Goal: Task Accomplishment & Management: Complete application form

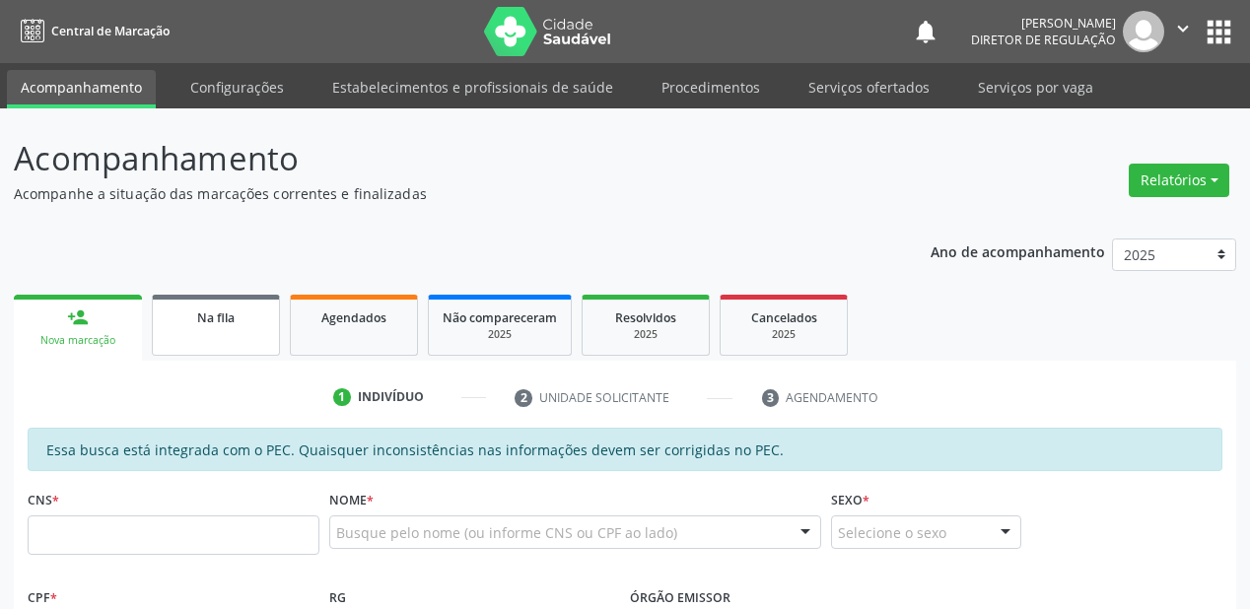
click at [238, 339] on link "Na fila" at bounding box center [216, 325] width 128 height 61
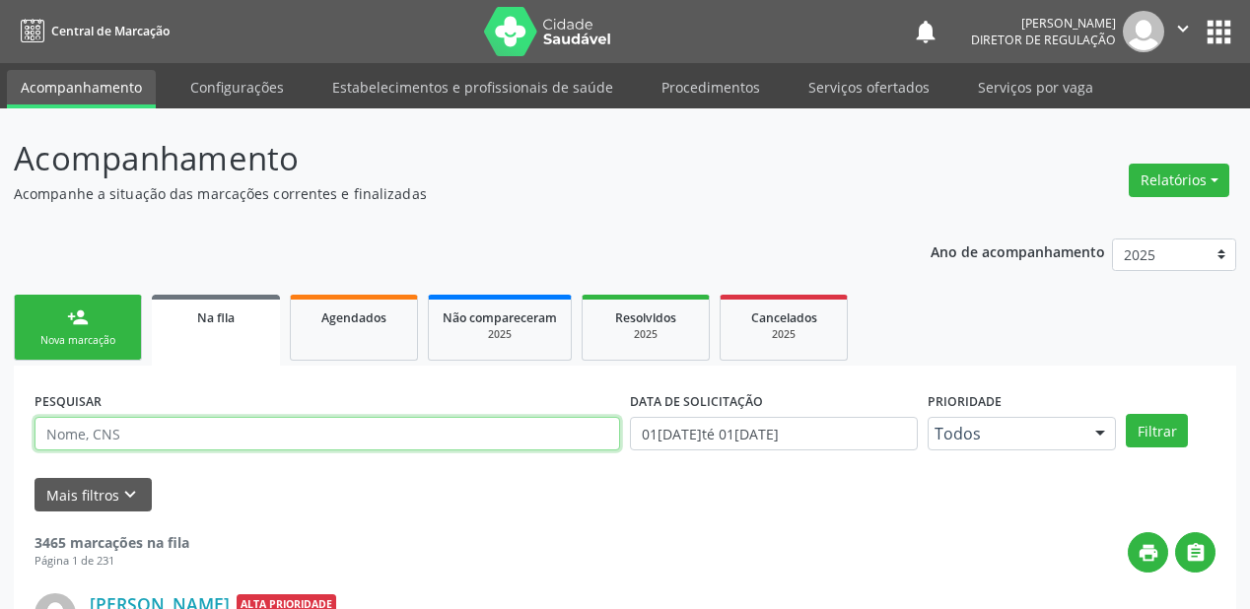
click at [126, 438] on input "text" at bounding box center [328, 434] width 586 height 34
type input "700507566605852"
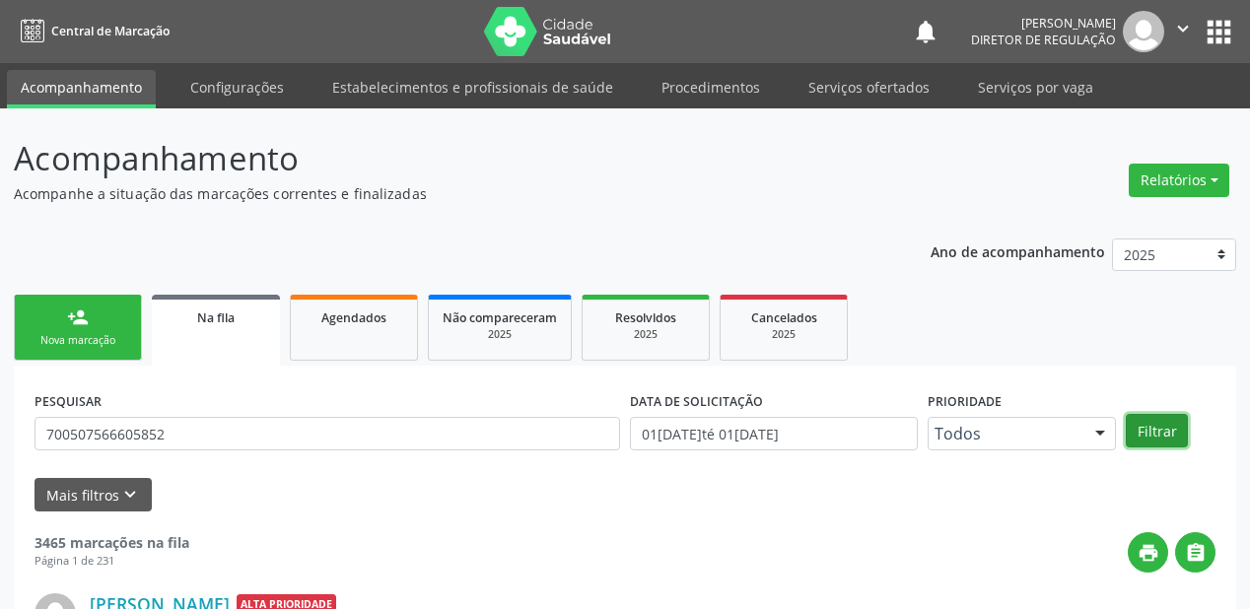
click at [1155, 430] on button "Filtrar" at bounding box center [1157, 431] width 62 height 34
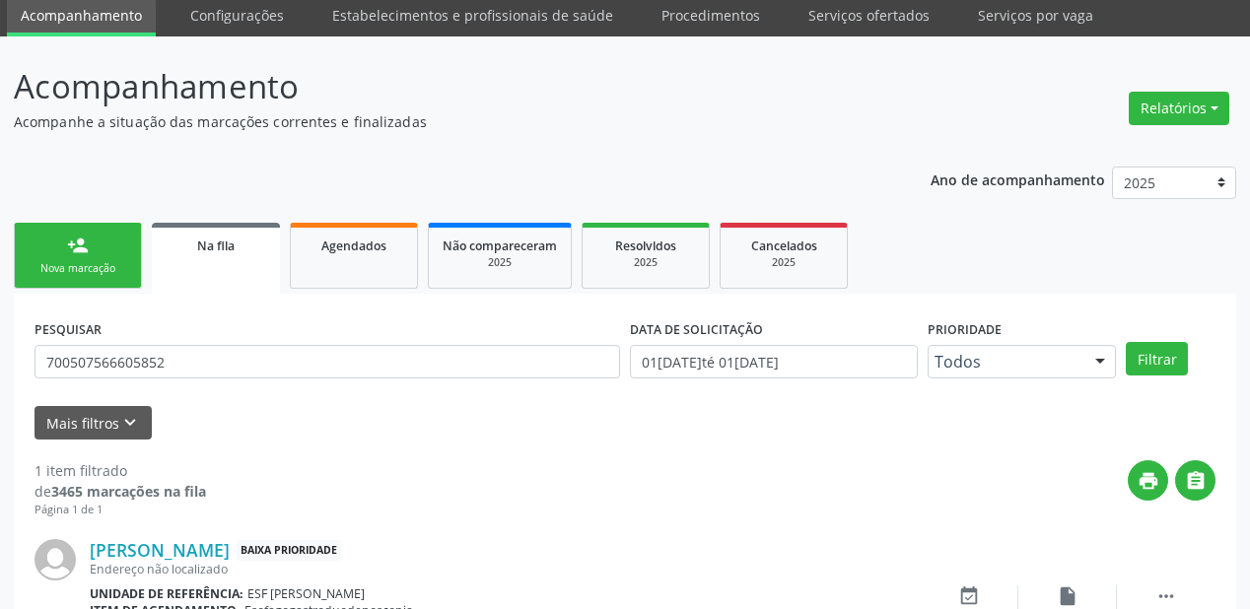
scroll to position [189, 0]
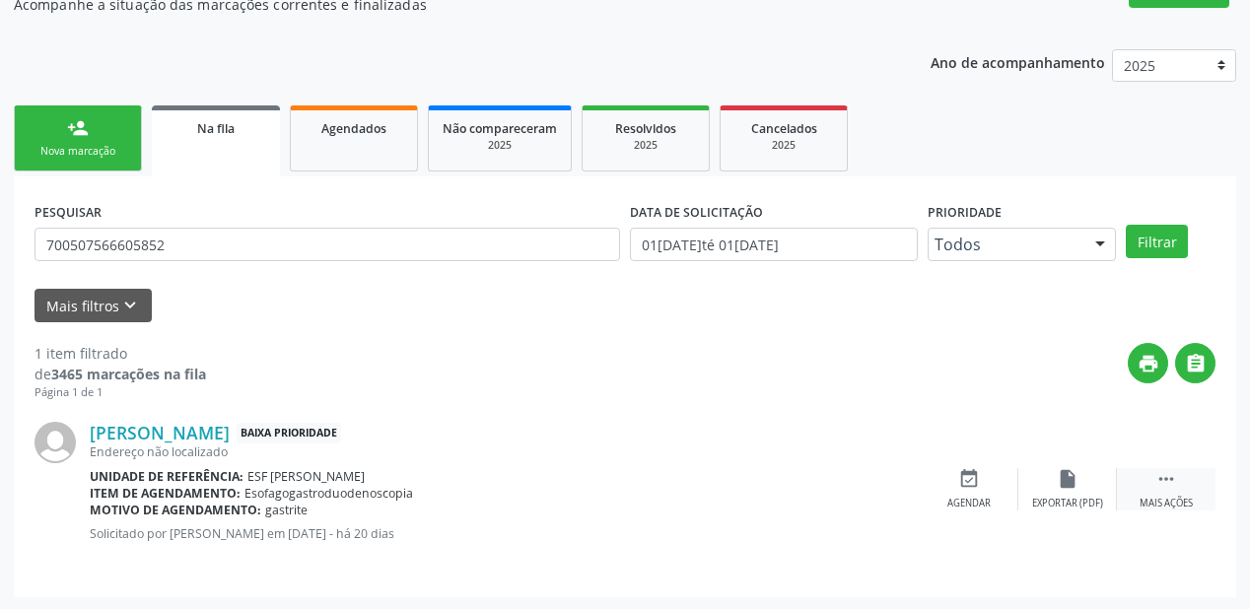
click at [1160, 473] on icon "" at bounding box center [1166, 479] width 22 height 22
click at [681, 489] on div "event_available Agendar" at bounding box center [673, 489] width 99 height 42
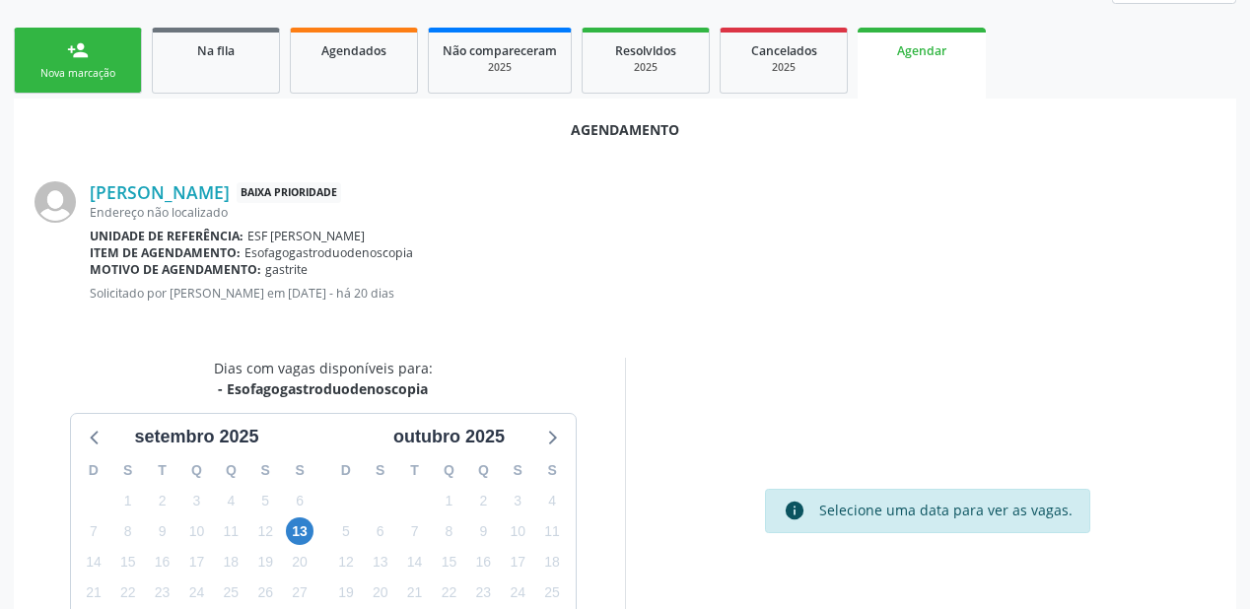
scroll to position [415, 0]
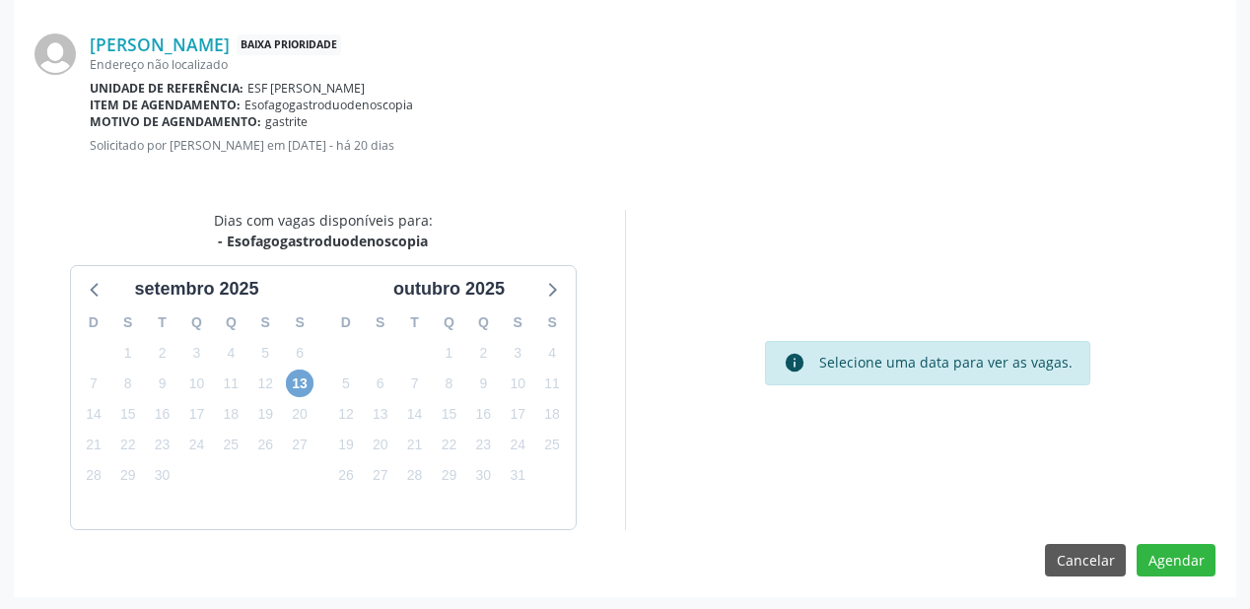
click at [294, 385] on span "13" at bounding box center [300, 384] width 28 height 28
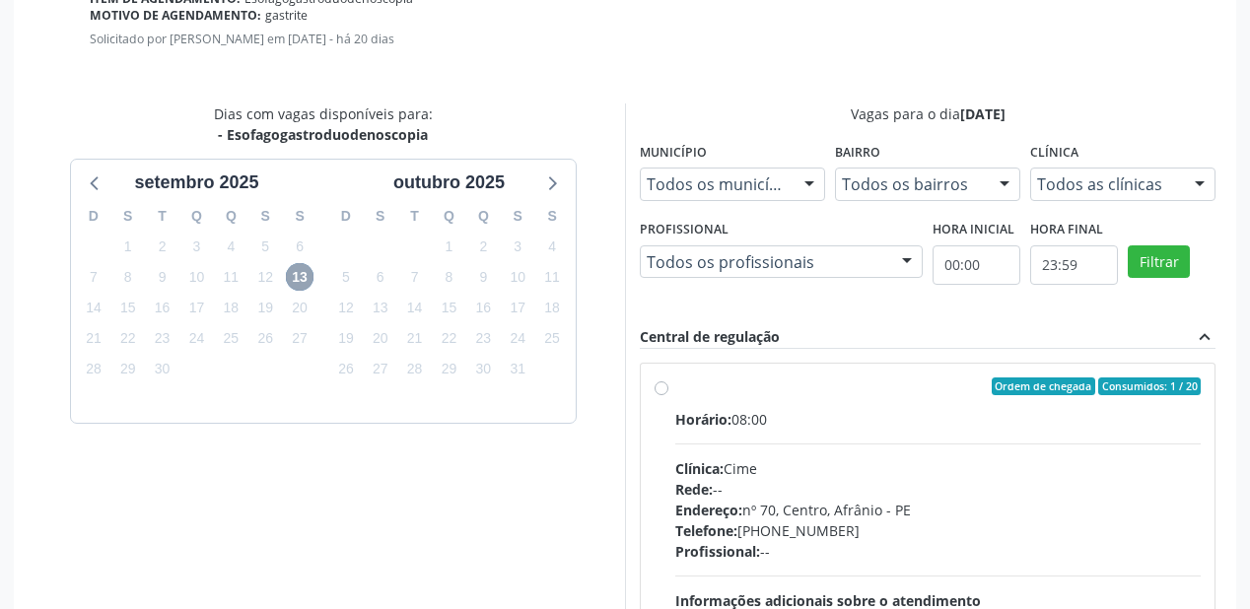
scroll to position [699, 0]
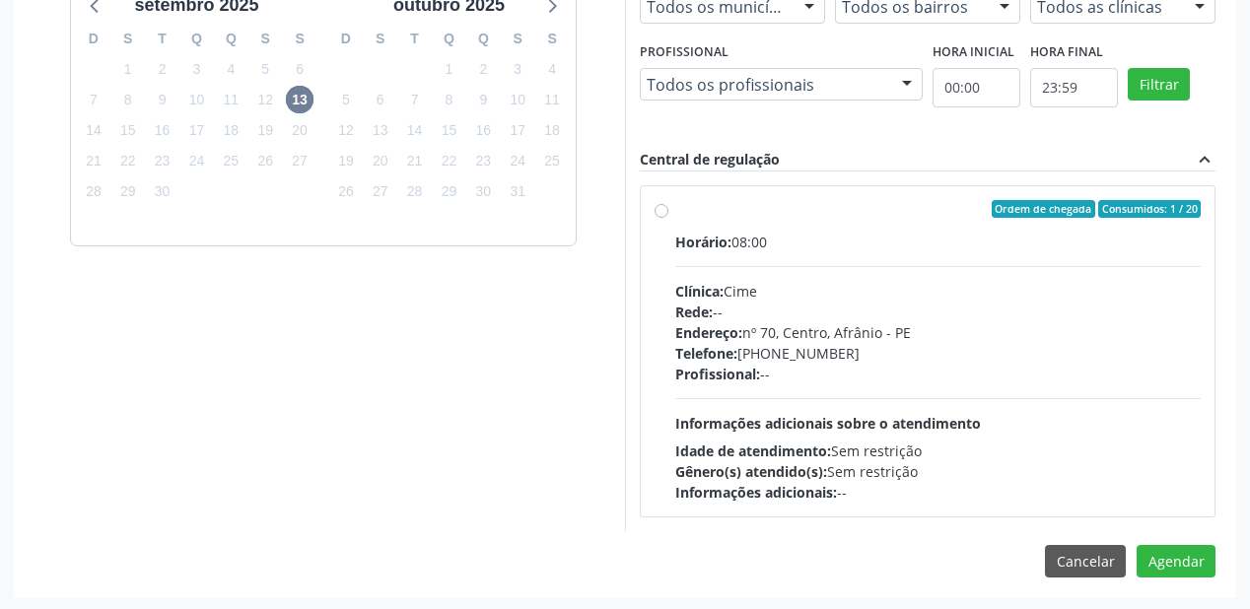
click at [798, 379] on div "Profissional: --" at bounding box center [937, 374] width 525 height 21
click at [668, 218] on input "Ordem de chegada Consumidos: 1 / 20 Horário: 08:00 Clínica: Cime Rede: -- Ender…" at bounding box center [662, 209] width 14 height 18
radio input "true"
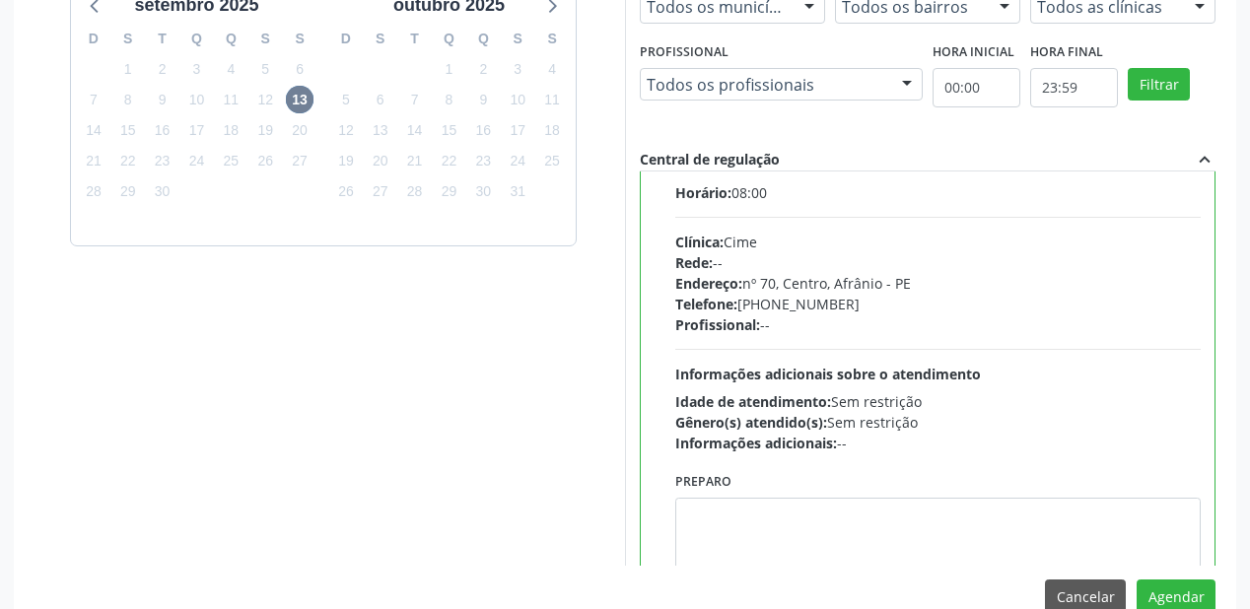
scroll to position [97, 0]
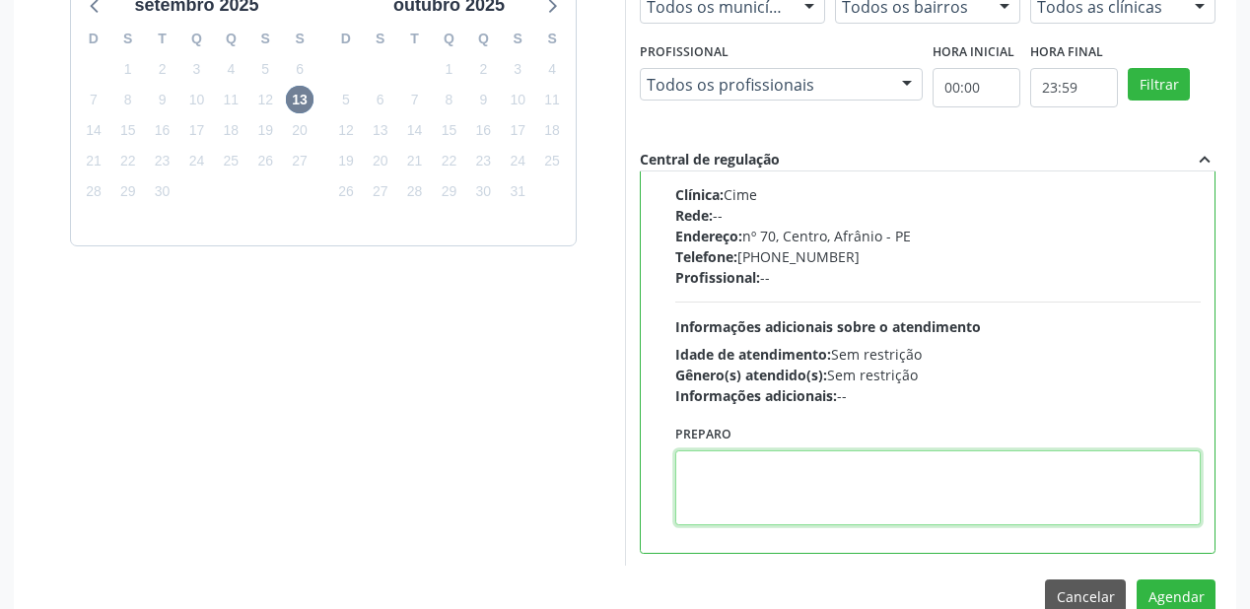
click at [725, 486] on textarea at bounding box center [937, 488] width 525 height 75
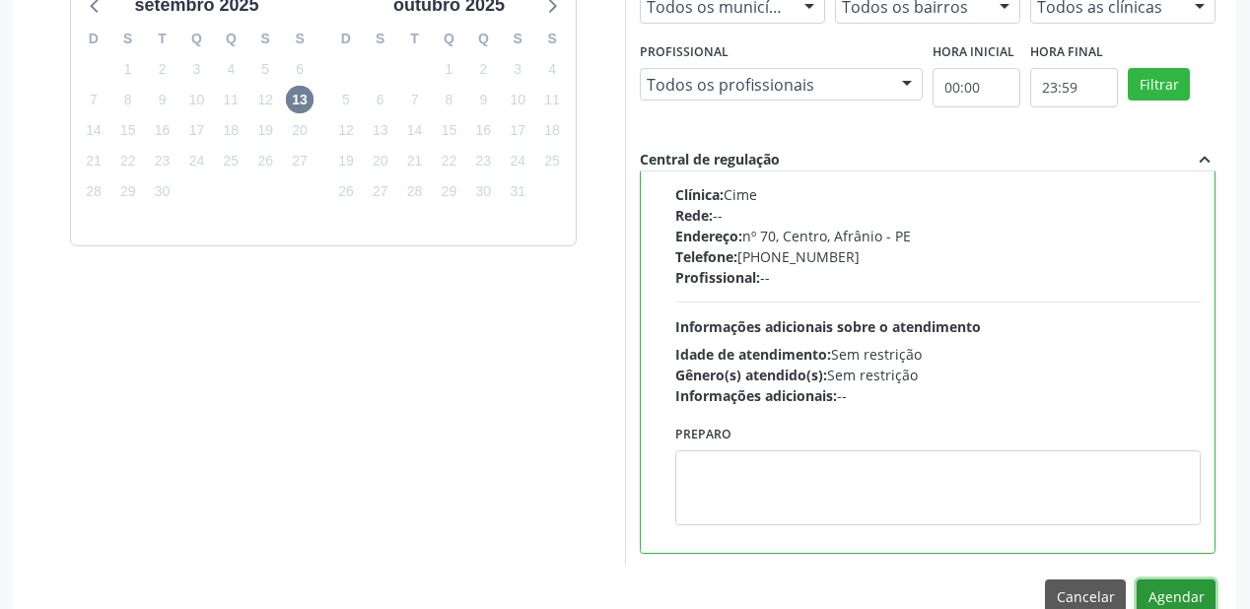
click at [1169, 593] on button "Agendar" at bounding box center [1176, 597] width 79 height 34
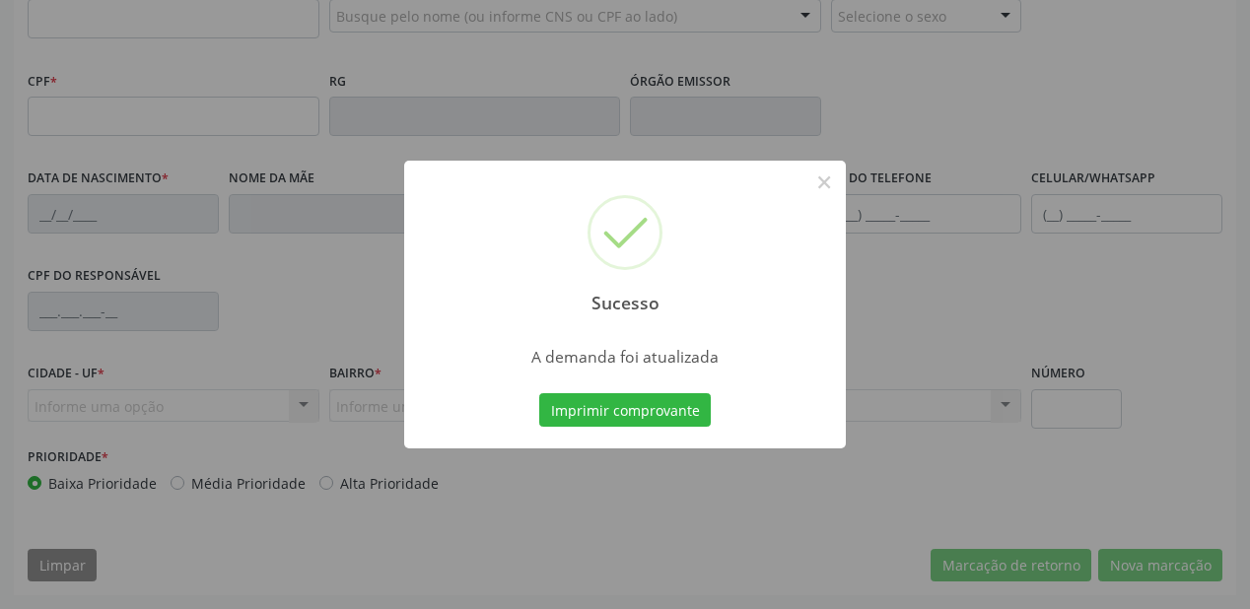
scroll to position [516, 0]
click at [588, 406] on button "Imprimir comprovante" at bounding box center [625, 410] width 172 height 34
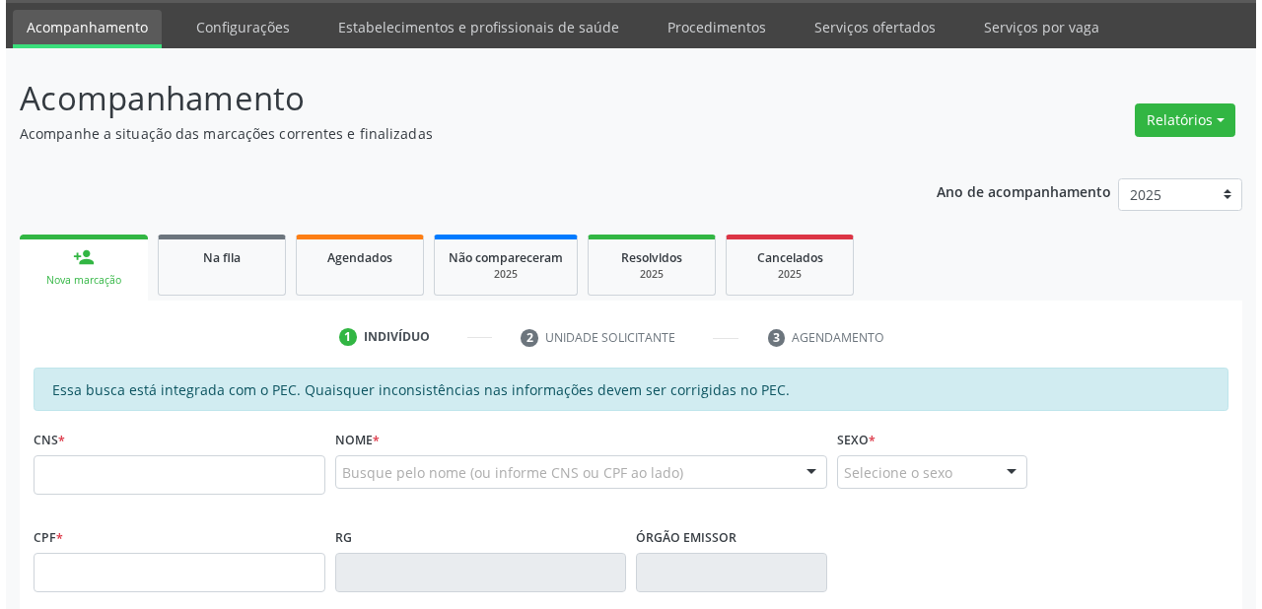
scroll to position [0, 0]
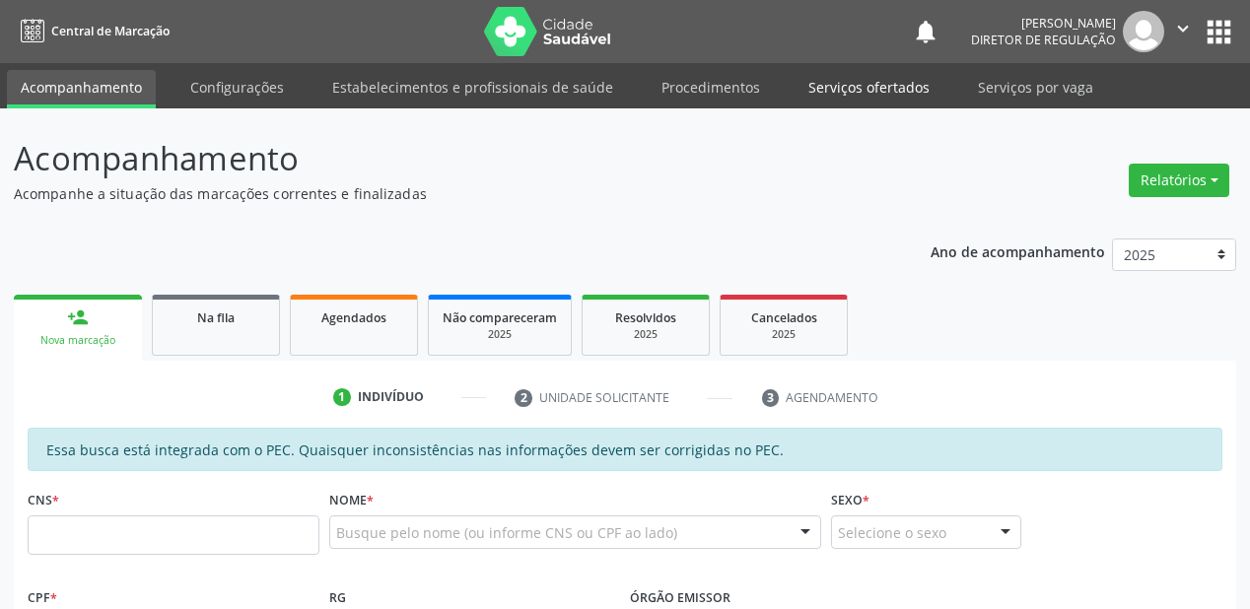
click at [828, 75] on link "Serviços ofertados" at bounding box center [869, 87] width 149 height 35
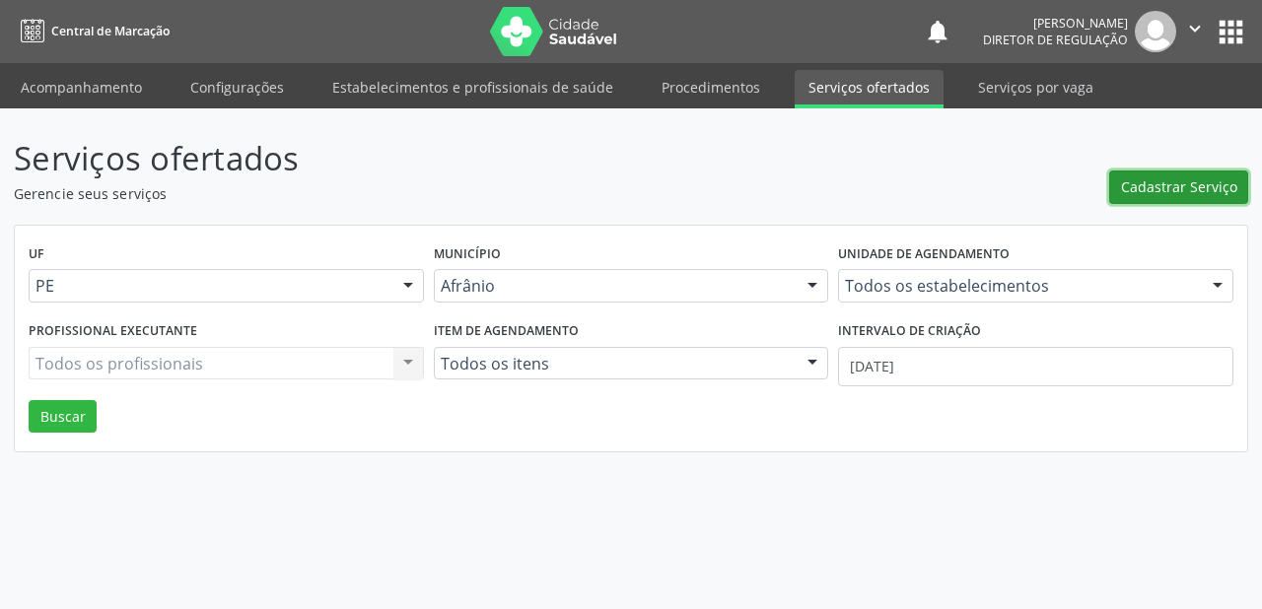
click at [1138, 175] on button "Cadastrar Serviço" at bounding box center [1178, 188] width 139 height 34
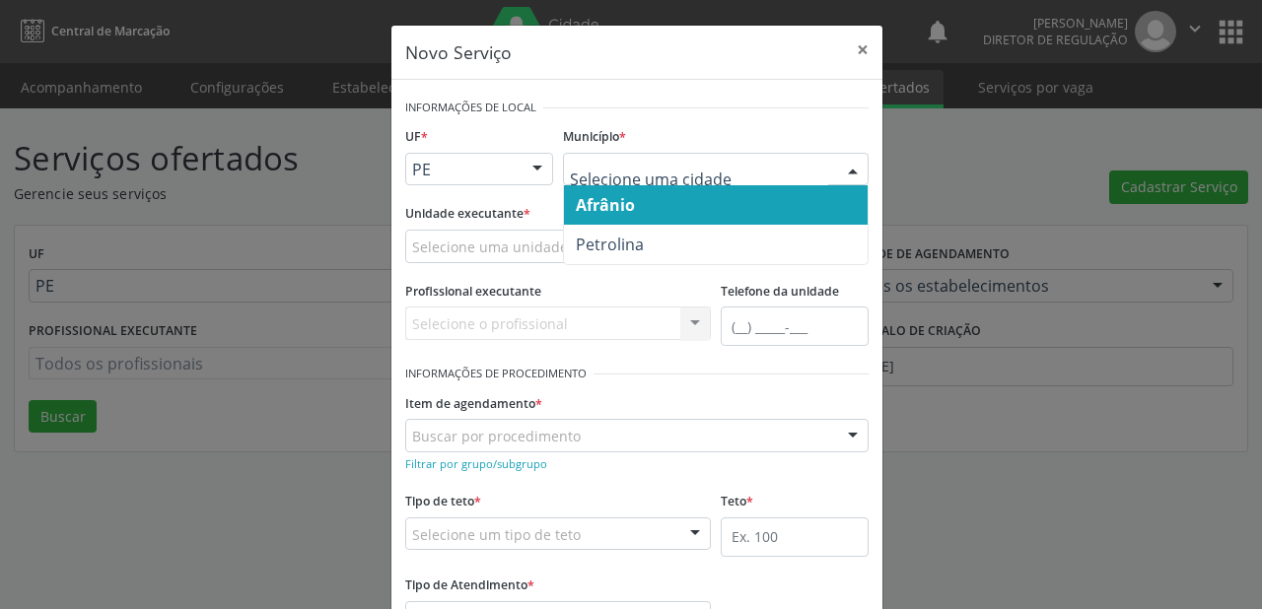
click at [624, 200] on span "Afrânio" at bounding box center [605, 205] width 59 height 22
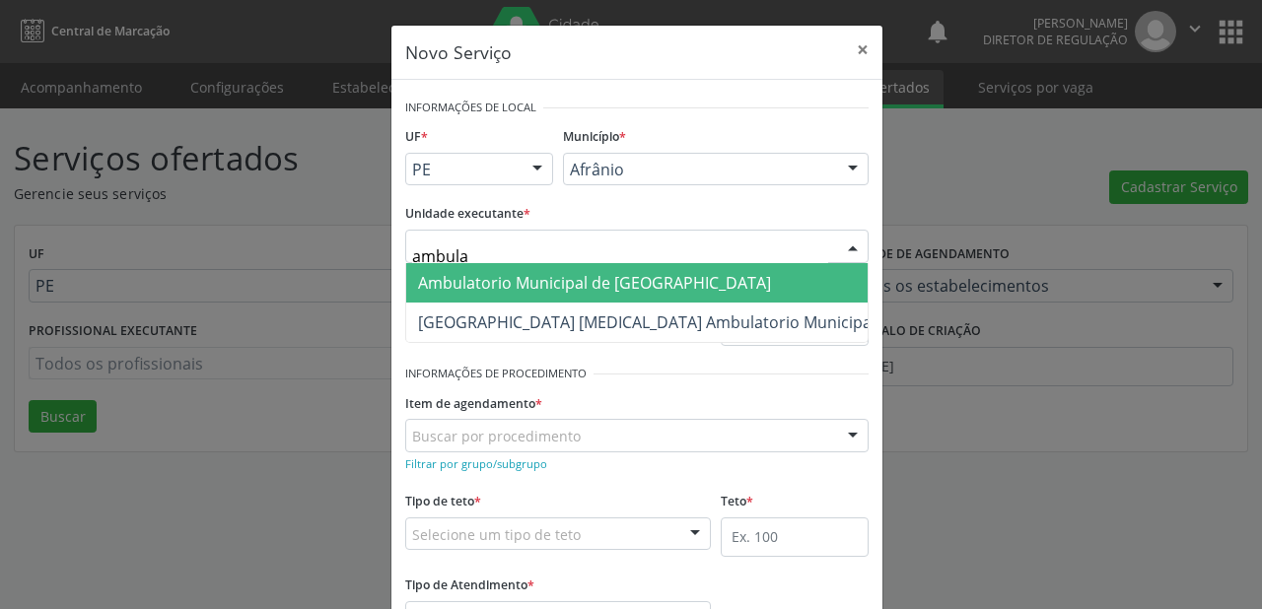
type input "ambulat"
click at [470, 277] on span "Ambulatorio Municipal de [GEOGRAPHIC_DATA]" at bounding box center [594, 283] width 353 height 22
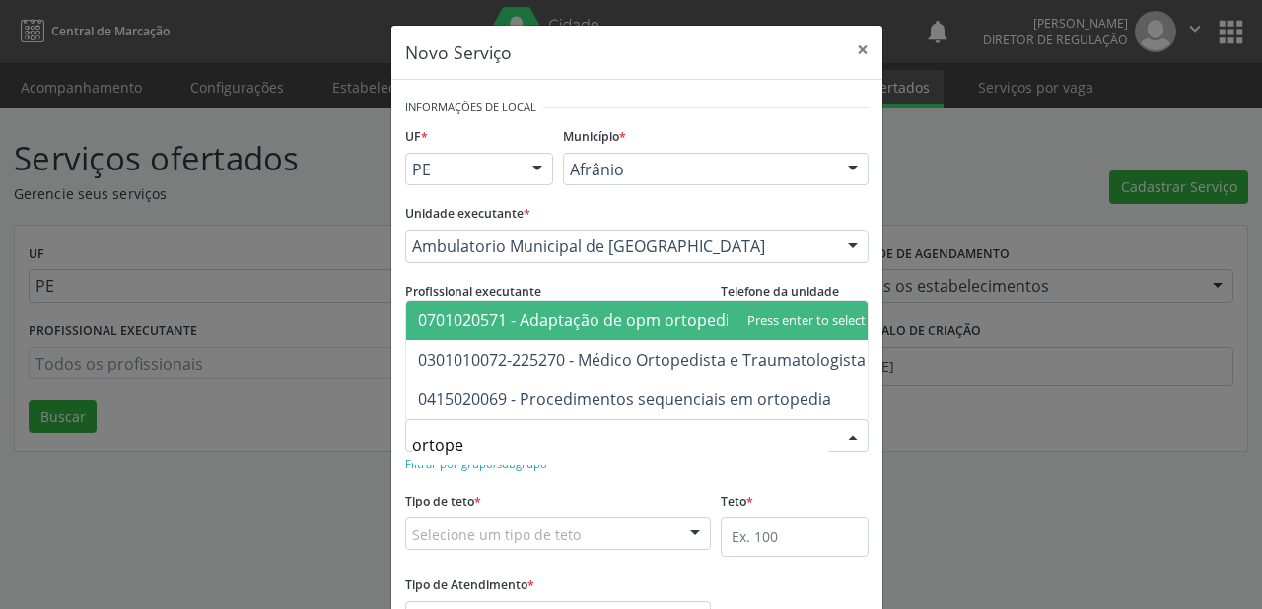
type input "ortoped"
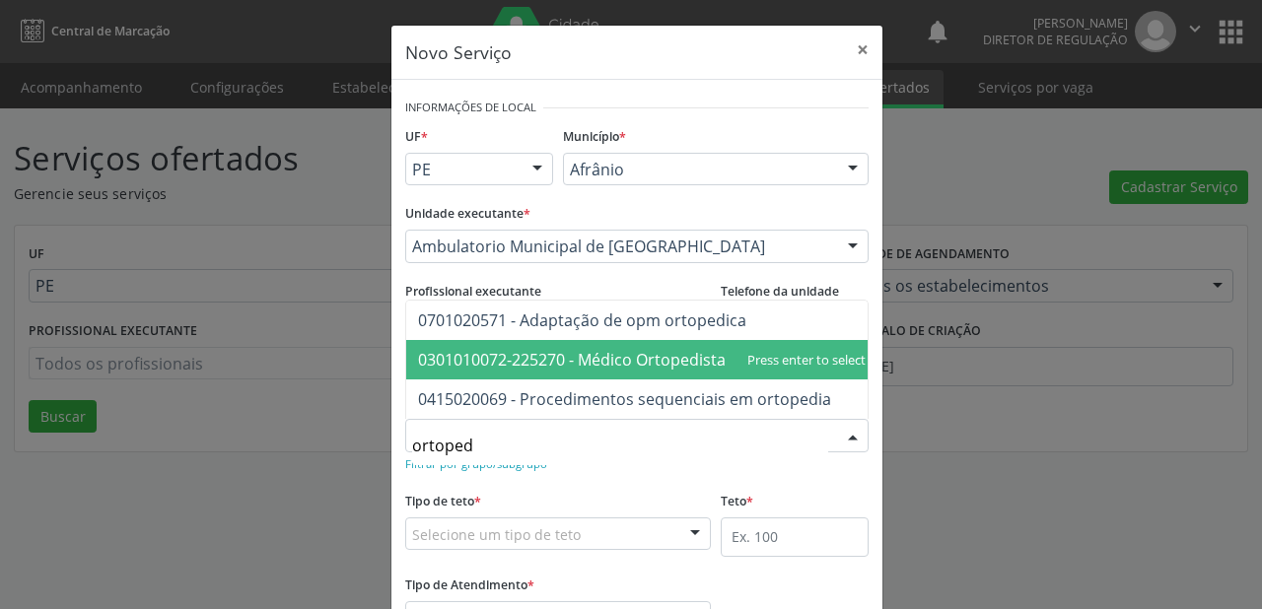
click at [524, 351] on span "0301010072-225270 - Médico Ortopedista e Traumatologista" at bounding box center [642, 360] width 448 height 22
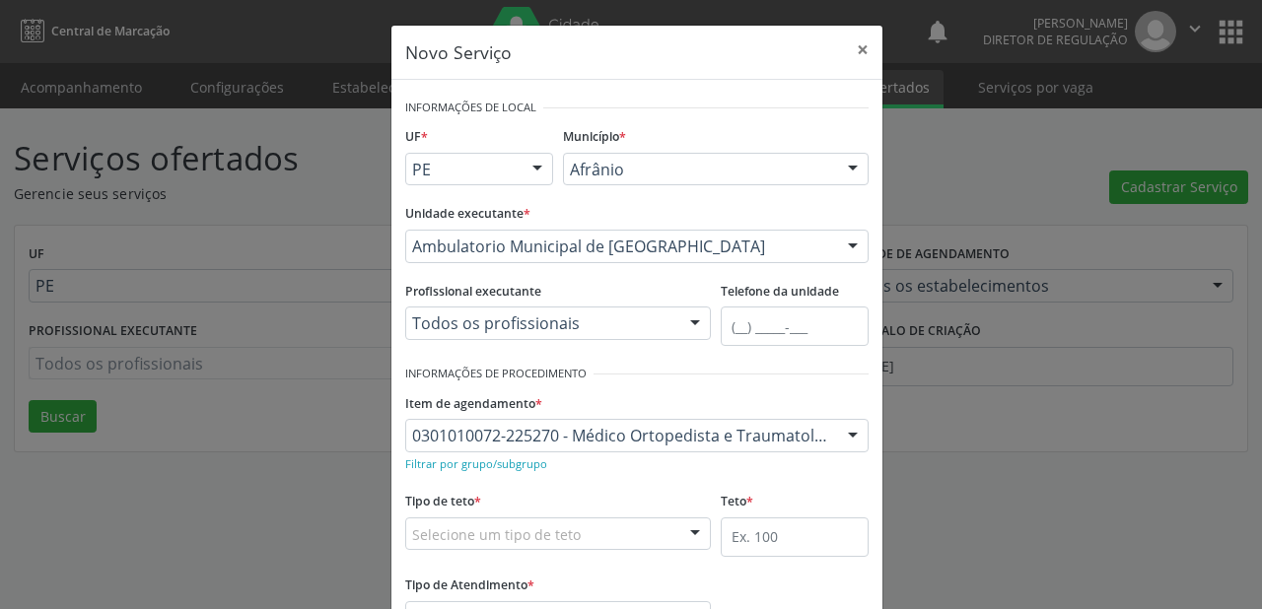
click at [475, 545] on div "Selecione um tipo de teto" at bounding box center [558, 535] width 306 height 34
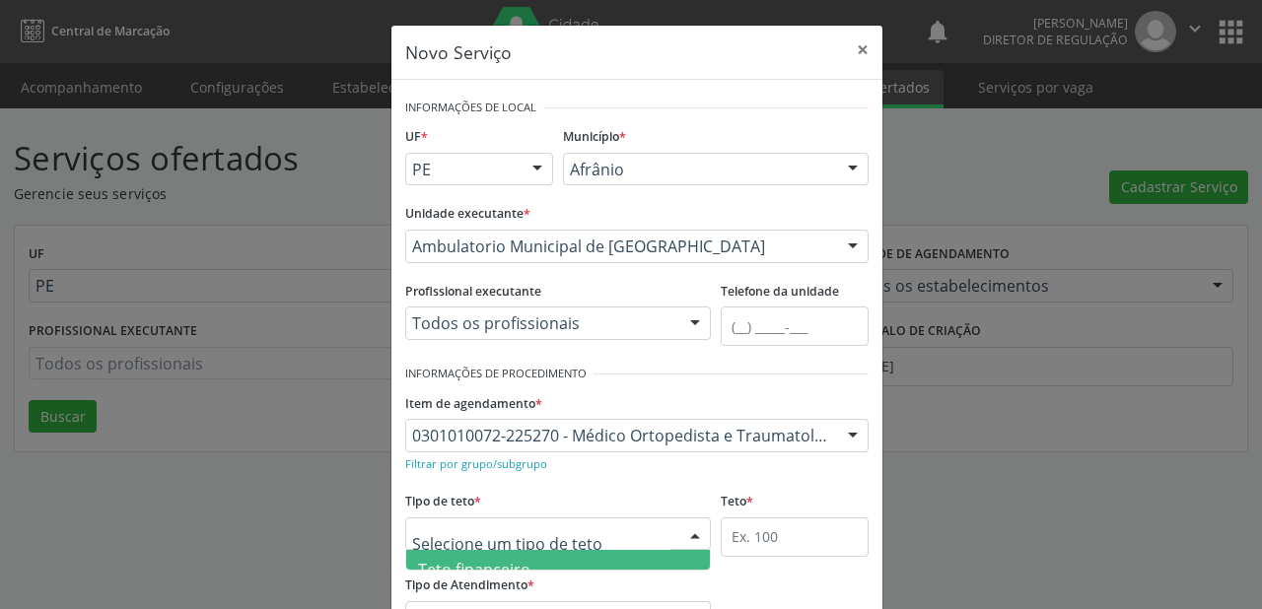
click at [478, 565] on span "Teto financeiro" at bounding box center [474, 570] width 112 height 22
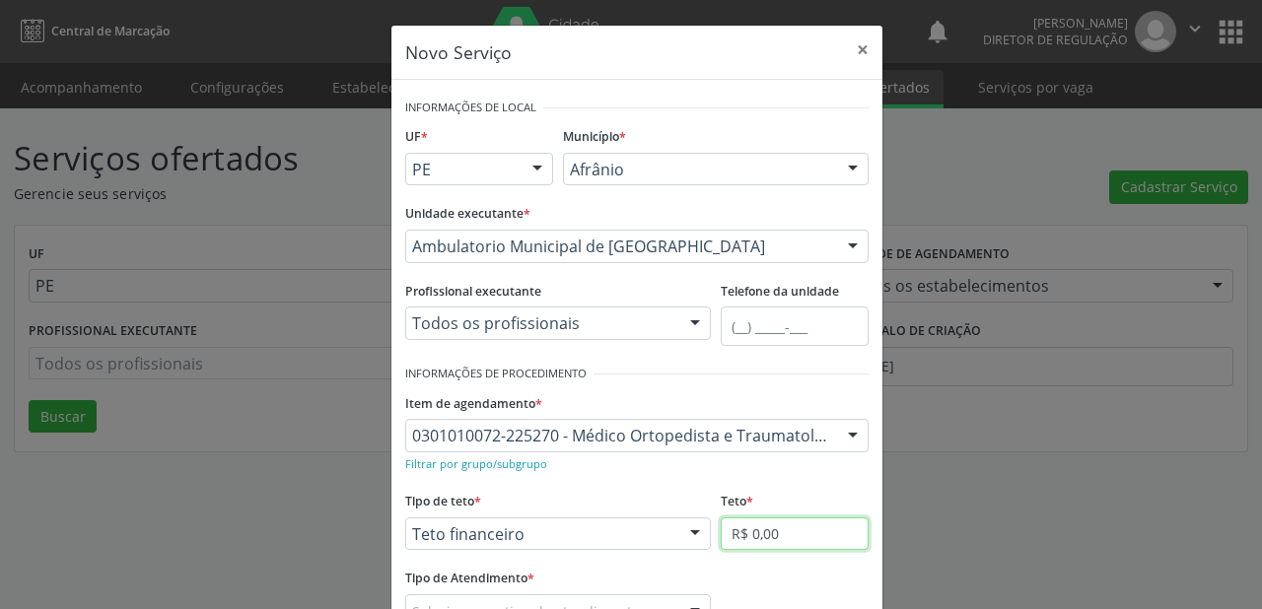
click at [752, 544] on input "R$ 0,00" at bounding box center [795, 535] width 148 height 34
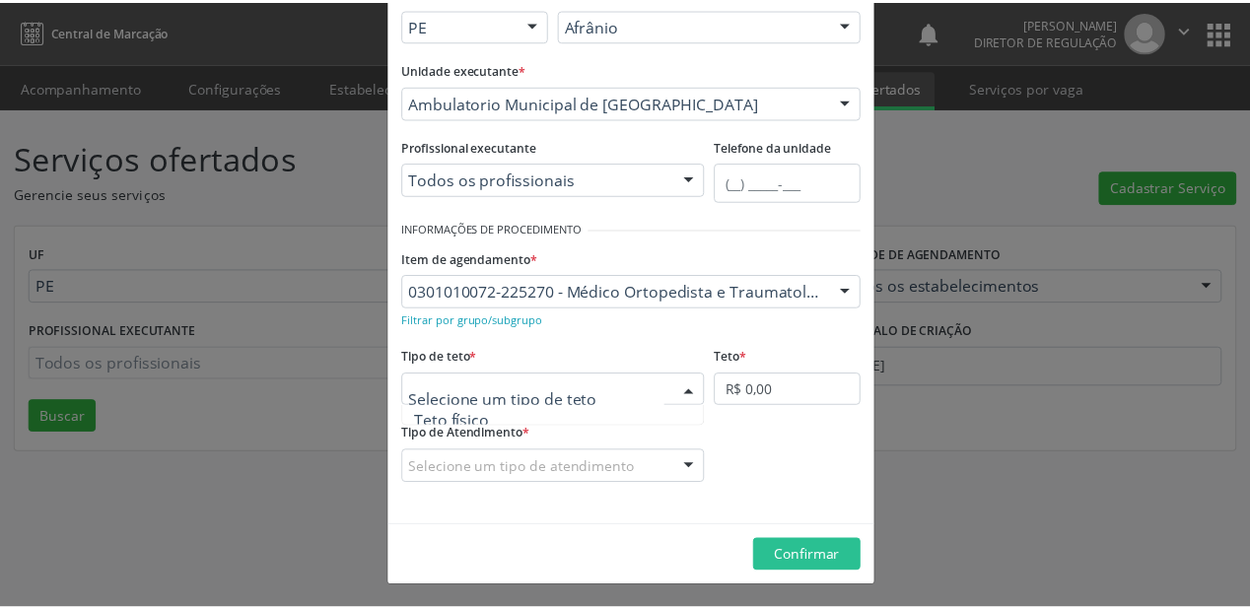
scroll to position [59, 0]
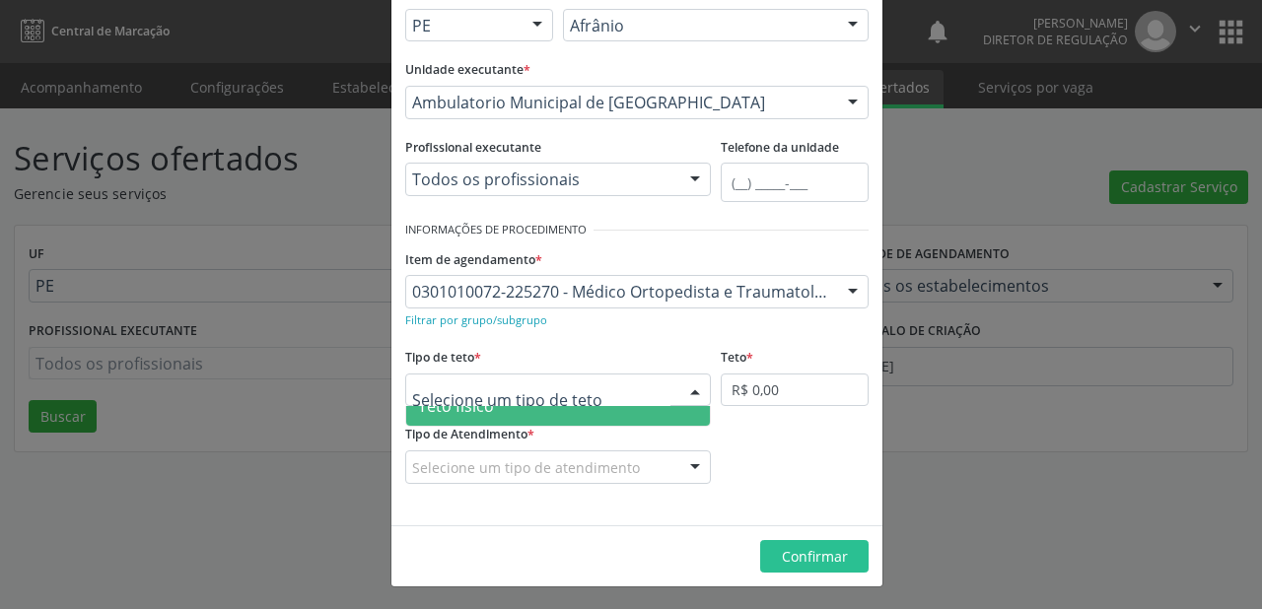
click at [485, 418] on span "Teto físico" at bounding box center [558, 405] width 304 height 39
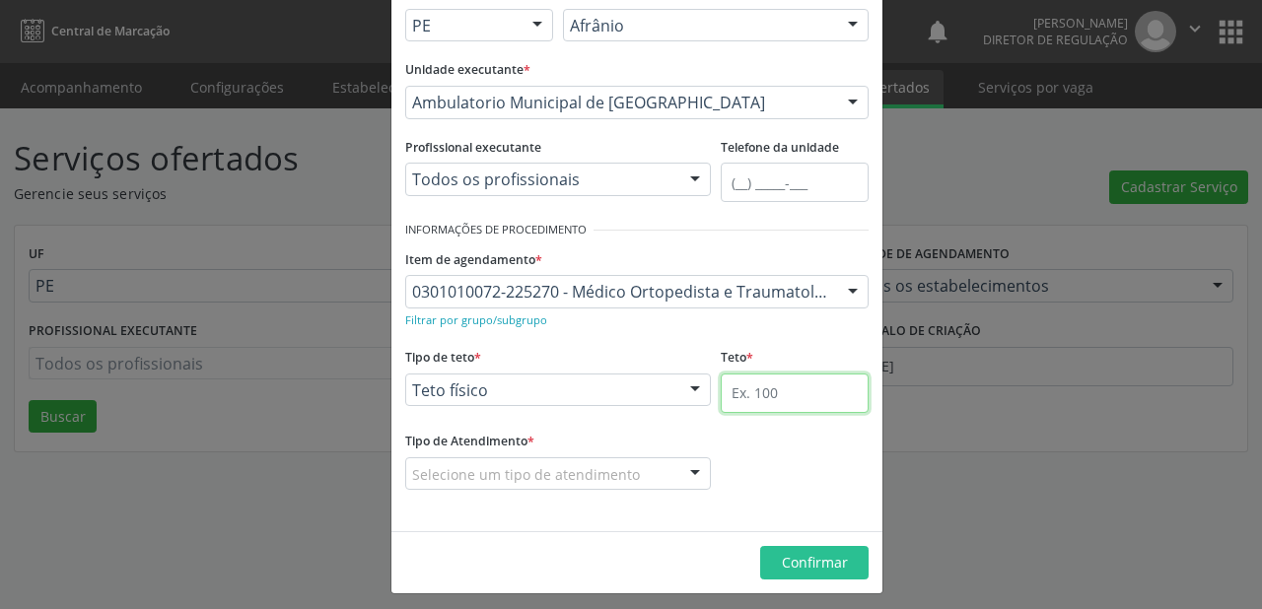
click at [728, 392] on input "text" at bounding box center [795, 393] width 148 height 39
type input "1"
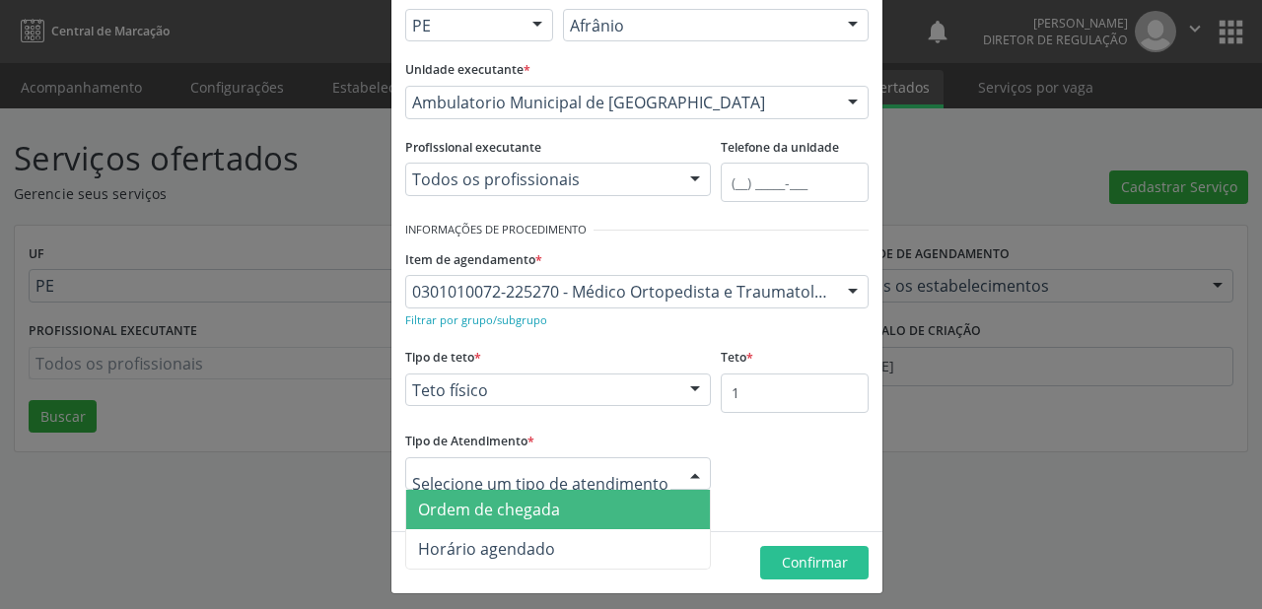
click at [505, 511] on span "Ordem de chegada" at bounding box center [489, 510] width 142 height 22
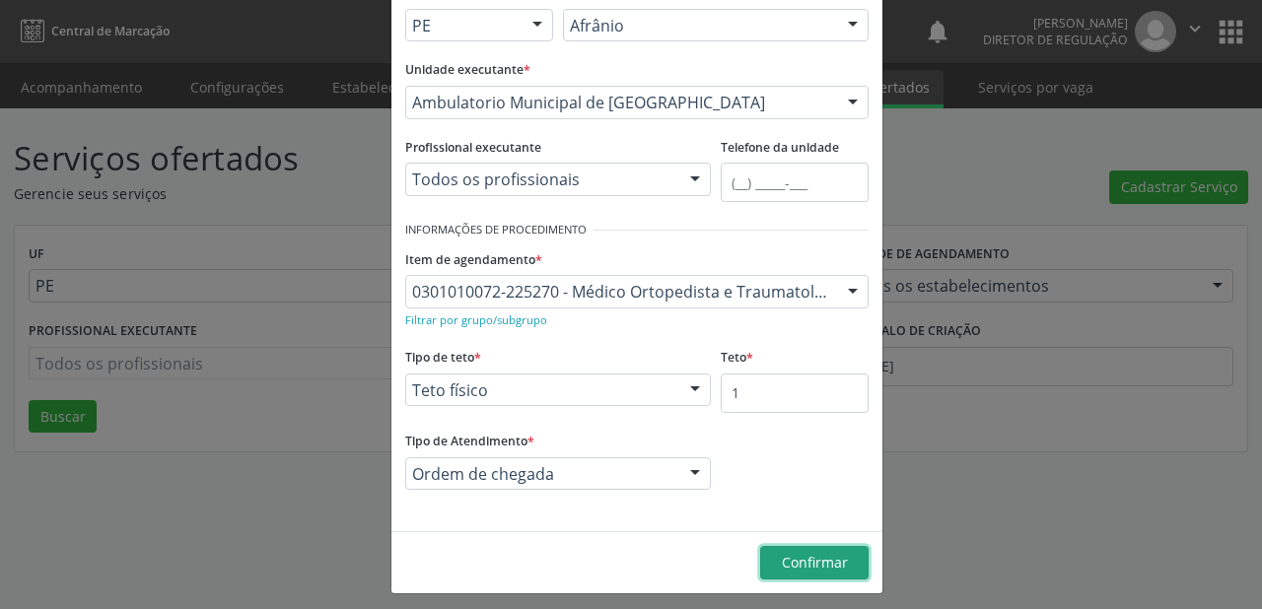
click at [792, 566] on span "Confirmar" at bounding box center [815, 562] width 66 height 19
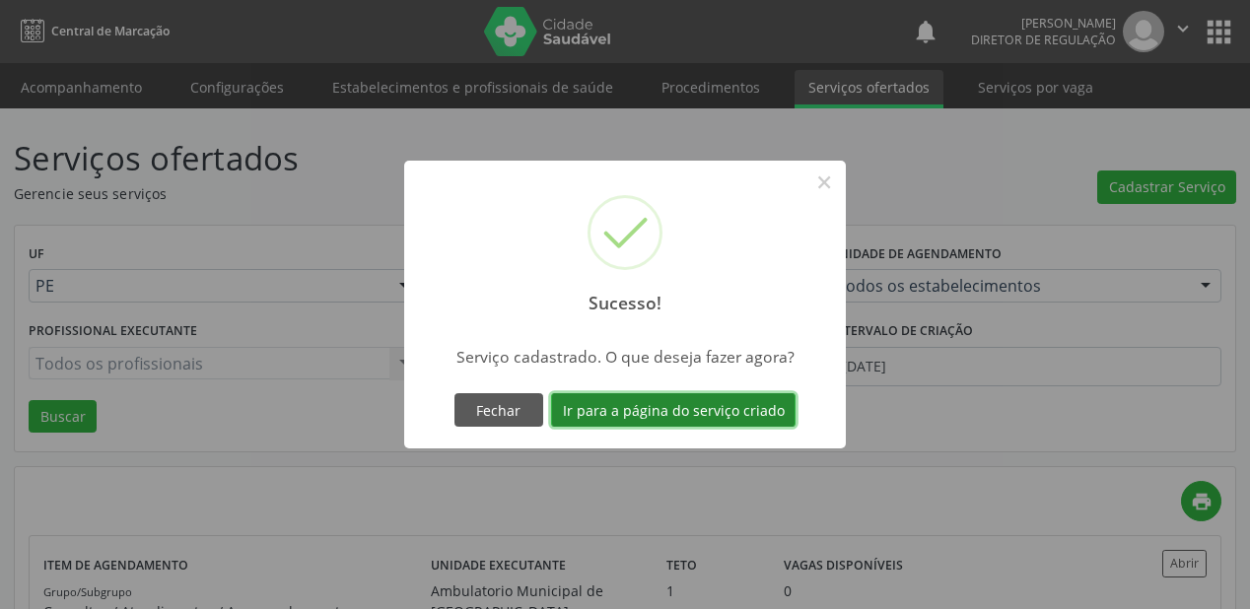
click at [705, 401] on button "Ir para a página do serviço criado" at bounding box center [673, 410] width 244 height 34
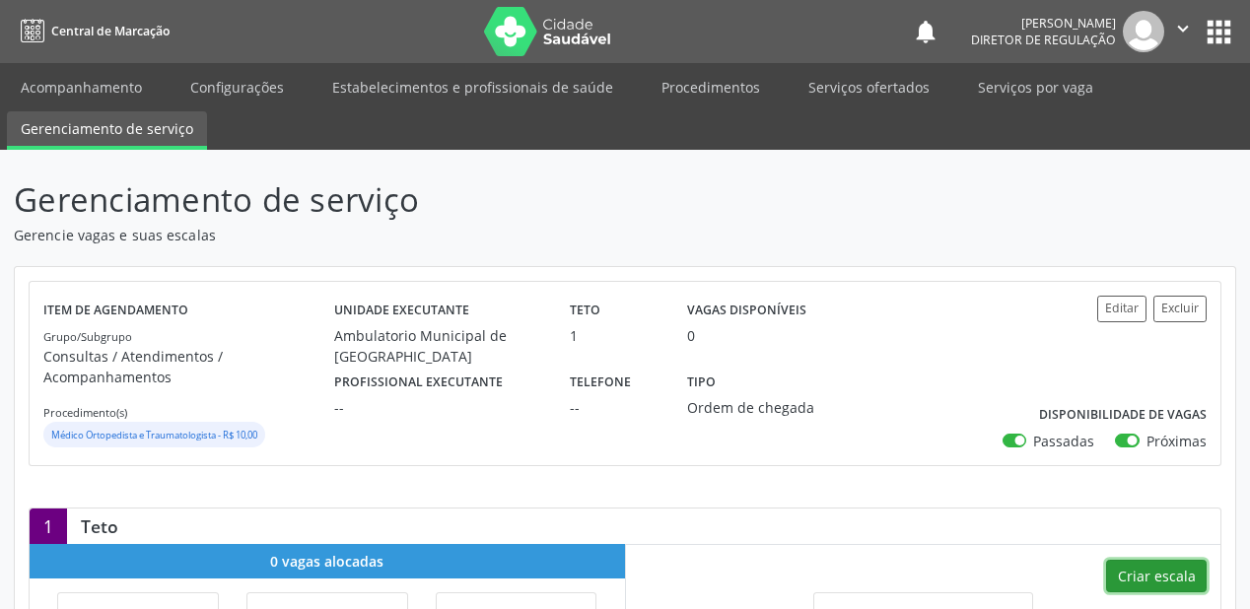
click at [1146, 577] on button "Criar escala" at bounding box center [1156, 577] width 101 height 34
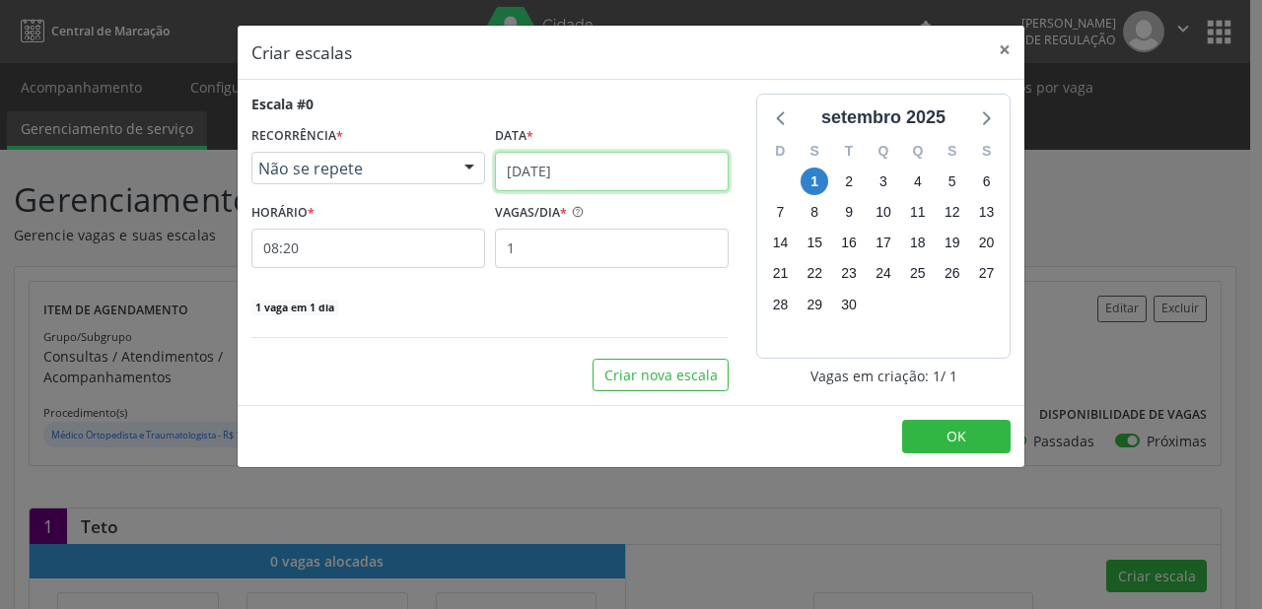
click at [554, 164] on input "[DATE]" at bounding box center [612, 171] width 234 height 39
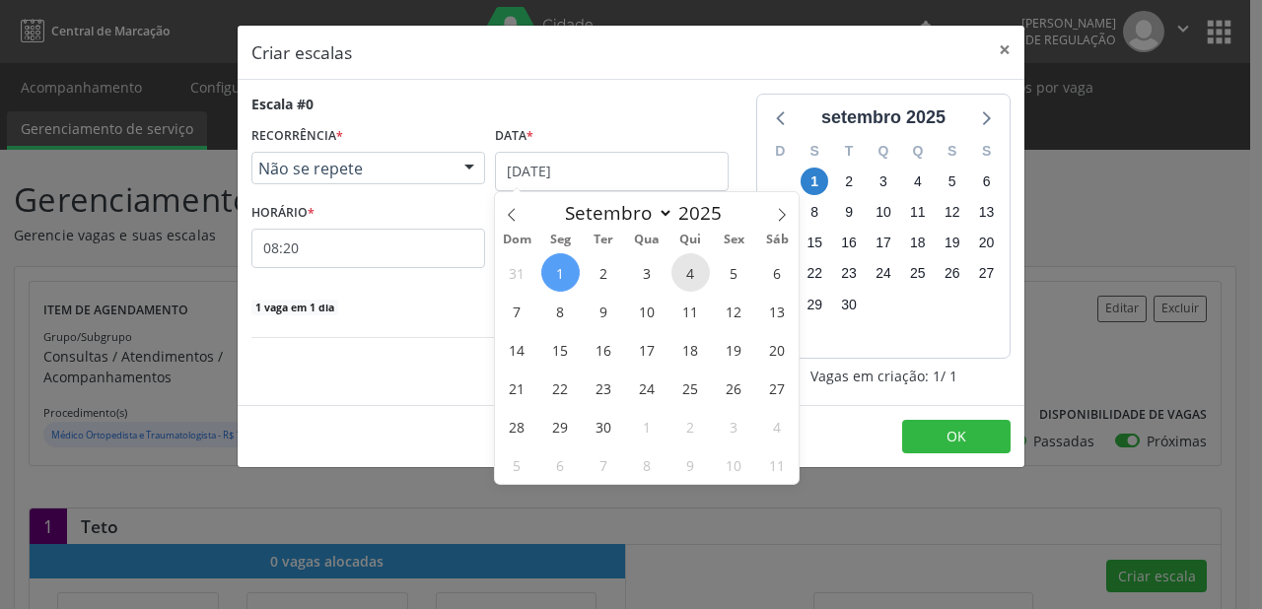
click at [689, 274] on span "4" at bounding box center [690, 272] width 38 height 38
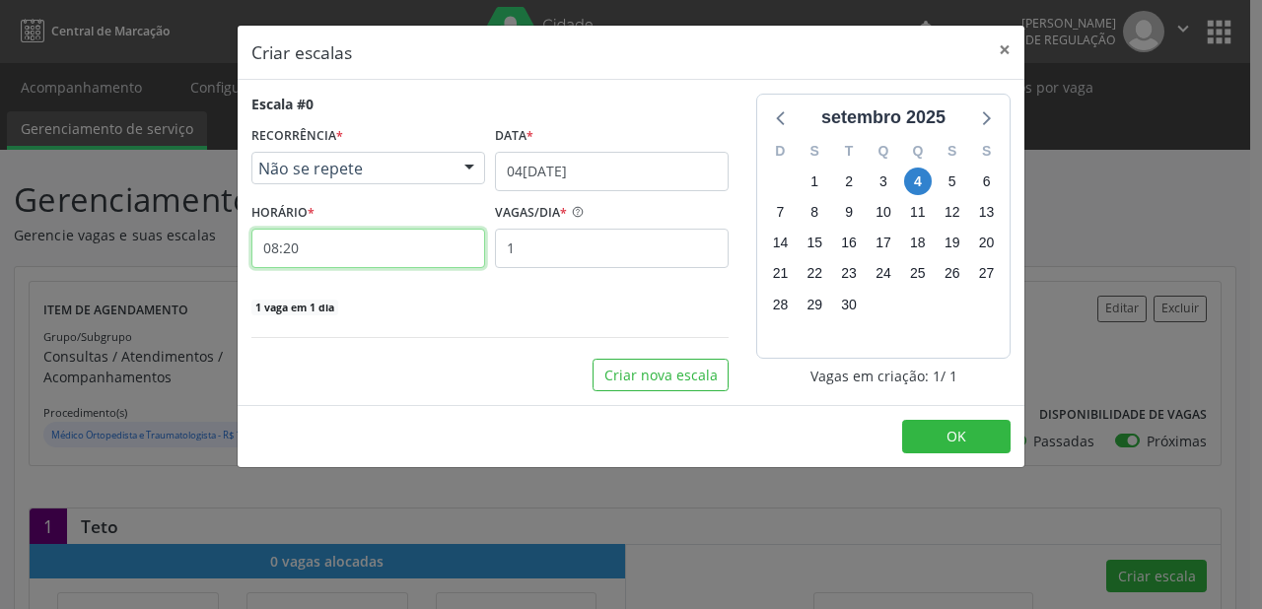
click at [366, 258] on input "08:20" at bounding box center [368, 248] width 234 height 39
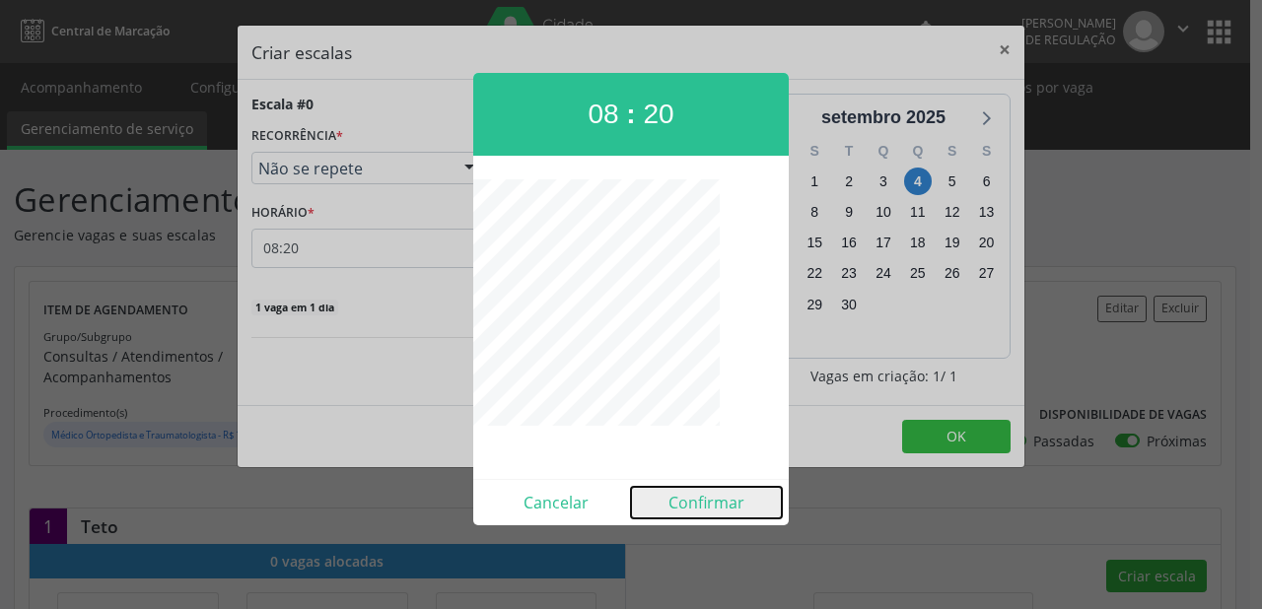
click at [697, 499] on button "Confirmar" at bounding box center [706, 503] width 151 height 32
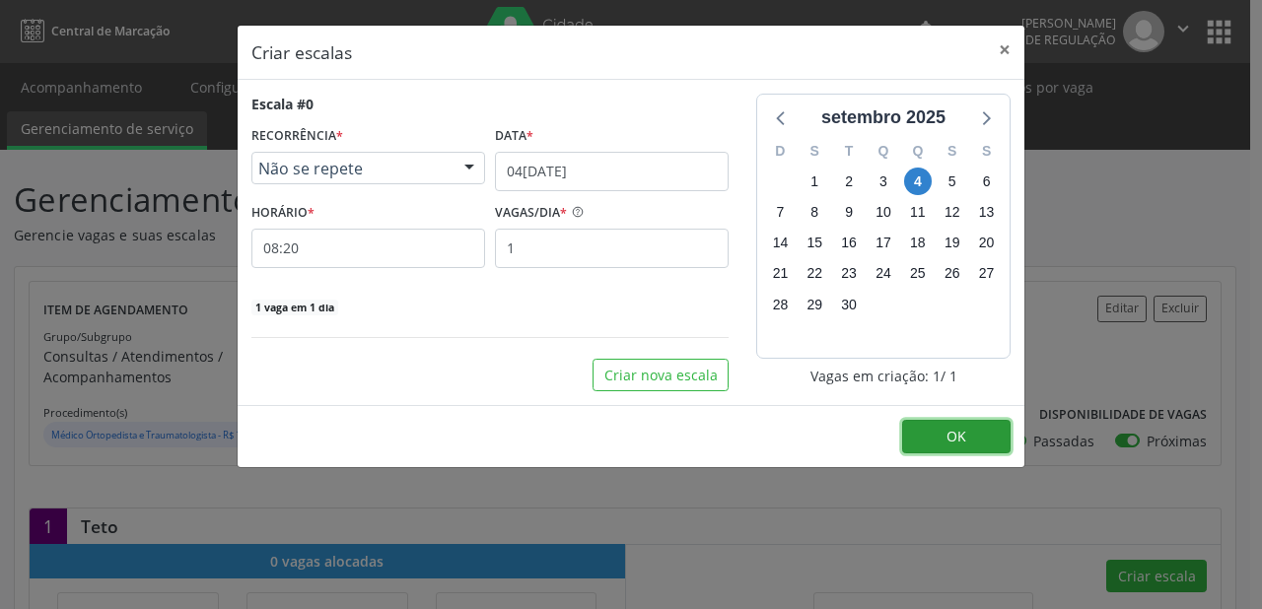
click at [949, 427] on span "OK" at bounding box center [956, 436] width 20 height 19
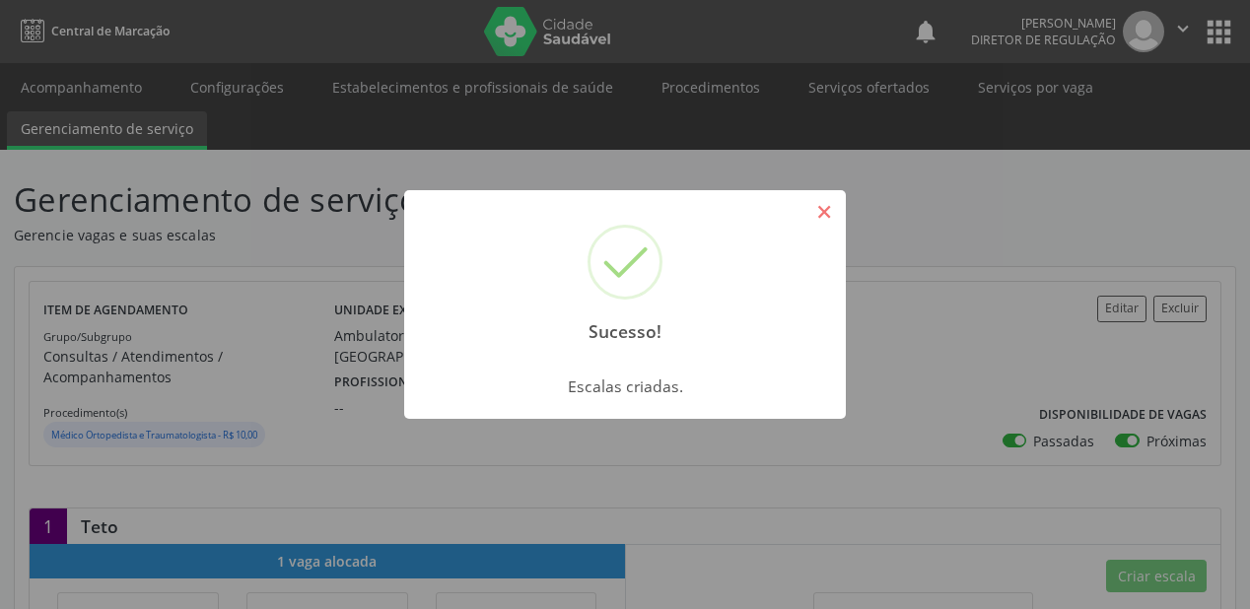
click at [827, 209] on button "×" at bounding box center [824, 212] width 34 height 34
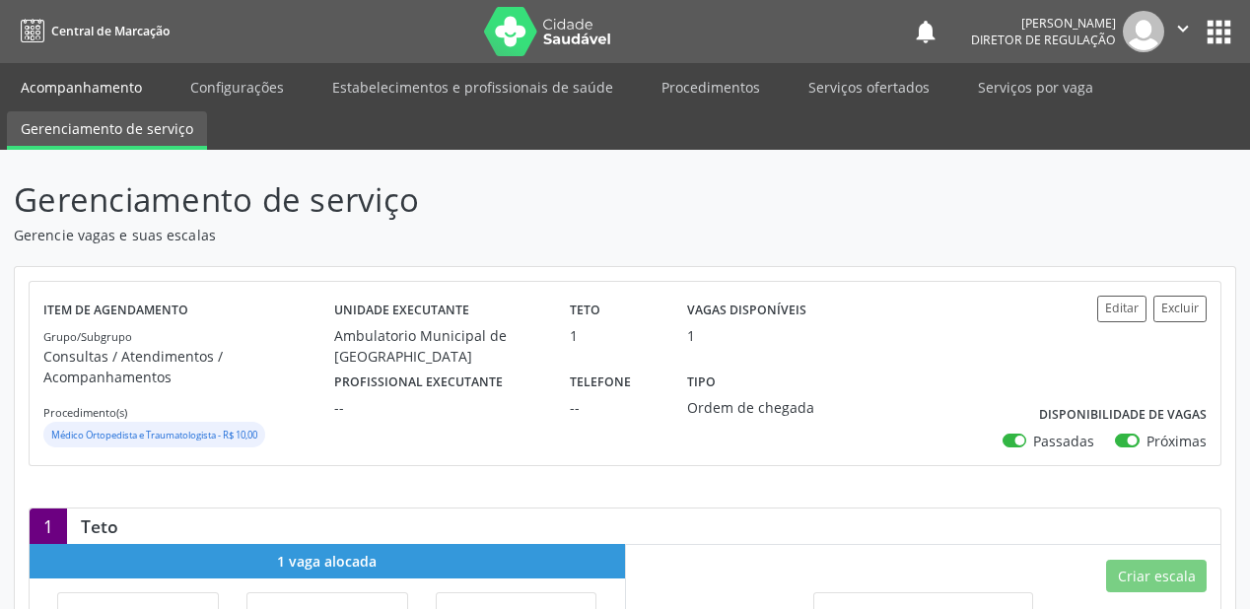
click at [79, 80] on link "Acompanhamento" at bounding box center [81, 87] width 149 height 35
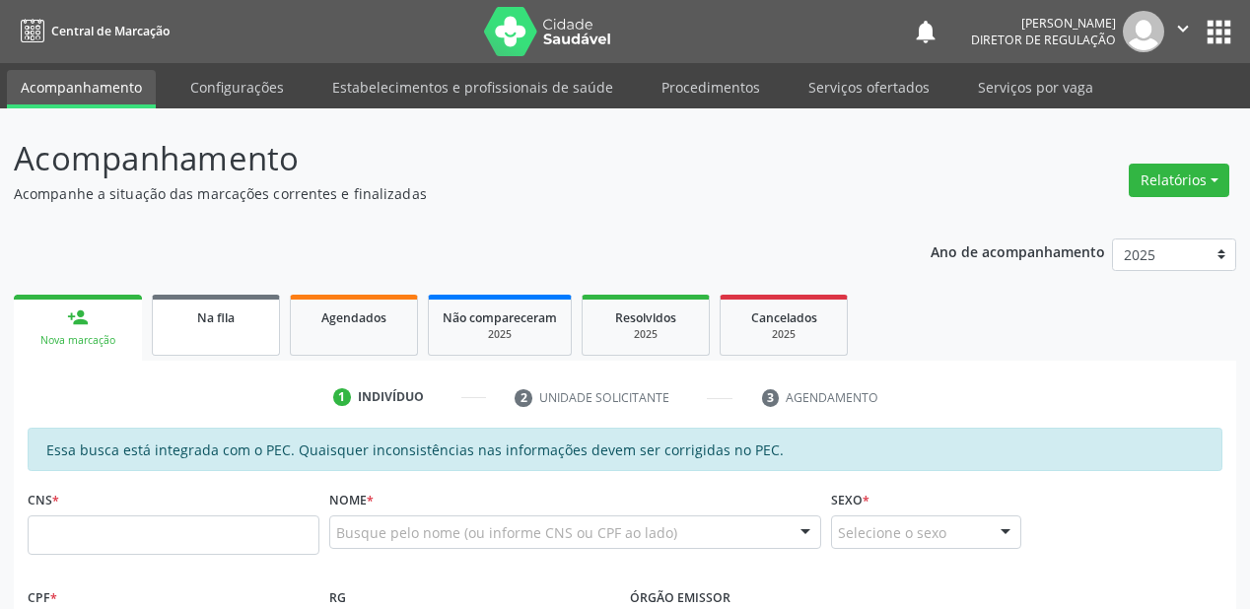
click at [183, 331] on link "Na fila" at bounding box center [216, 325] width 128 height 61
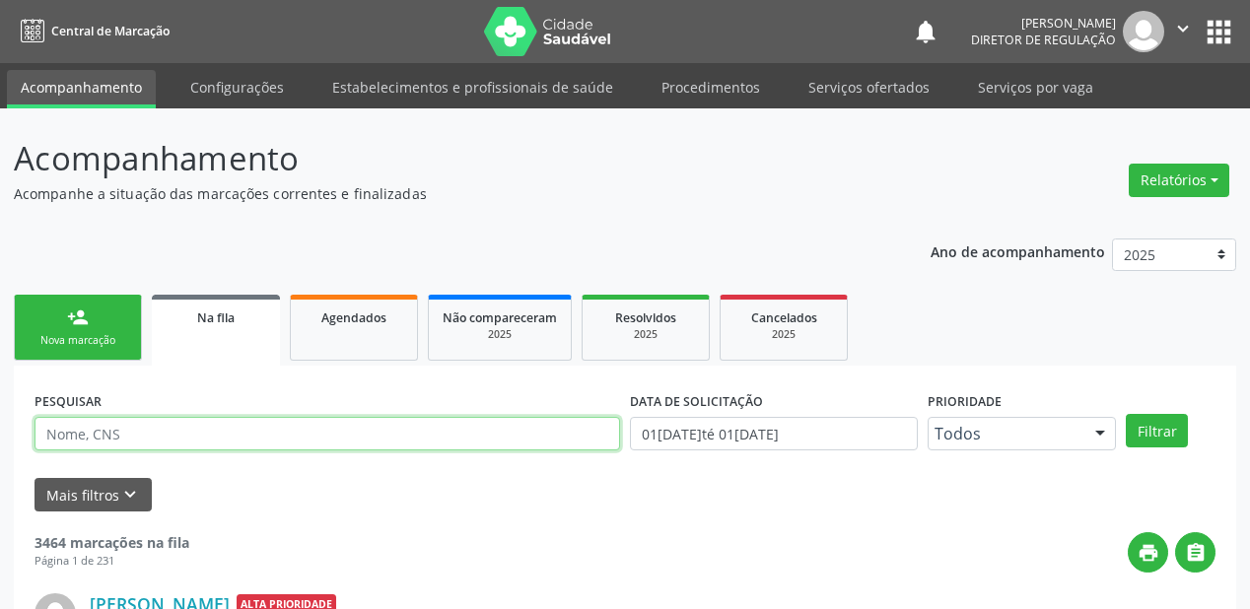
click at [103, 435] on input "text" at bounding box center [328, 434] width 586 height 34
type input "708007895036025"
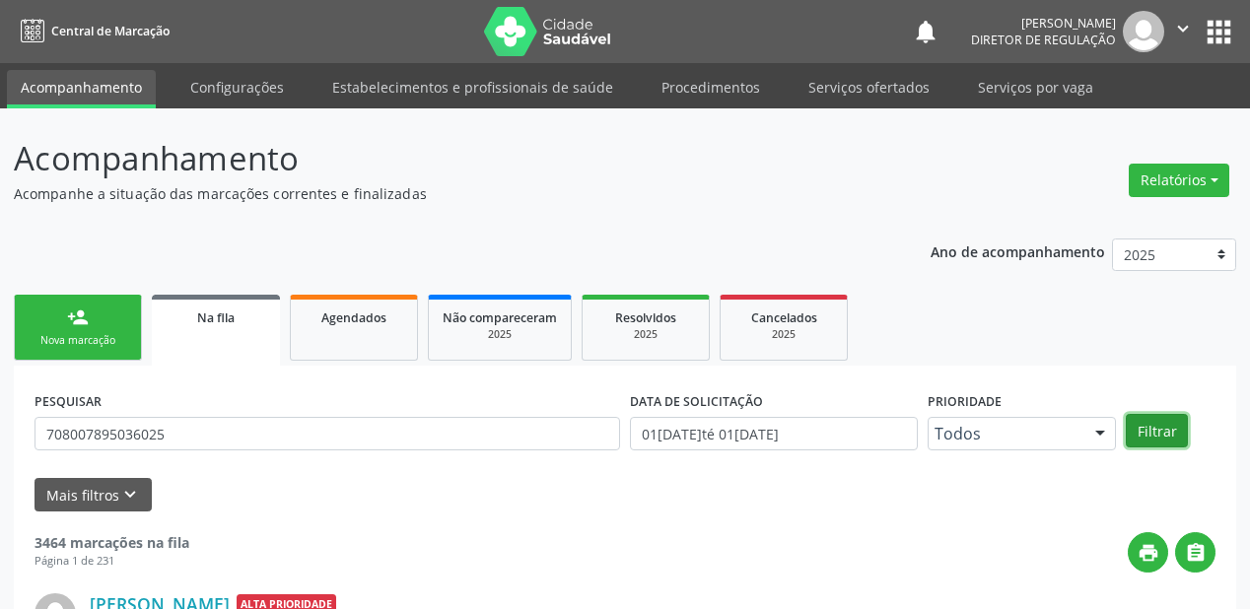
click at [1141, 422] on button "Filtrar" at bounding box center [1157, 431] width 62 height 34
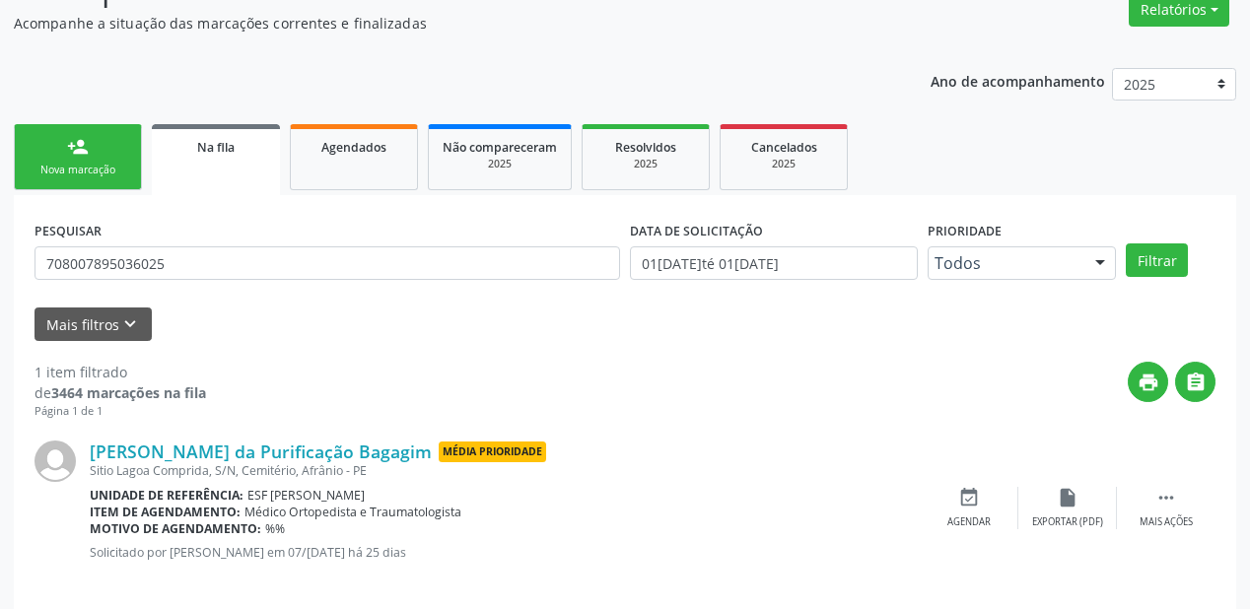
scroll to position [189, 0]
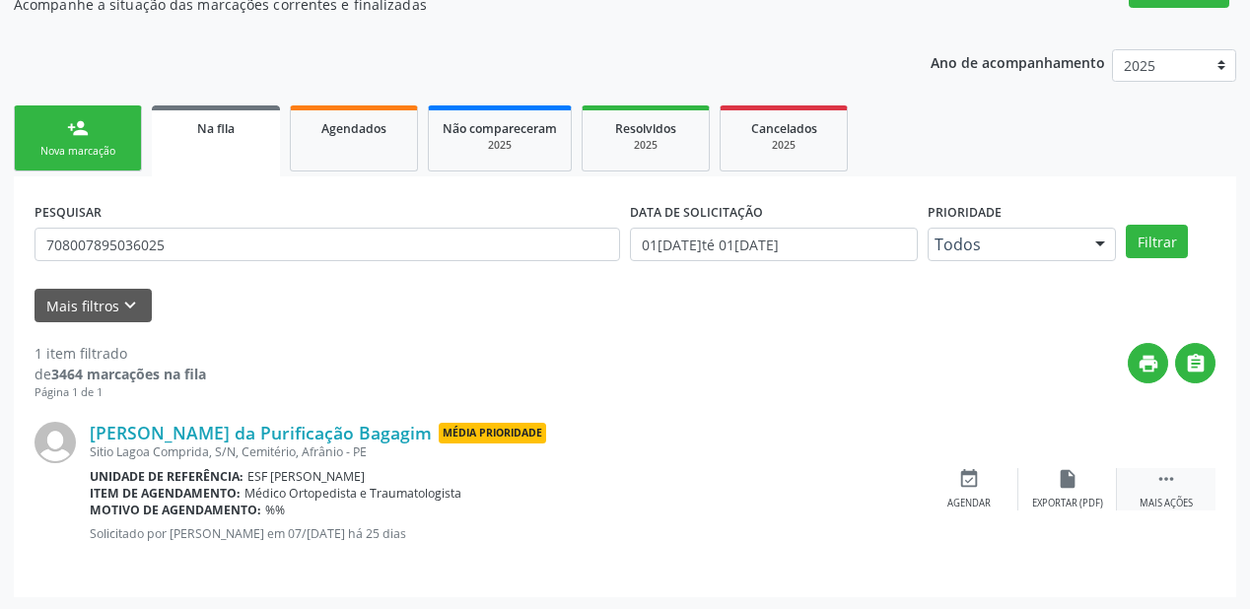
click at [1169, 480] on icon "" at bounding box center [1166, 479] width 22 height 22
click at [678, 497] on div "Agendar" at bounding box center [673, 504] width 43 height 14
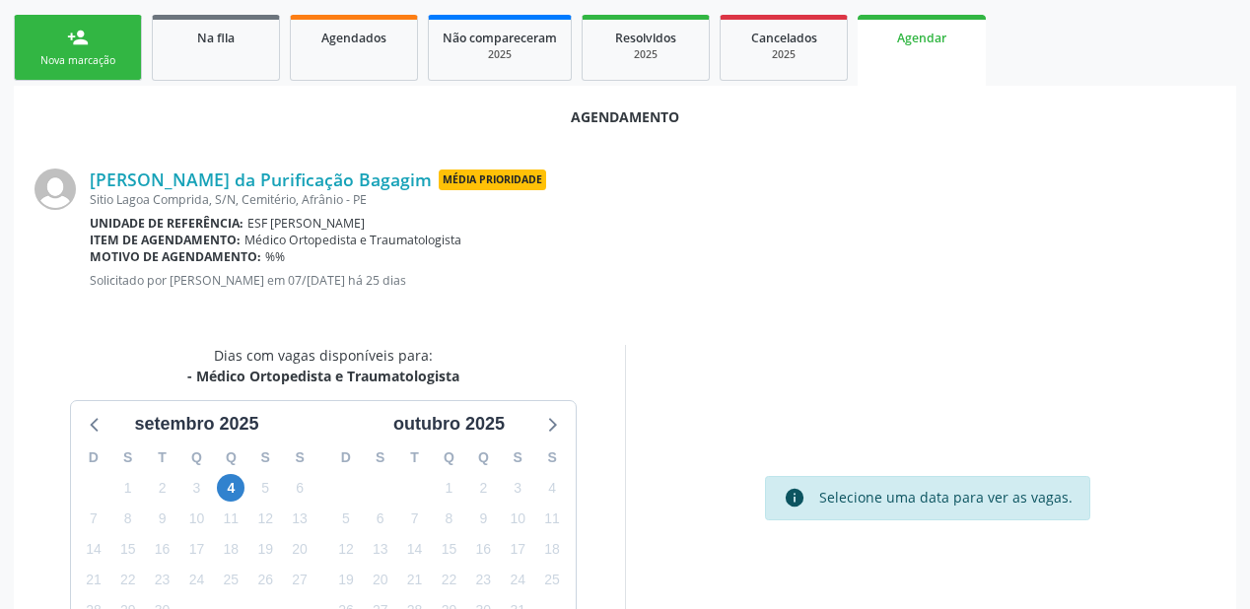
scroll to position [415, 0]
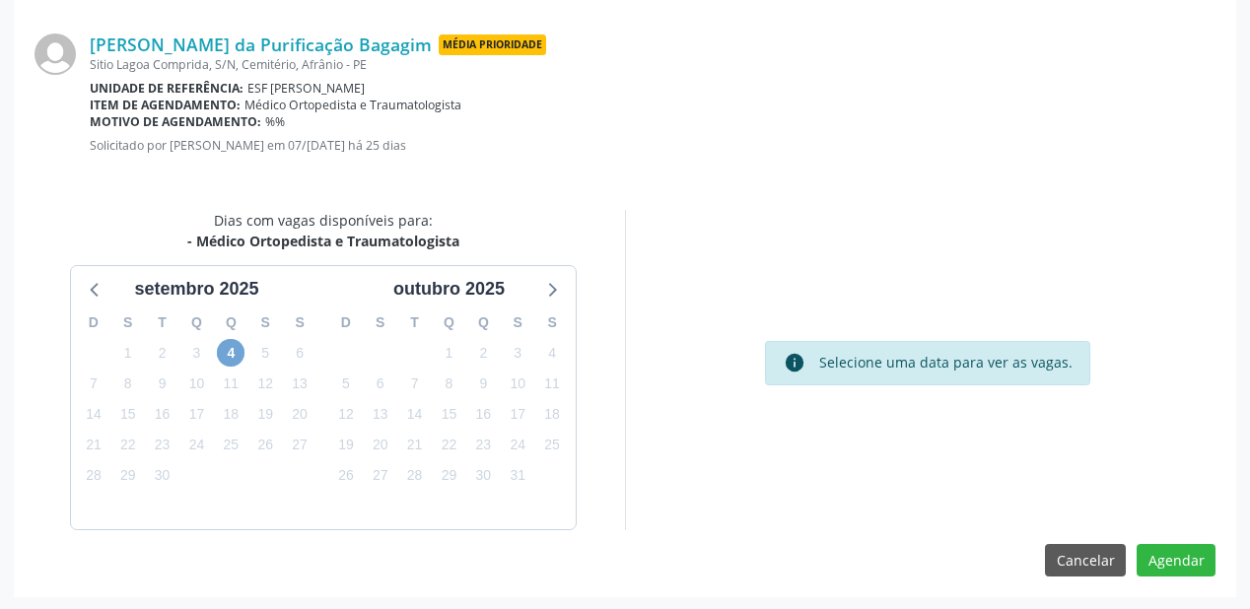
click at [228, 352] on span "4" at bounding box center [231, 353] width 28 height 28
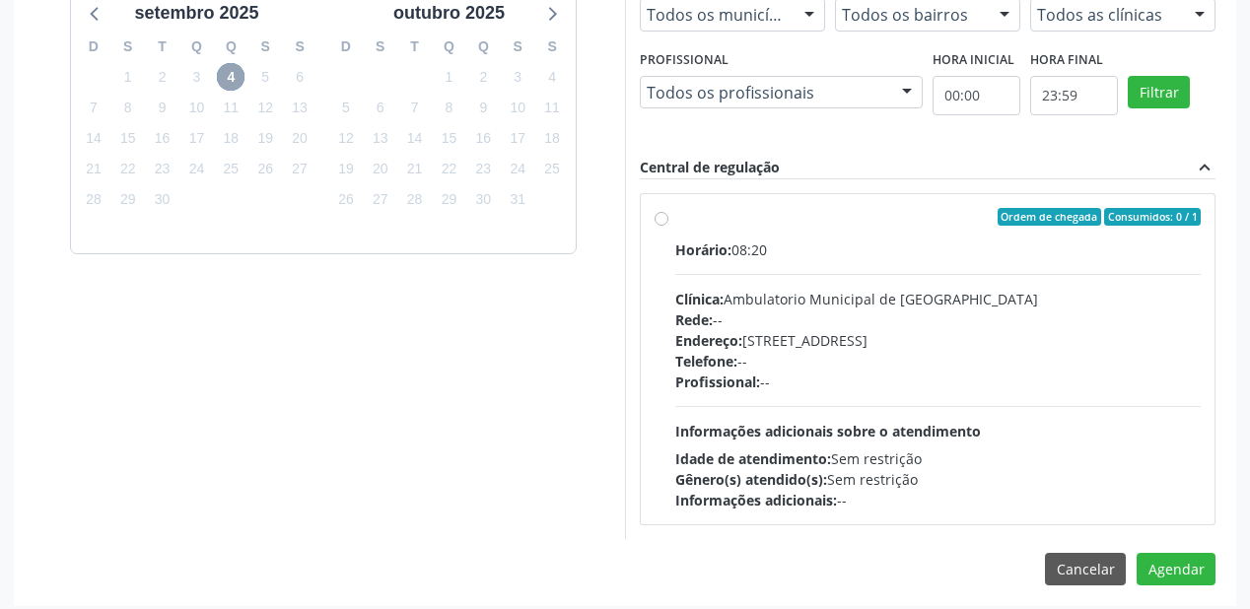
scroll to position [699, 0]
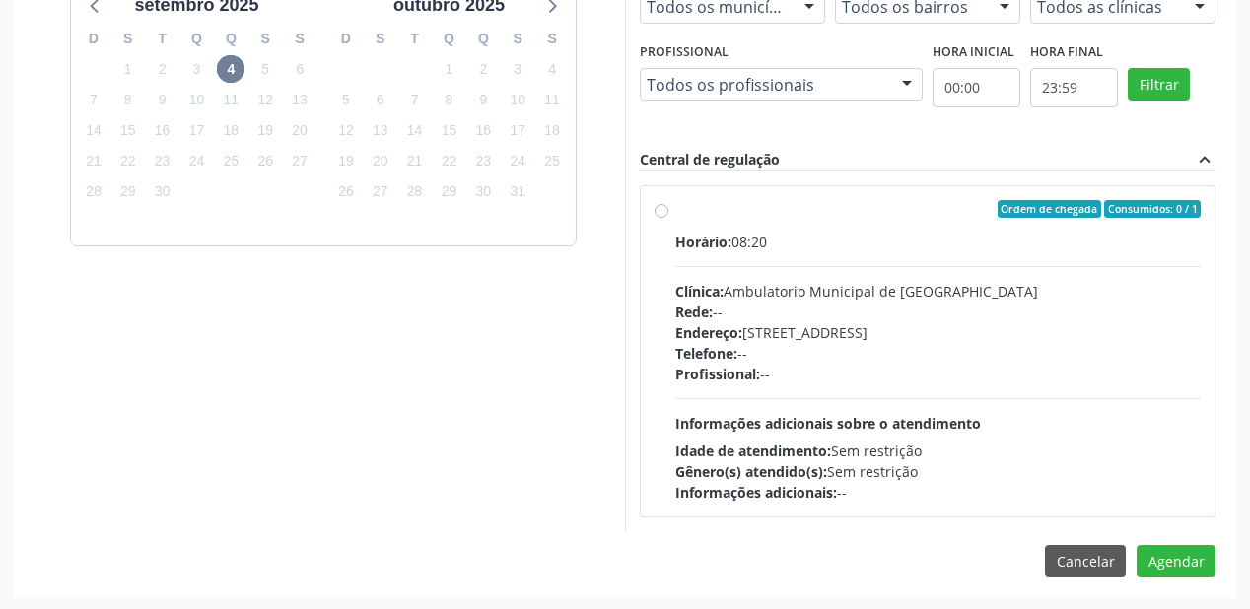
click at [808, 338] on div "Endereço: [STREET_ADDRESS]" at bounding box center [937, 332] width 525 height 21
click at [668, 218] on input "Ordem de chegada Consumidos: 0 / 1 Horário: 08:20 Clínica: Ambulatorio Municipa…" at bounding box center [662, 209] width 14 height 18
radio input "true"
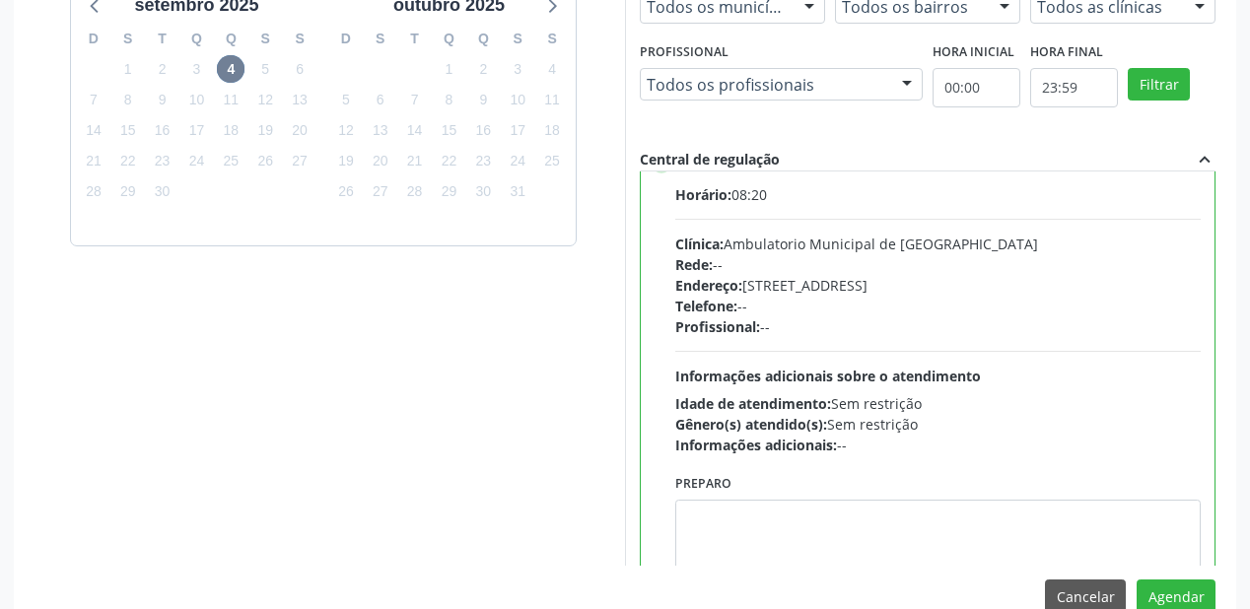
scroll to position [97, 0]
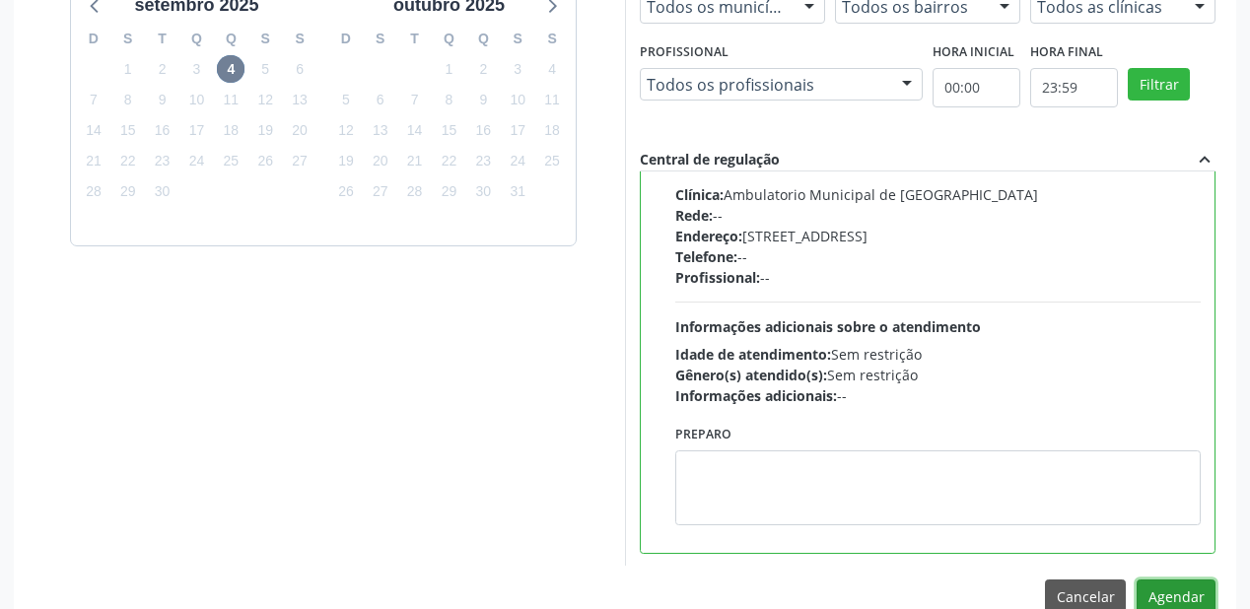
click at [1166, 595] on button "Agendar" at bounding box center [1176, 597] width 79 height 34
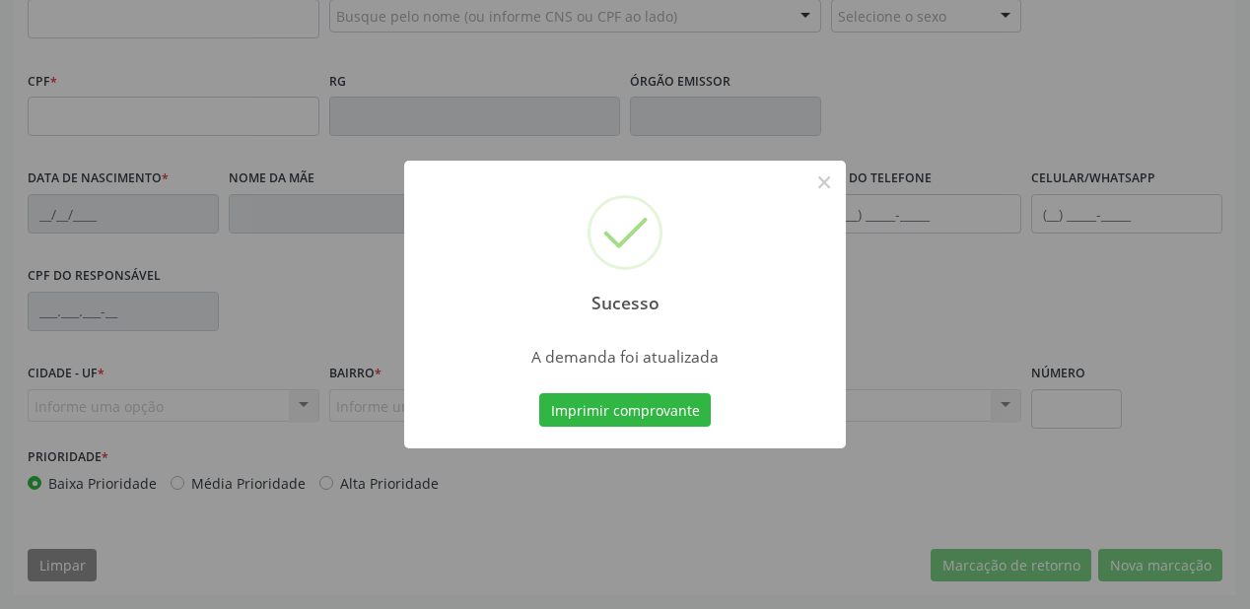
scroll to position [516, 0]
click at [619, 421] on button "Imprimir comprovante" at bounding box center [625, 410] width 172 height 34
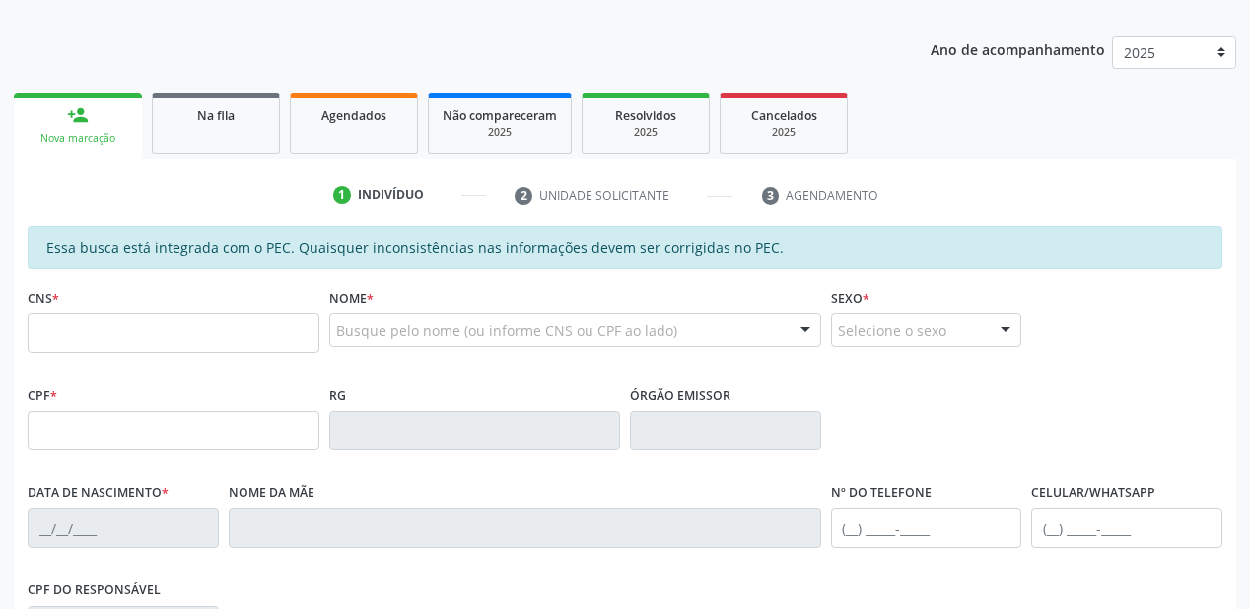
scroll to position [200, 0]
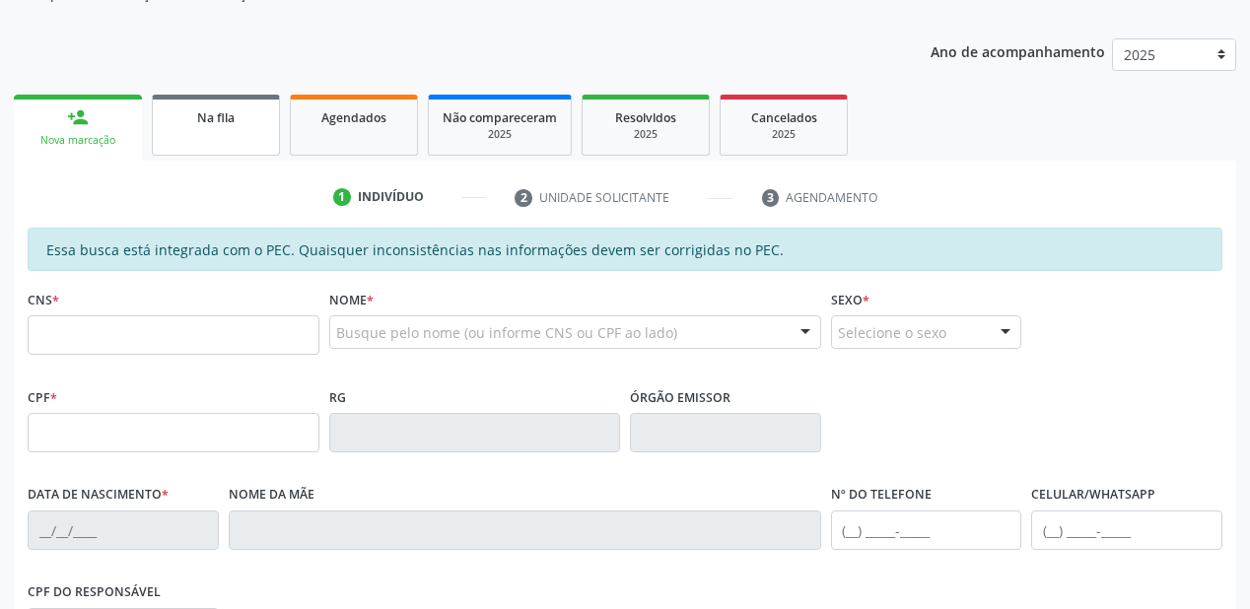
click at [232, 146] on link "Na fila" at bounding box center [216, 125] width 128 height 61
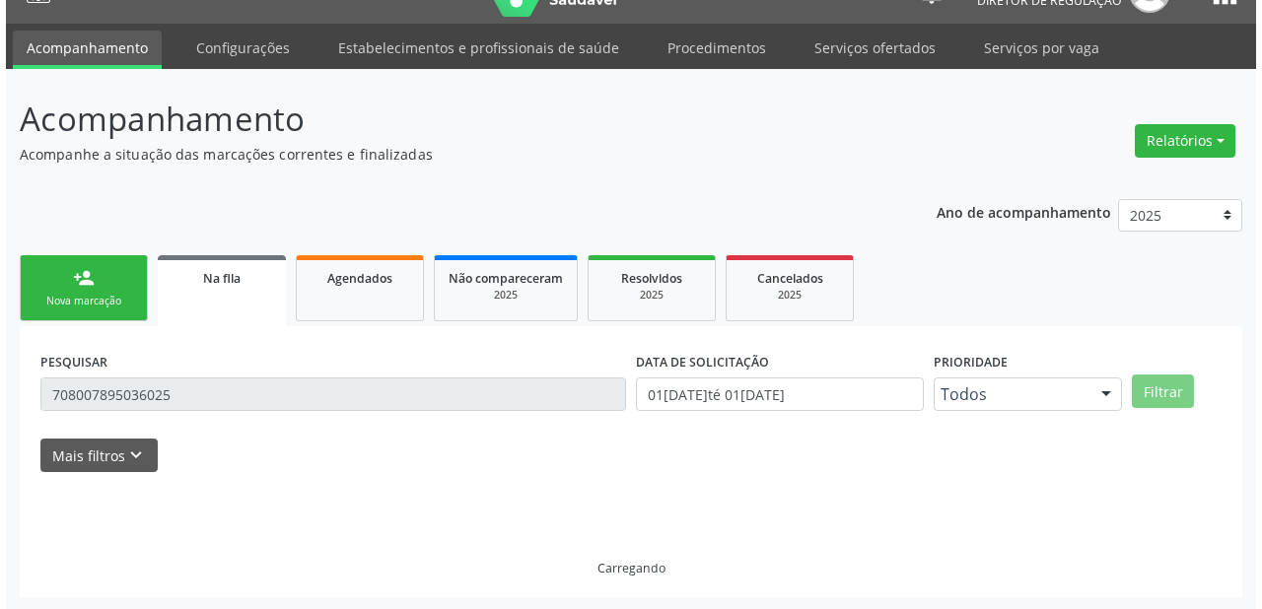
scroll to position [0, 0]
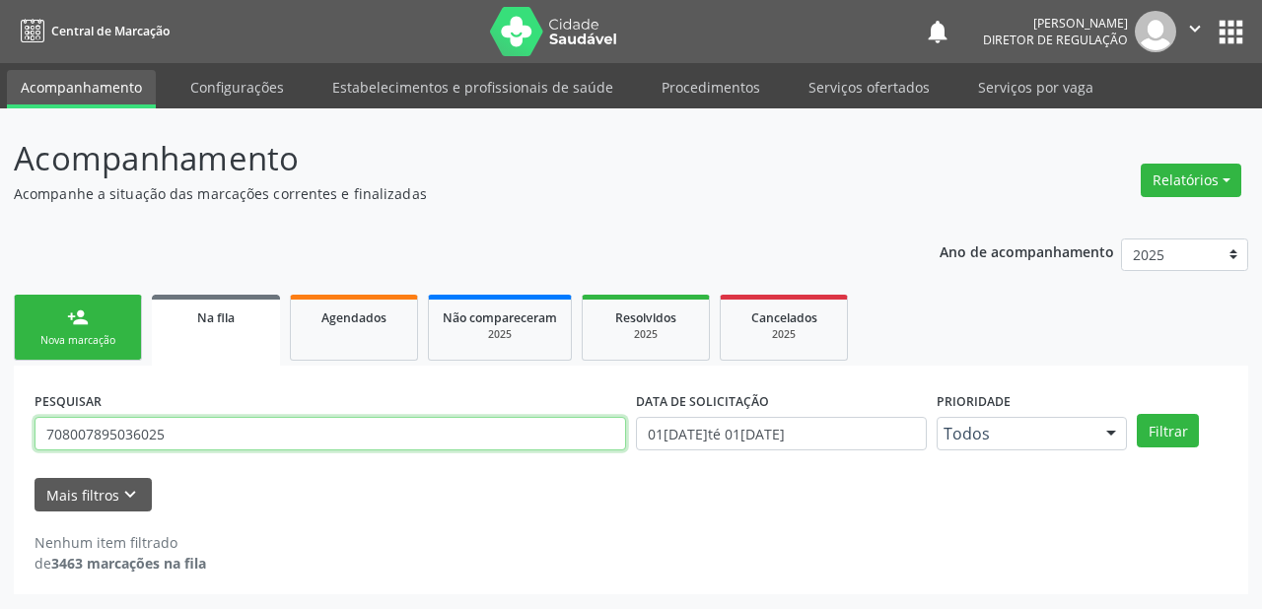
click at [198, 441] on input "708007895036025" at bounding box center [330, 434] width 591 height 34
type input "7"
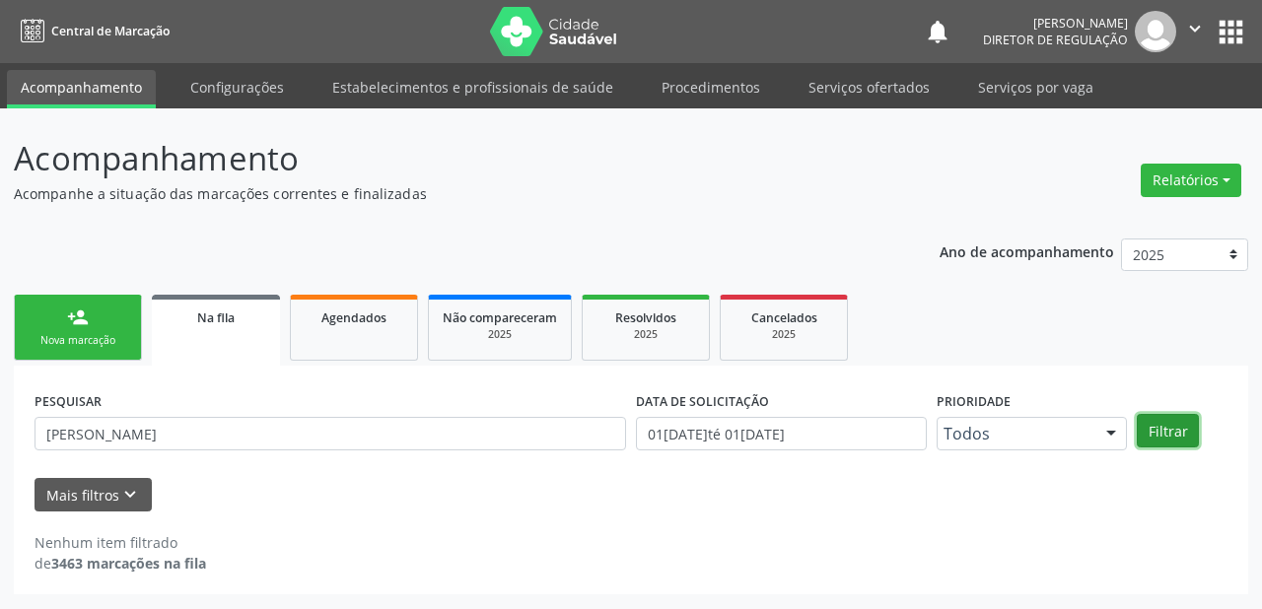
click at [1159, 431] on button "Filtrar" at bounding box center [1168, 431] width 62 height 34
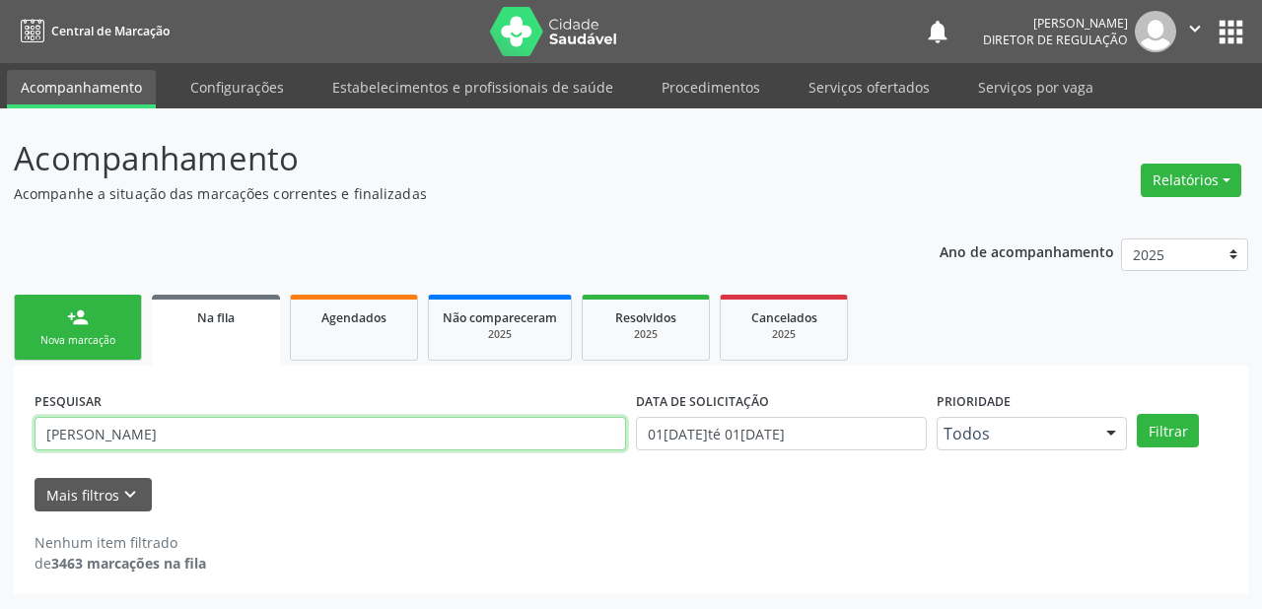
click at [166, 439] on input "[PERSON_NAME]" at bounding box center [330, 434] width 591 height 34
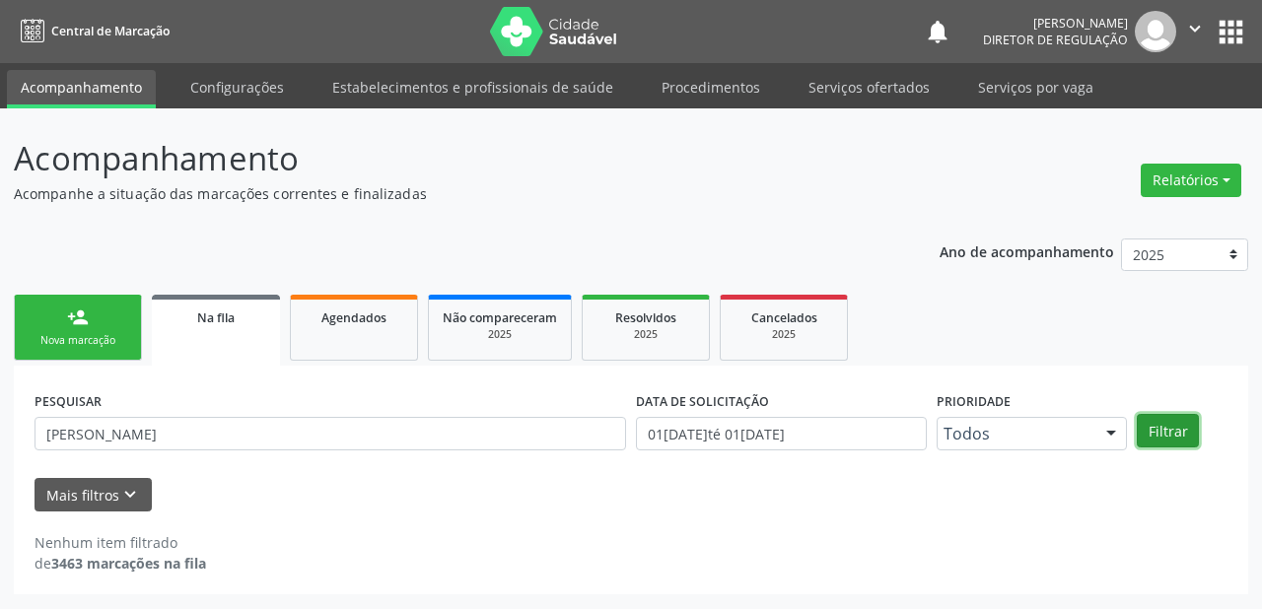
click at [1172, 438] on button "Filtrar" at bounding box center [1168, 431] width 62 height 34
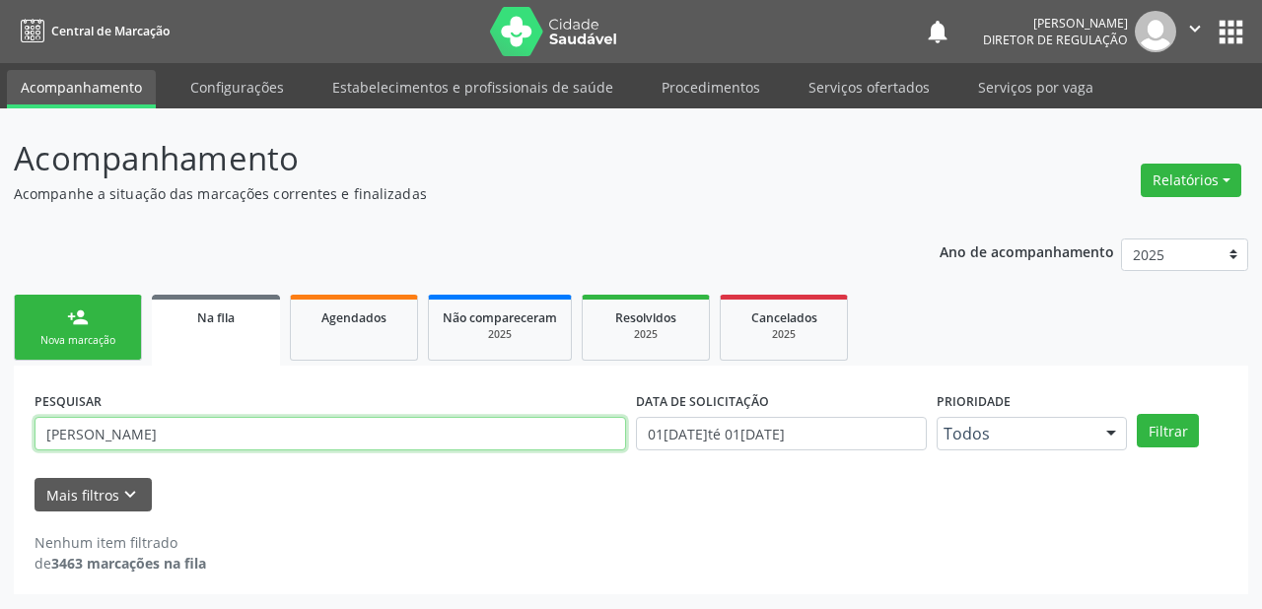
click at [165, 434] on input "[PERSON_NAME]" at bounding box center [330, 434] width 591 height 34
type input "m"
type input "705008614728358"
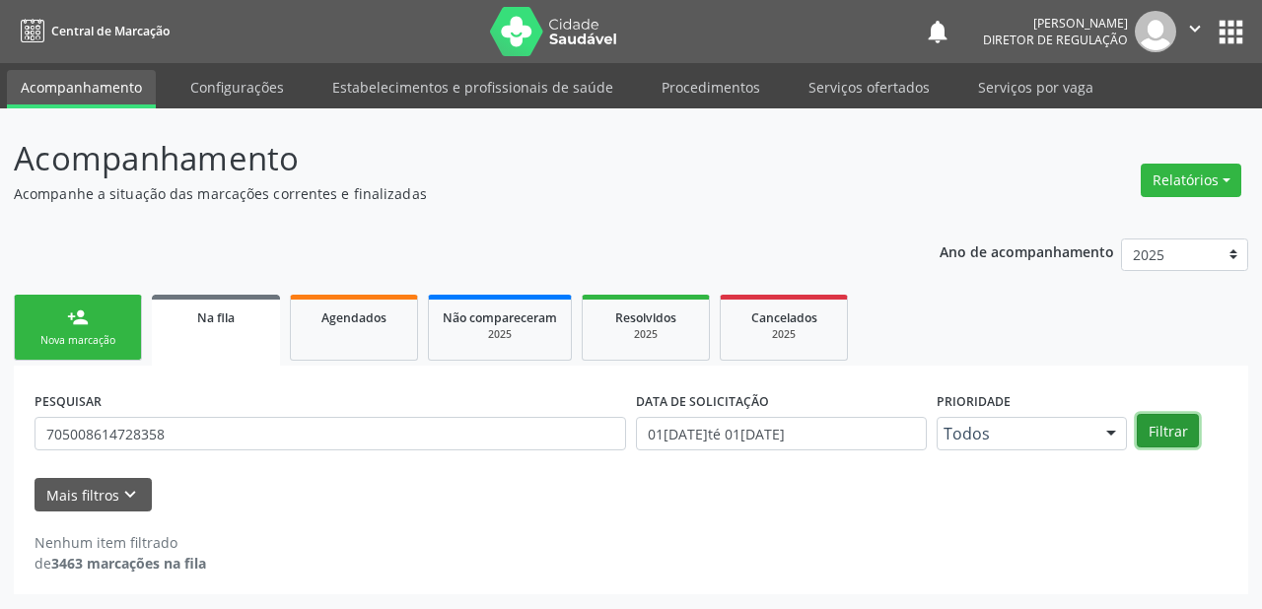
click at [1165, 434] on button "Filtrar" at bounding box center [1168, 431] width 62 height 34
click at [850, 88] on link "Serviços ofertados" at bounding box center [869, 87] width 149 height 35
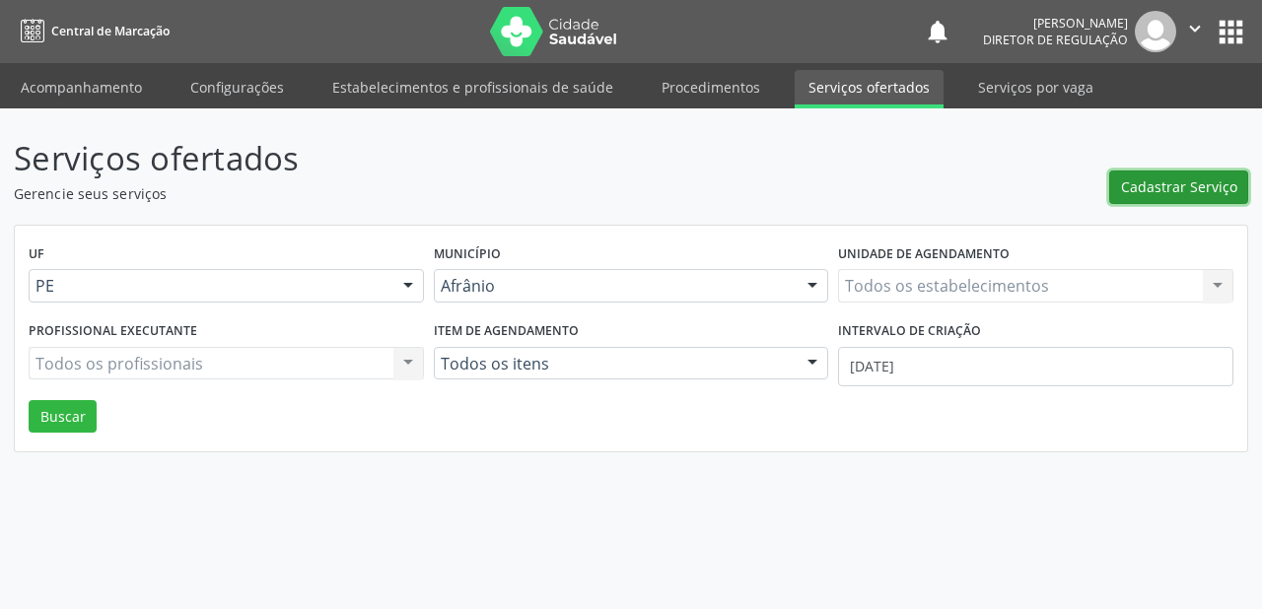
click at [1204, 198] on button "Cadastrar Serviço" at bounding box center [1178, 188] width 139 height 34
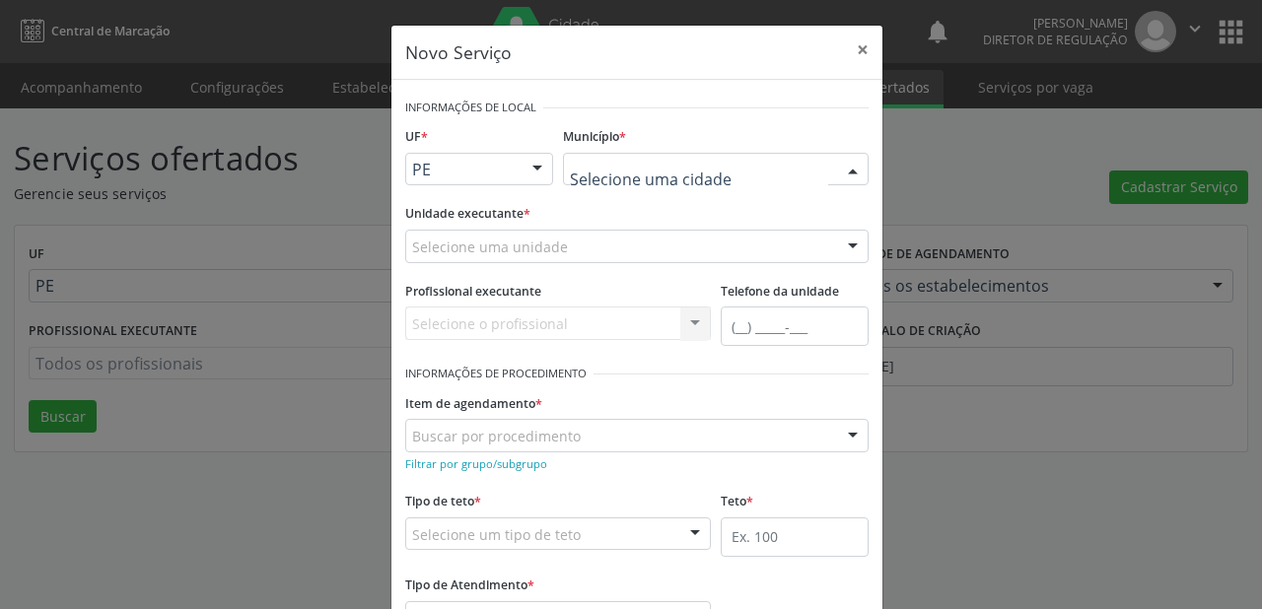
click at [621, 181] on div at bounding box center [716, 170] width 306 height 34
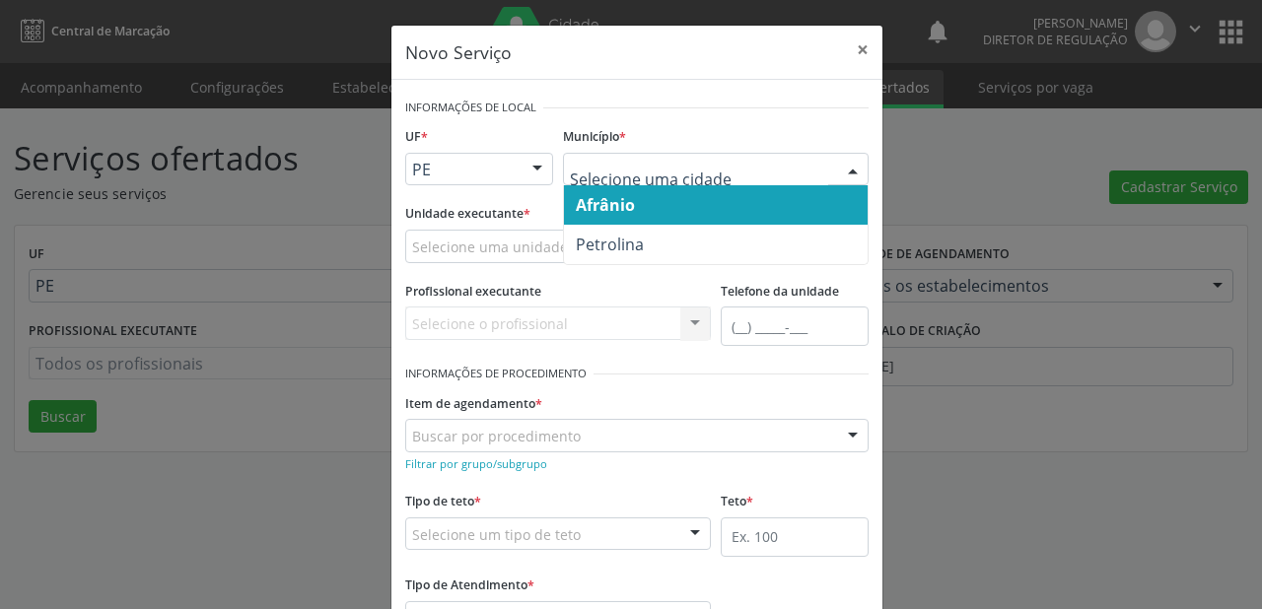
click at [618, 206] on span "Afrânio" at bounding box center [605, 205] width 59 height 22
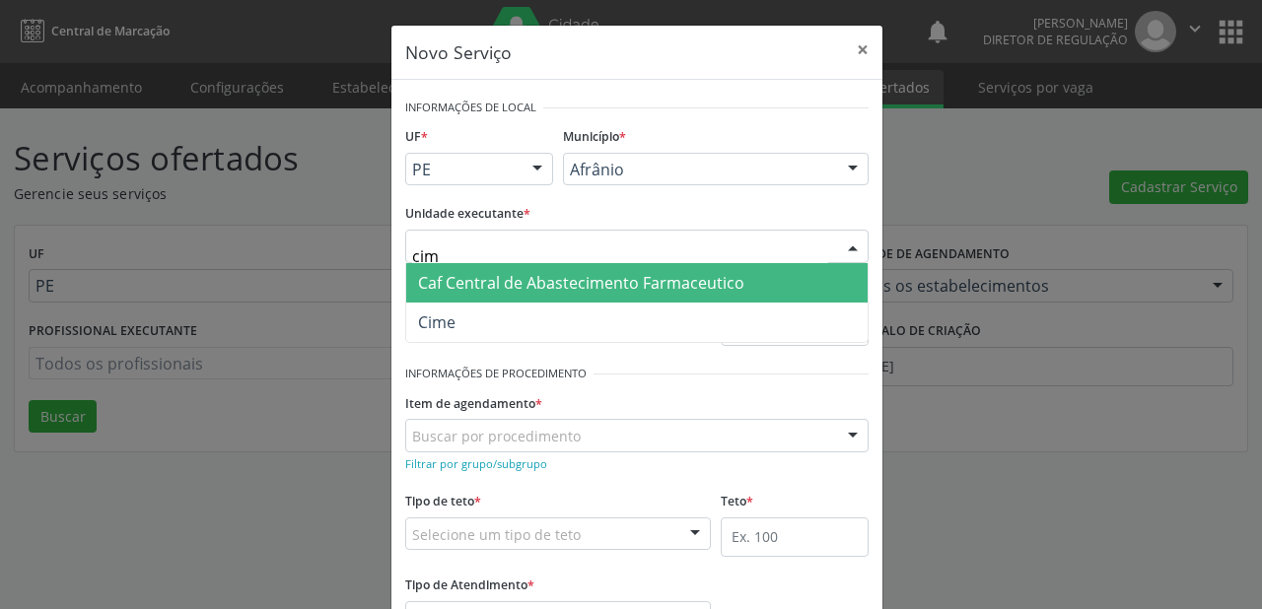
type input "cime"
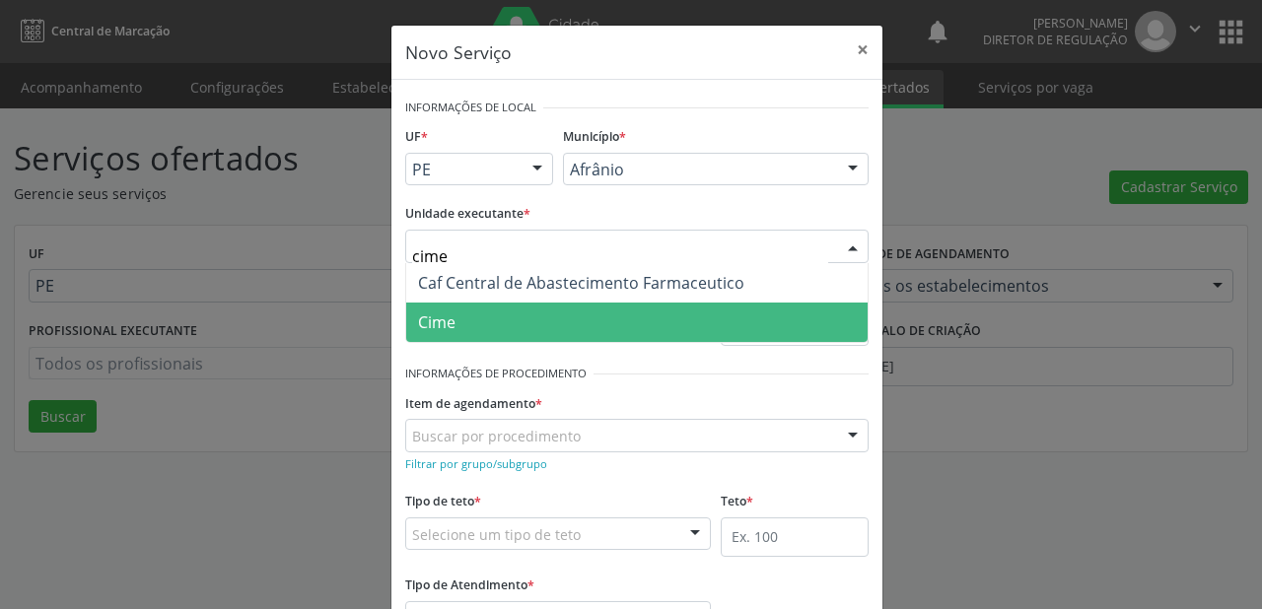
click at [481, 327] on span "Cime" at bounding box center [636, 322] width 461 height 39
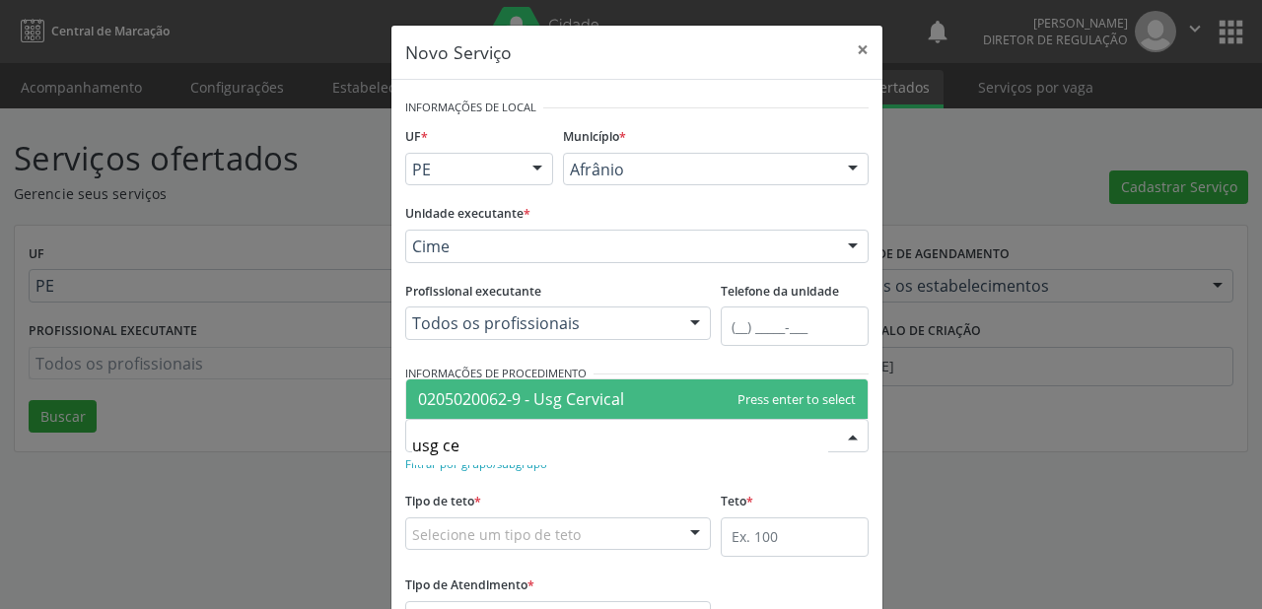
type input "usg cer"
click at [466, 391] on span "0205020062-9 - Usg Cervical" at bounding box center [521, 399] width 206 height 22
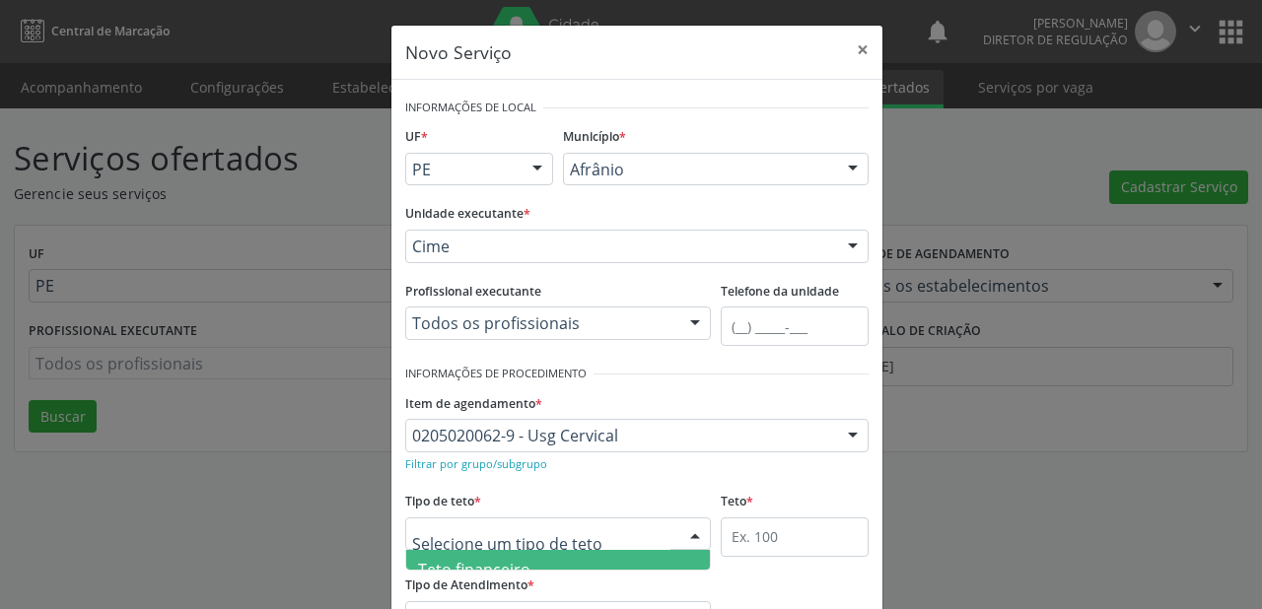
scroll to position [59, 0]
click at [465, 548] on span "Teto físico" at bounding box center [456, 550] width 76 height 22
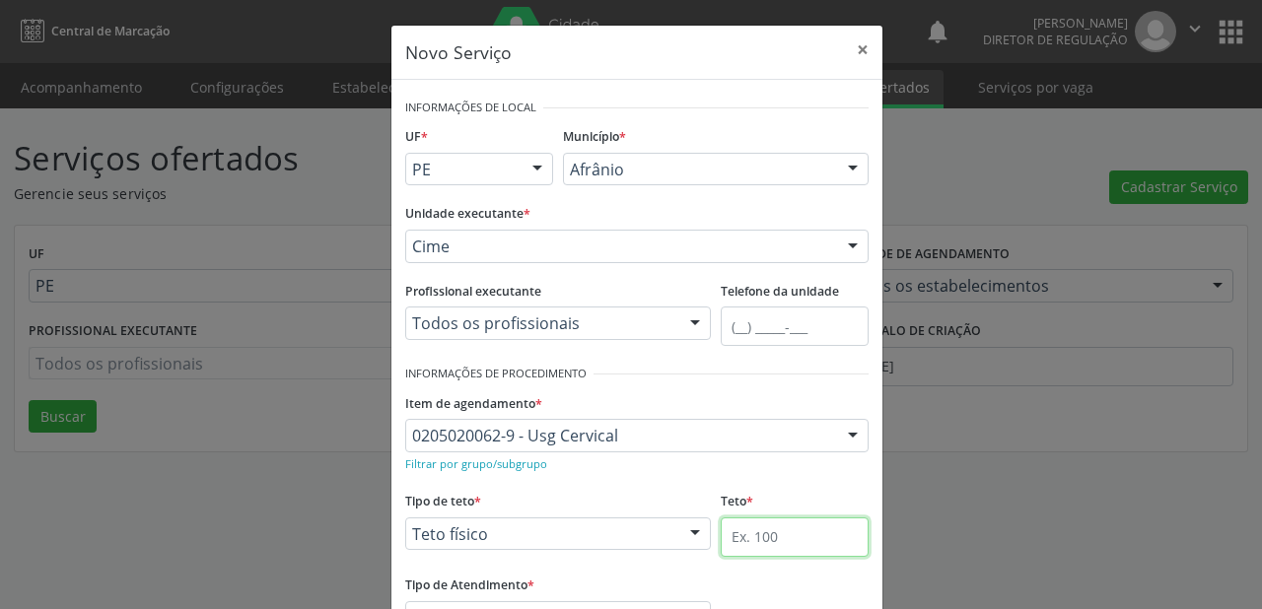
click at [729, 540] on input "text" at bounding box center [795, 537] width 148 height 39
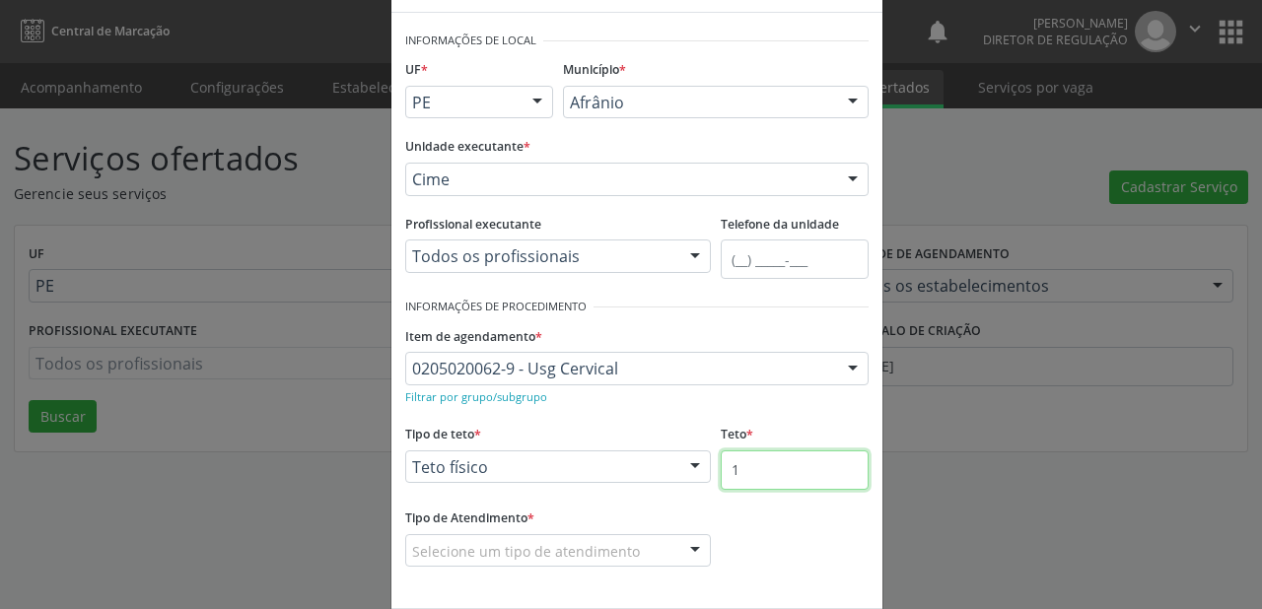
scroll to position [150, 0]
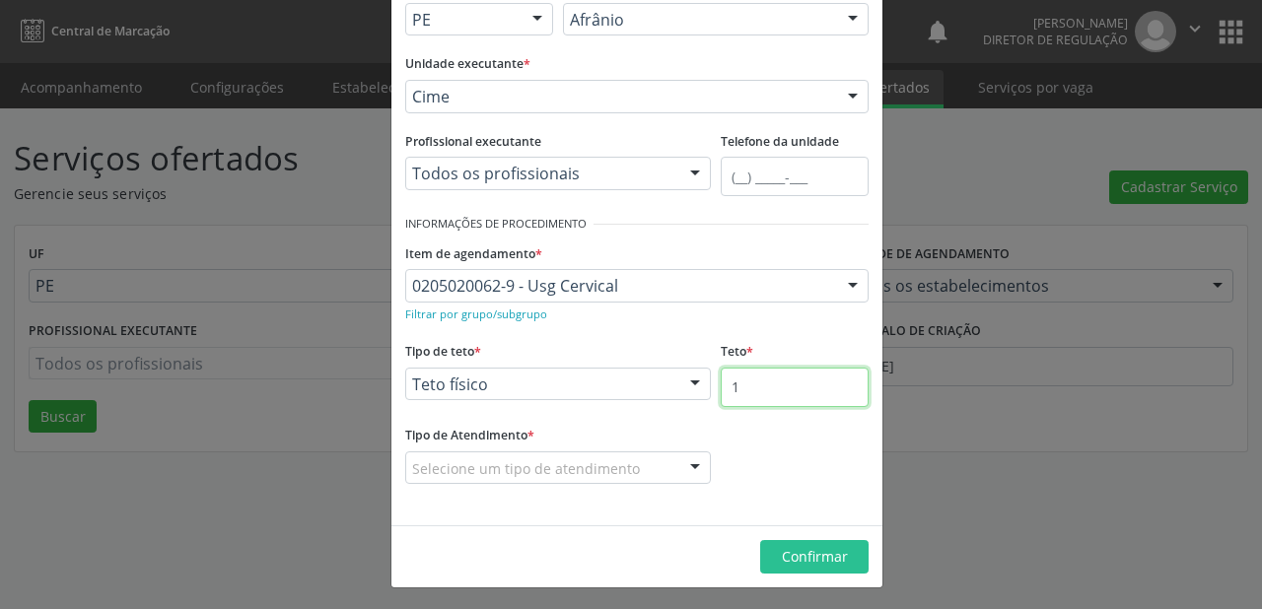
type input "1"
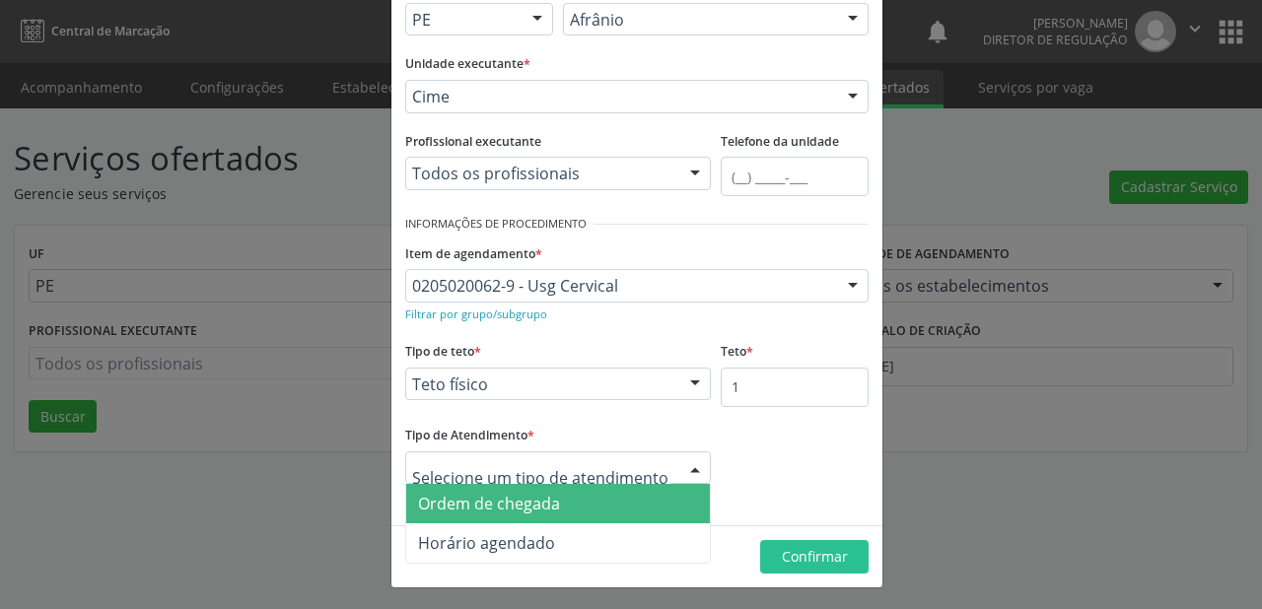
click at [488, 505] on span "Ordem de chegada" at bounding box center [489, 504] width 142 height 22
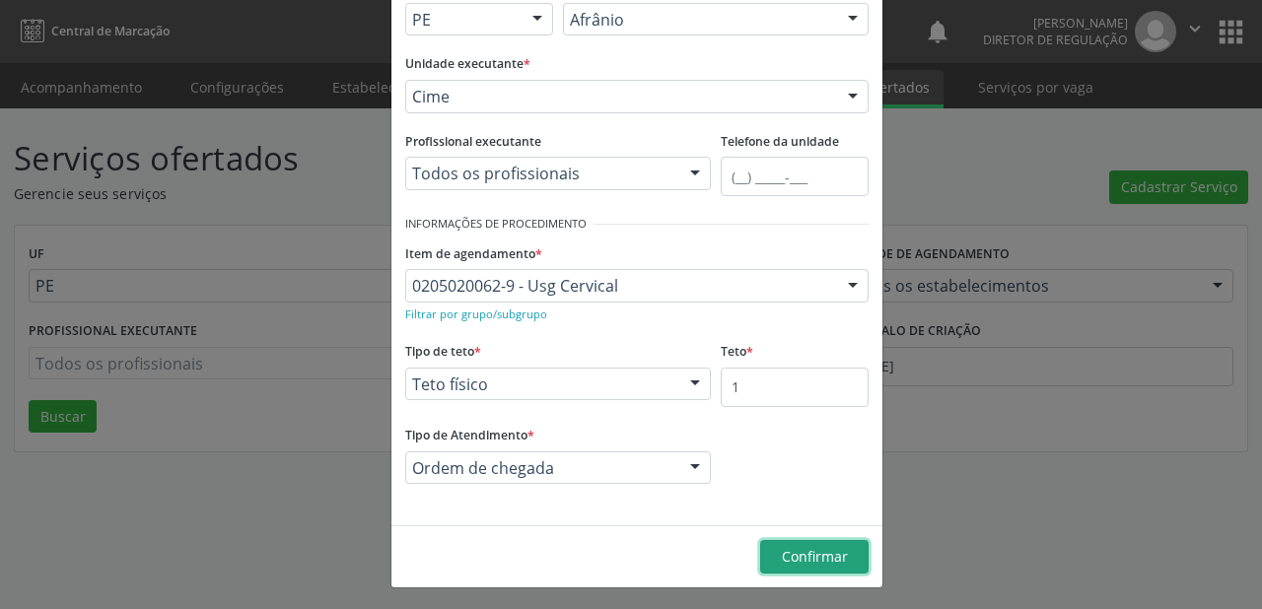
click at [785, 547] on span "Confirmar" at bounding box center [815, 556] width 66 height 19
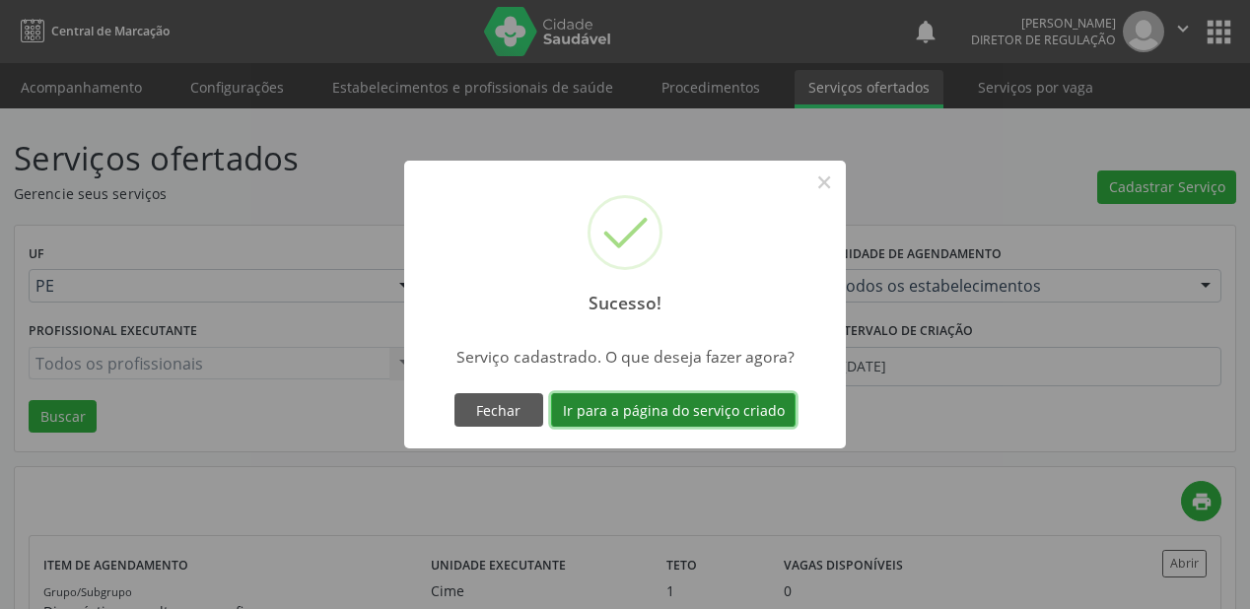
click at [665, 399] on button "Ir para a página do serviço criado" at bounding box center [673, 410] width 244 height 34
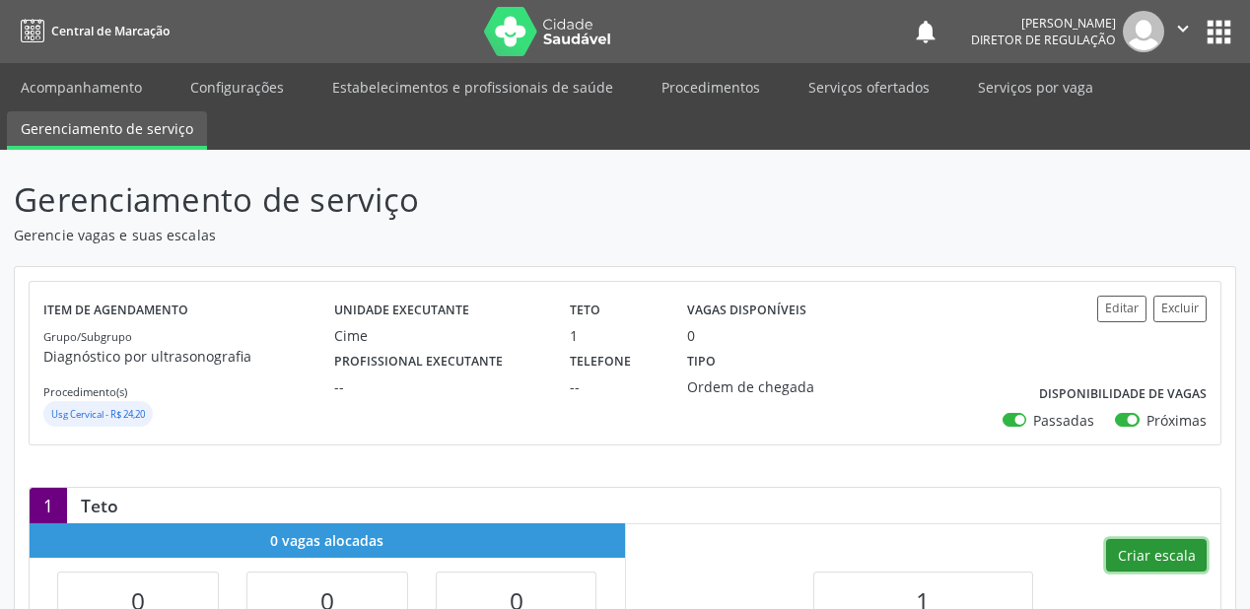
click at [1150, 550] on button "Criar escala" at bounding box center [1156, 556] width 101 height 34
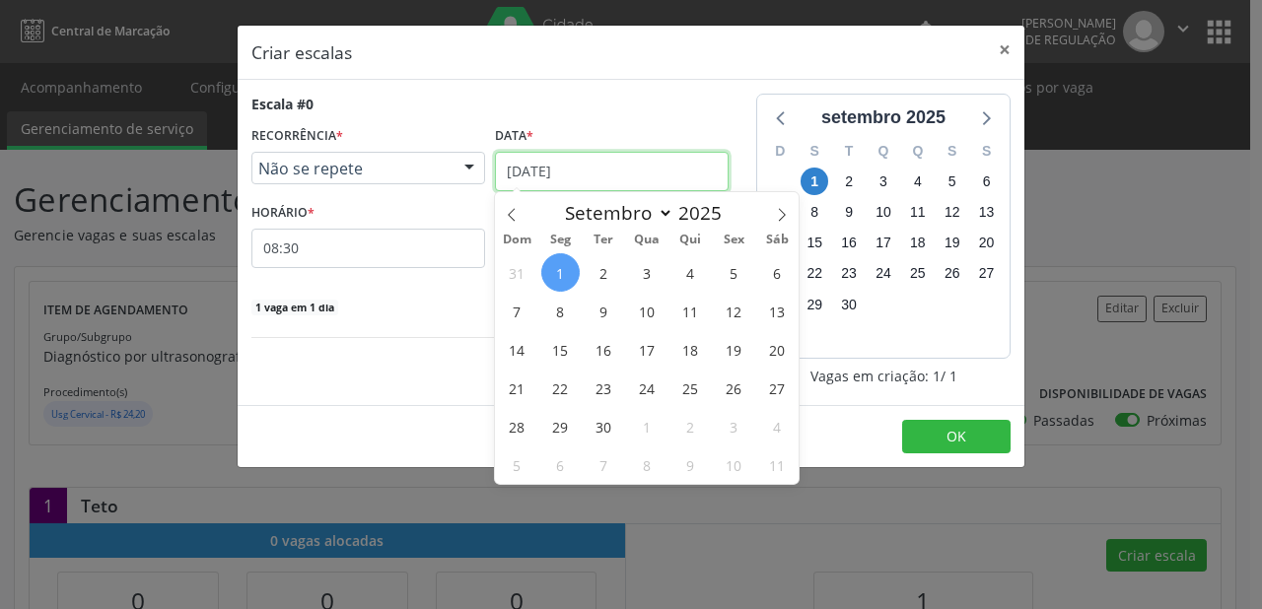
click at [582, 170] on input "[DATE]" at bounding box center [612, 171] width 234 height 39
click at [599, 314] on span "9" at bounding box center [604, 311] width 38 height 38
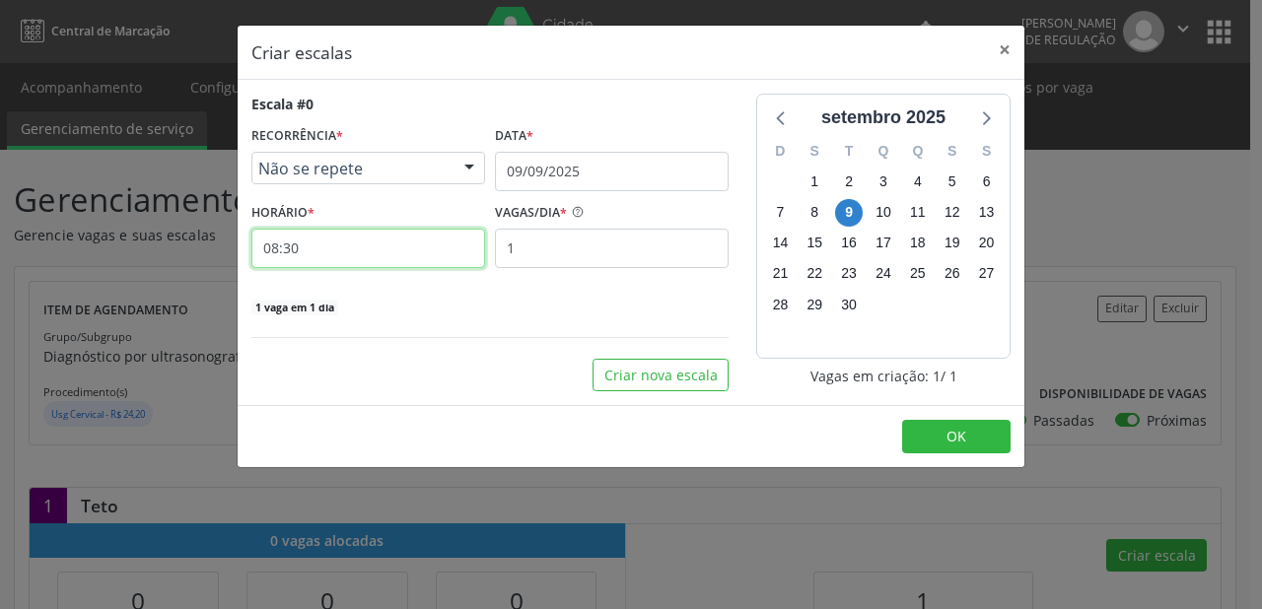
click at [355, 250] on input "08:30" at bounding box center [368, 248] width 234 height 39
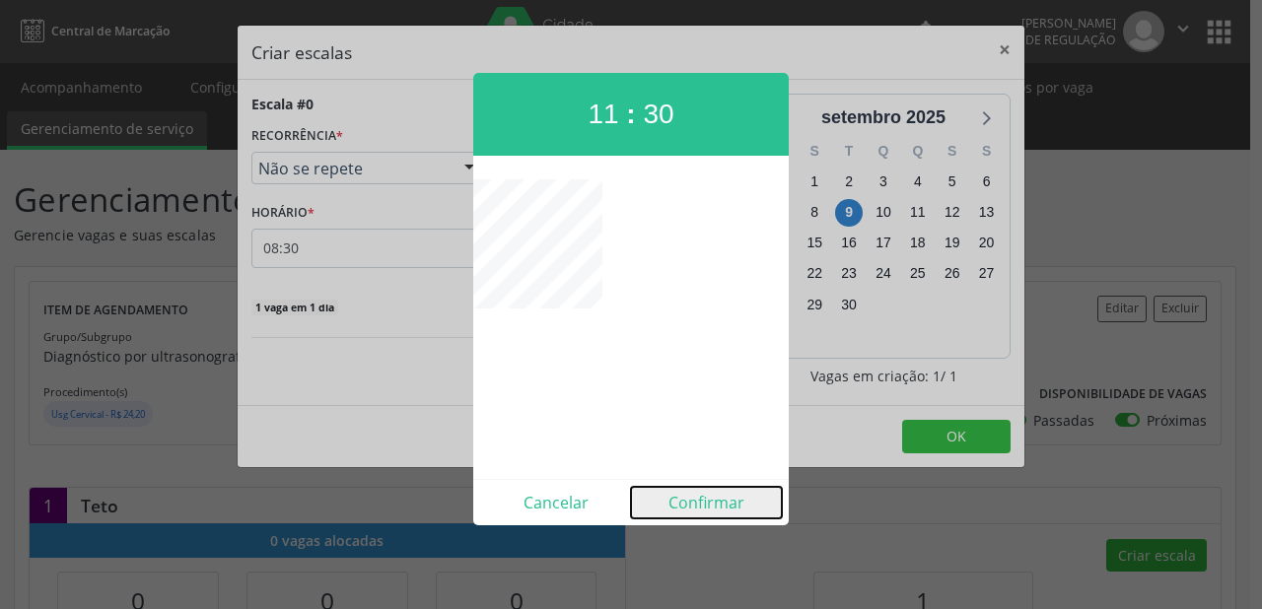
click at [687, 506] on button "Confirmar" at bounding box center [706, 503] width 151 height 32
type input "11:30"
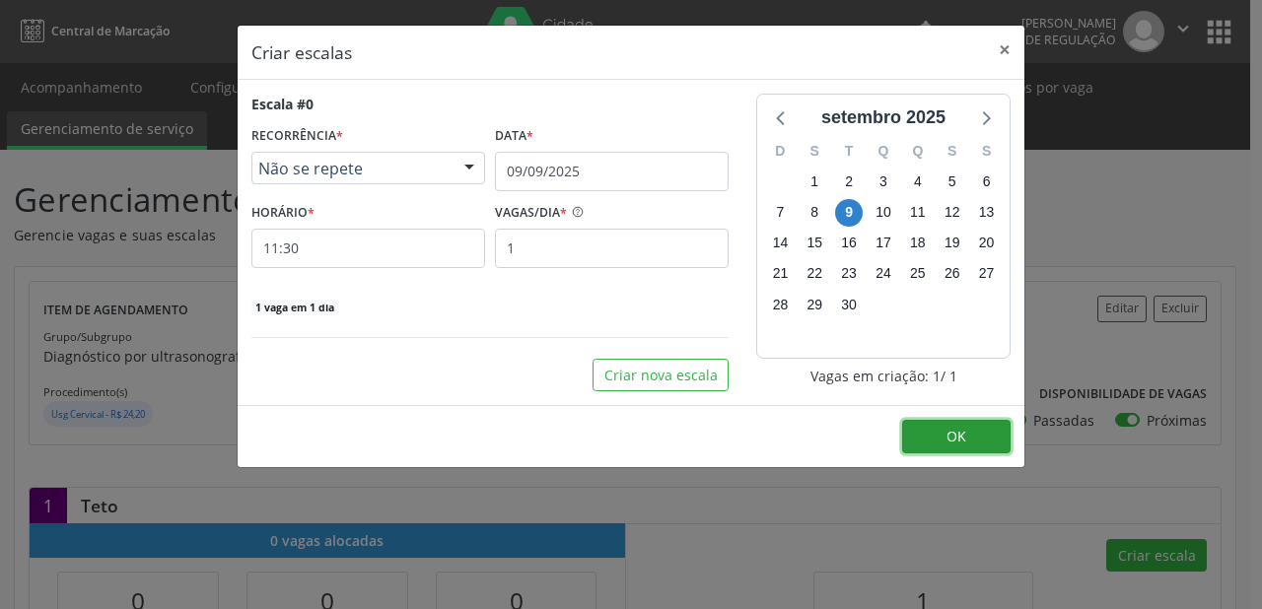
click at [974, 435] on button "OK" at bounding box center [956, 437] width 108 height 34
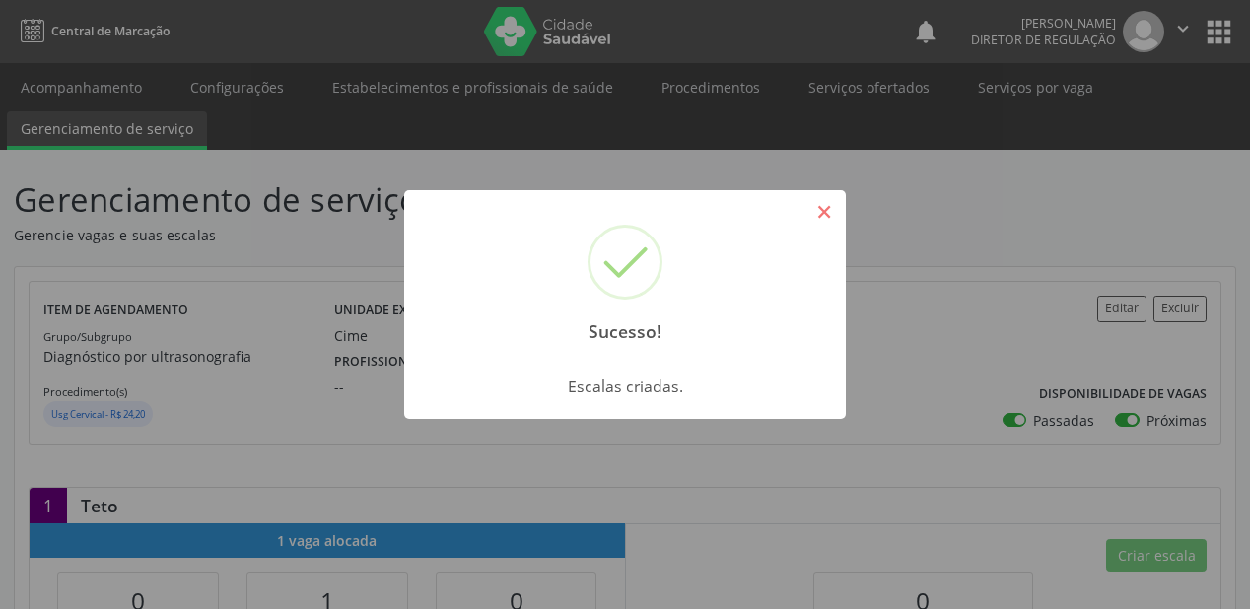
click at [823, 218] on button "×" at bounding box center [824, 212] width 34 height 34
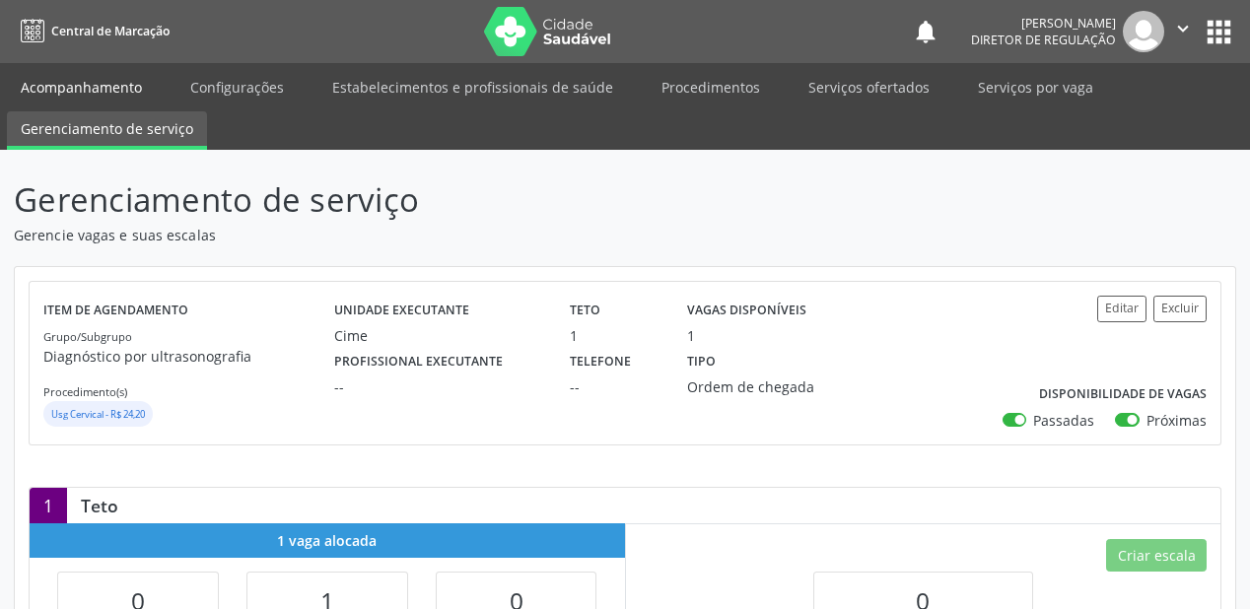
click at [29, 80] on link "Acompanhamento" at bounding box center [81, 87] width 149 height 35
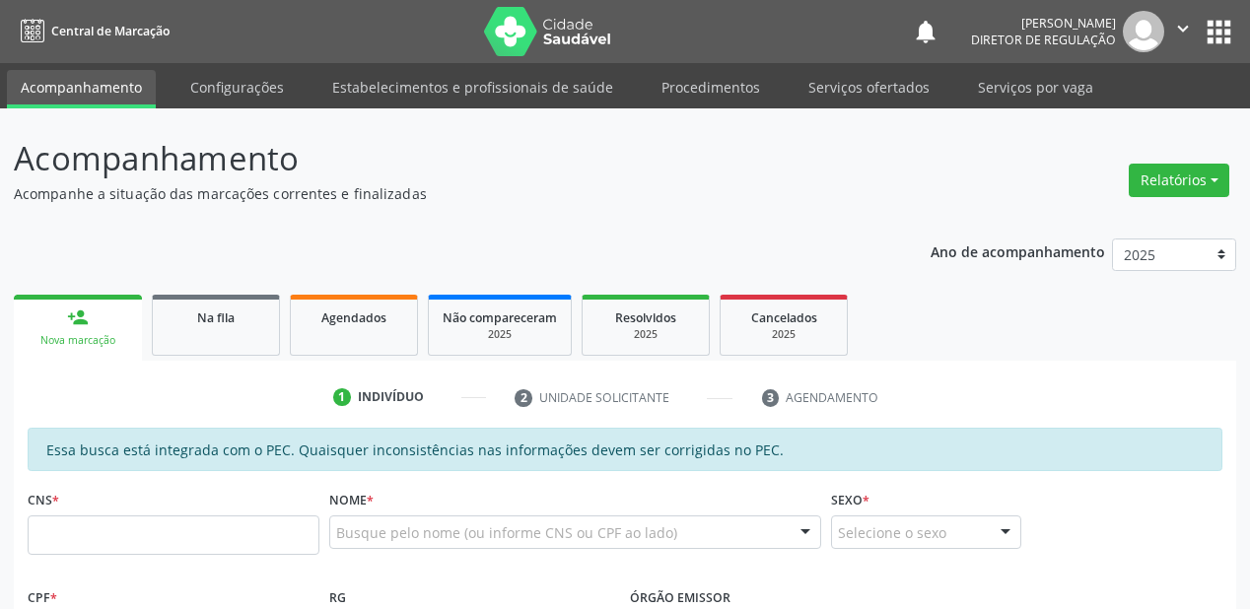
click at [843, 87] on link "Serviços ofertados" at bounding box center [869, 87] width 149 height 35
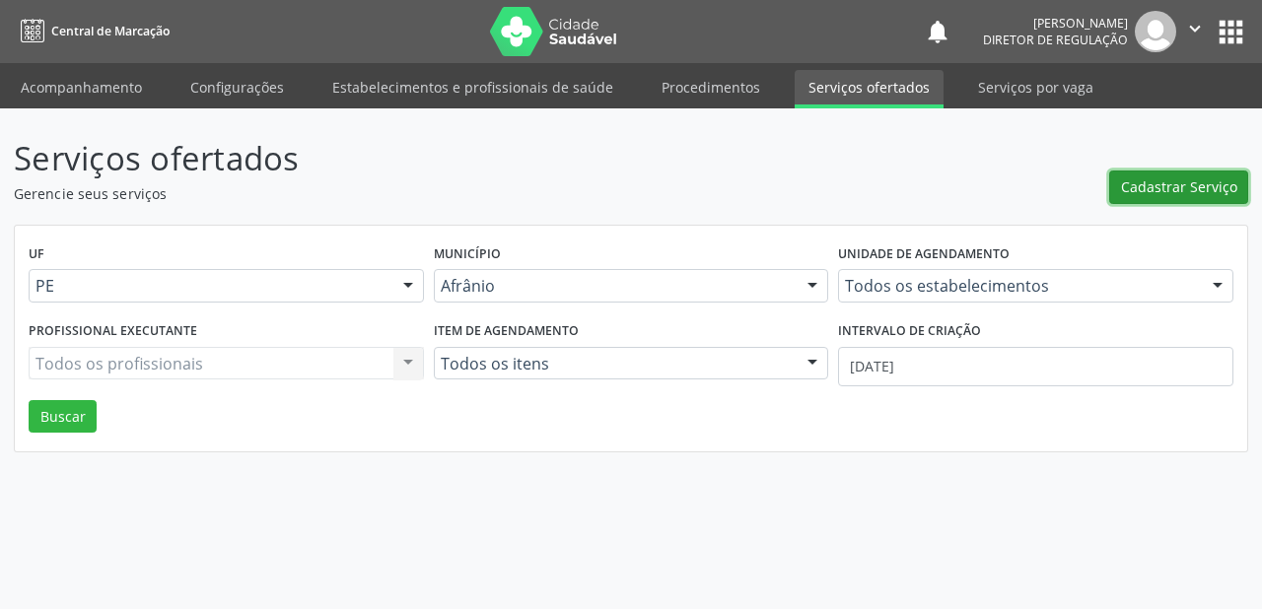
click at [1194, 193] on span "Cadastrar Serviço" at bounding box center [1179, 186] width 116 height 21
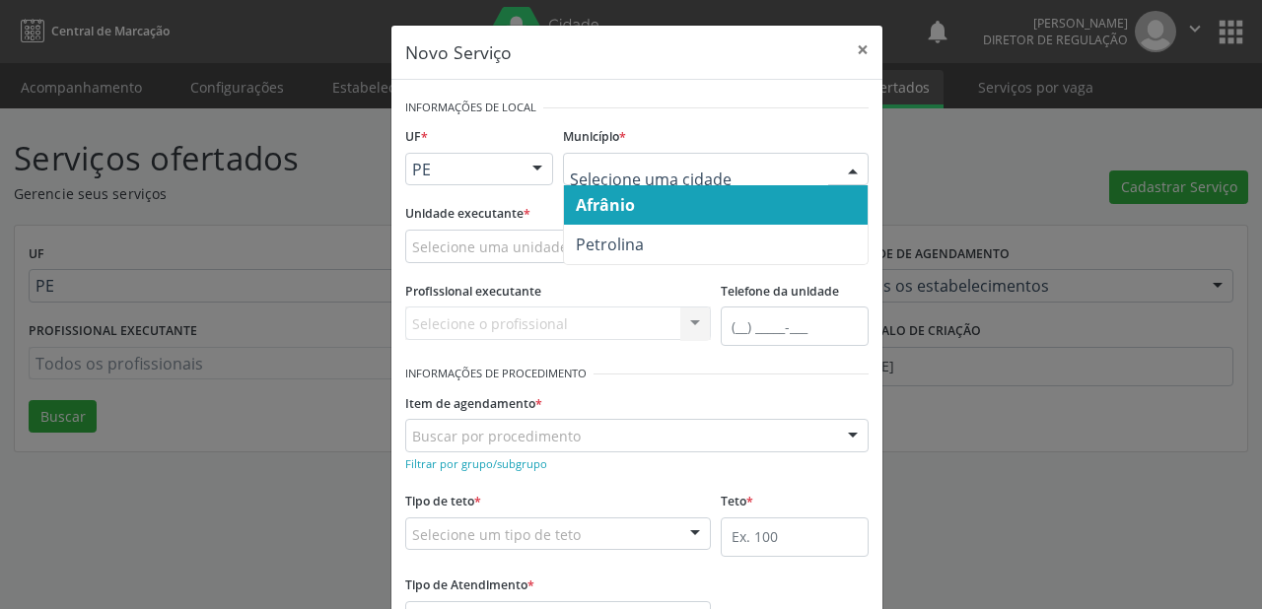
click at [685, 207] on span "Afrânio" at bounding box center [716, 204] width 304 height 39
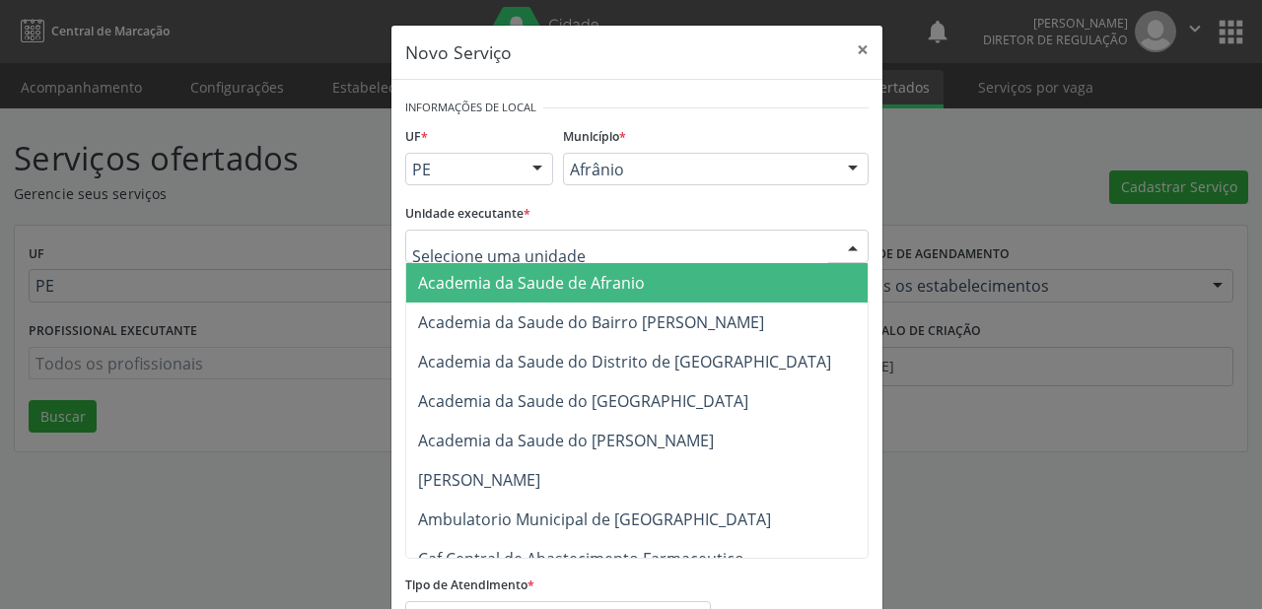
click at [489, 259] on div at bounding box center [636, 247] width 463 height 34
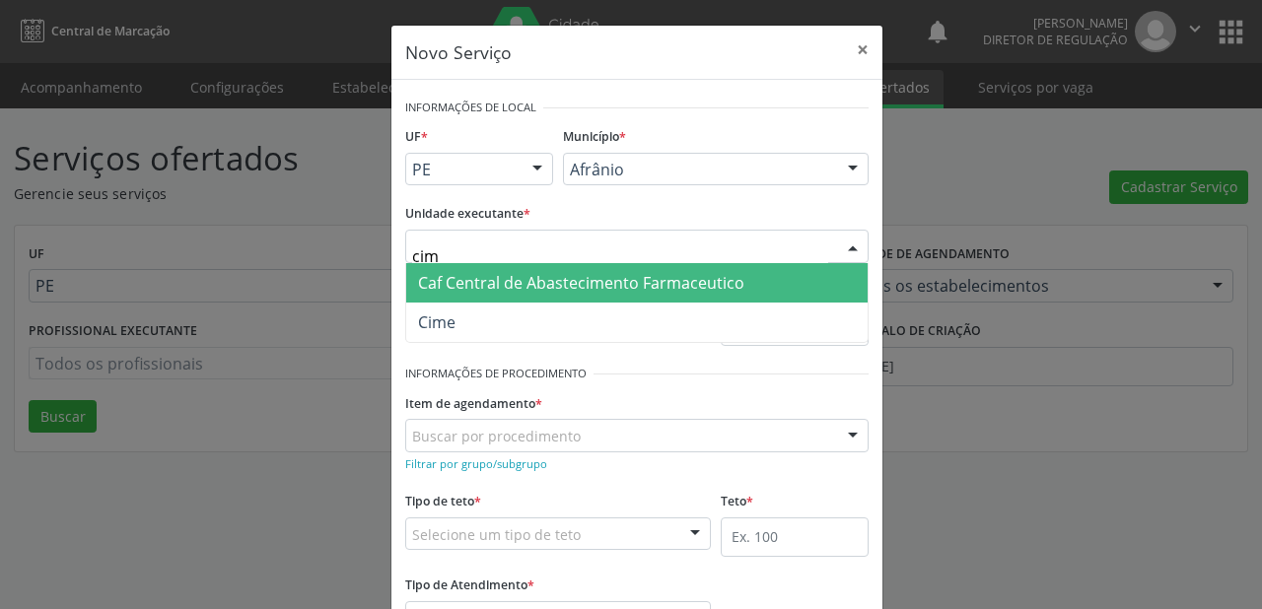
type input "cime"
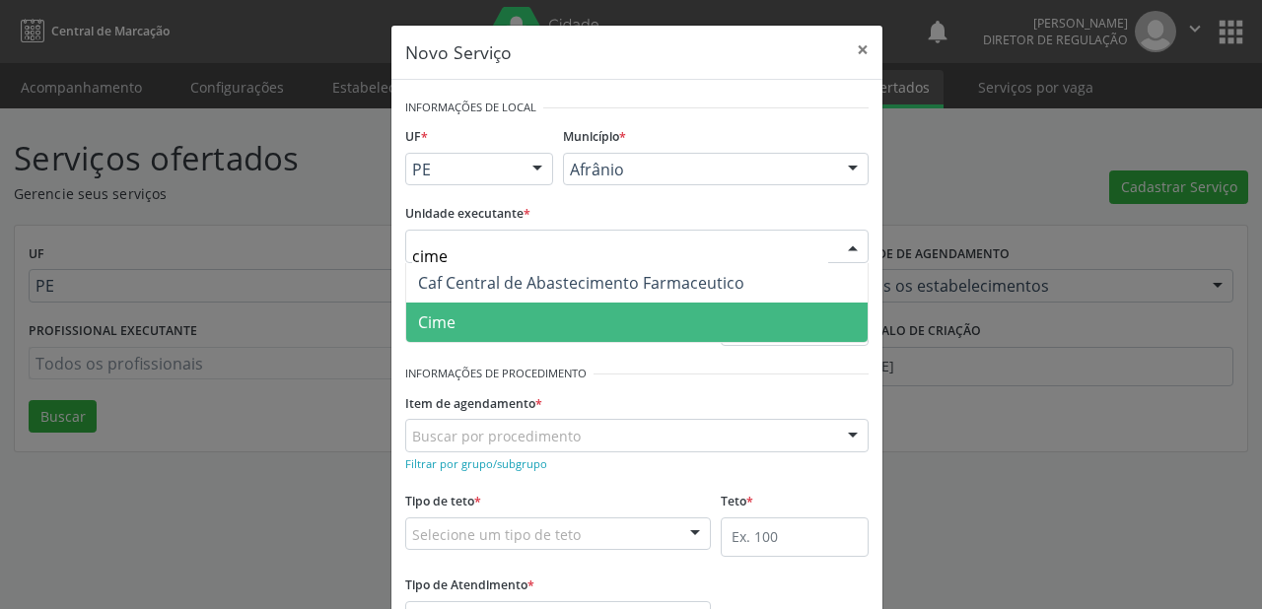
click at [437, 312] on span "Cime" at bounding box center [436, 323] width 37 height 22
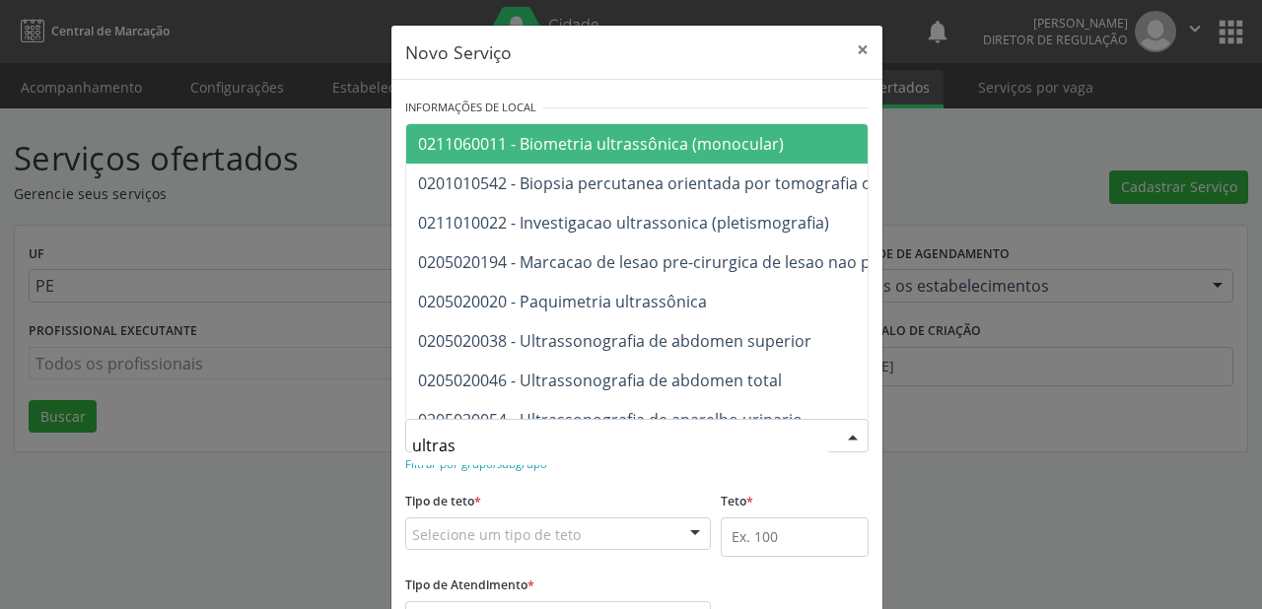
type input "ultrass"
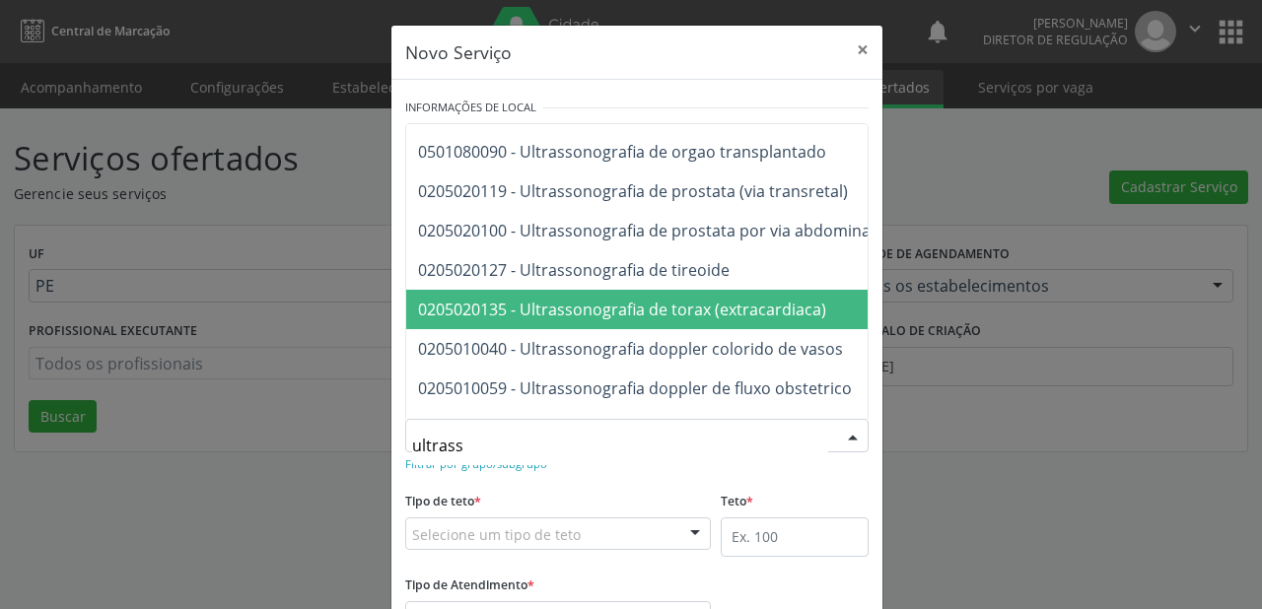
scroll to position [308, 0]
click at [644, 314] on span "0205020100 - Ultrassonografia de prostata por via abdominal" at bounding box center [646, 310] width 456 height 22
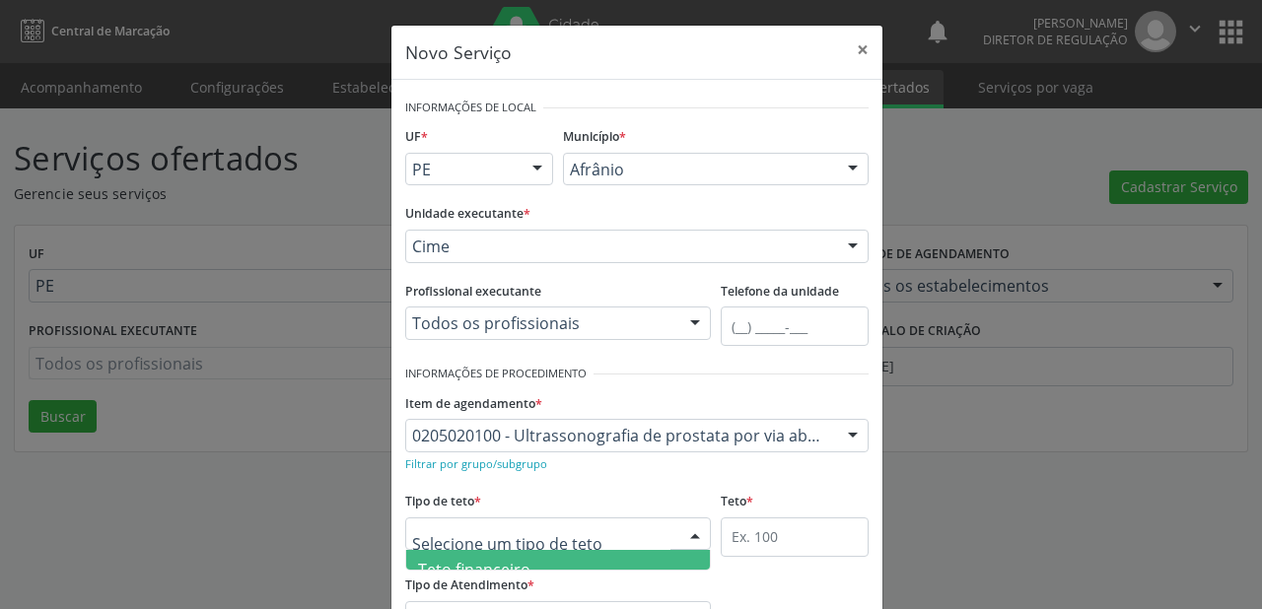
scroll to position [59, 0]
click at [491, 555] on span "Teto físico" at bounding box center [558, 549] width 304 height 39
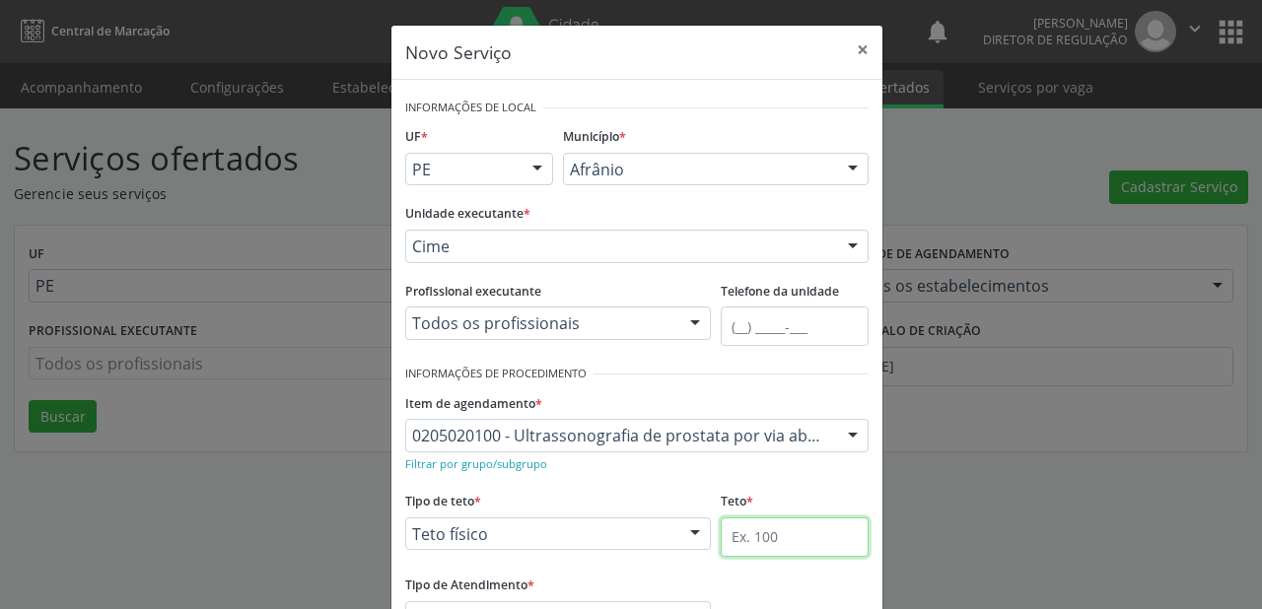
click at [721, 528] on input "text" at bounding box center [795, 537] width 148 height 39
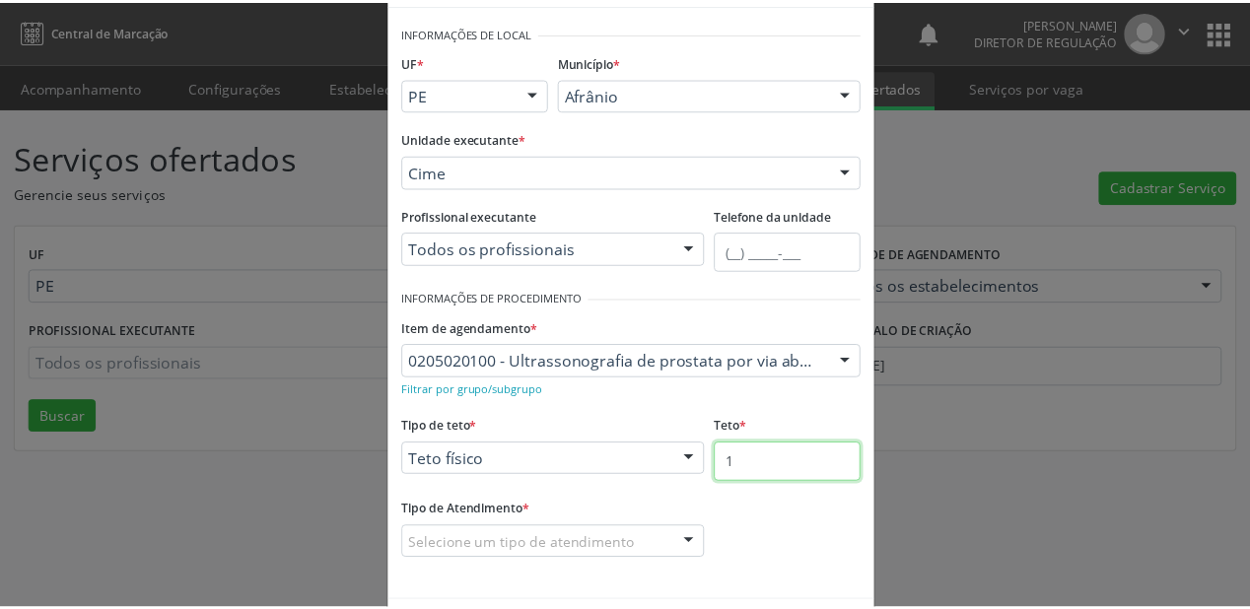
scroll to position [150, 0]
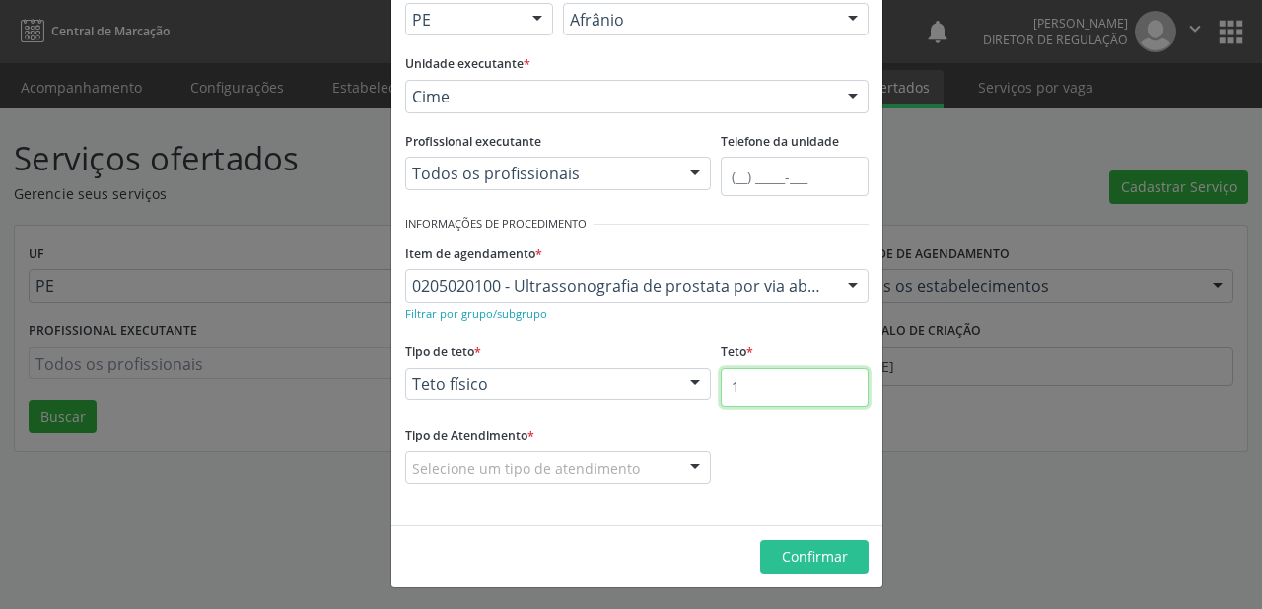
type input "1"
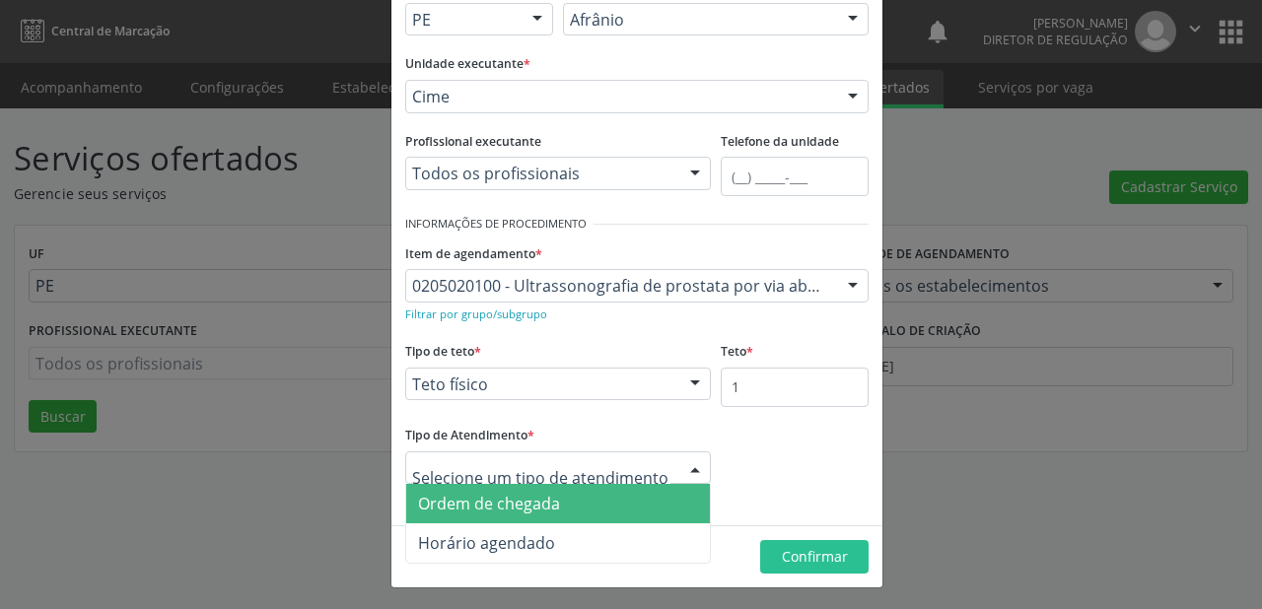
click at [520, 509] on span "Ordem de chegada" at bounding box center [489, 504] width 142 height 22
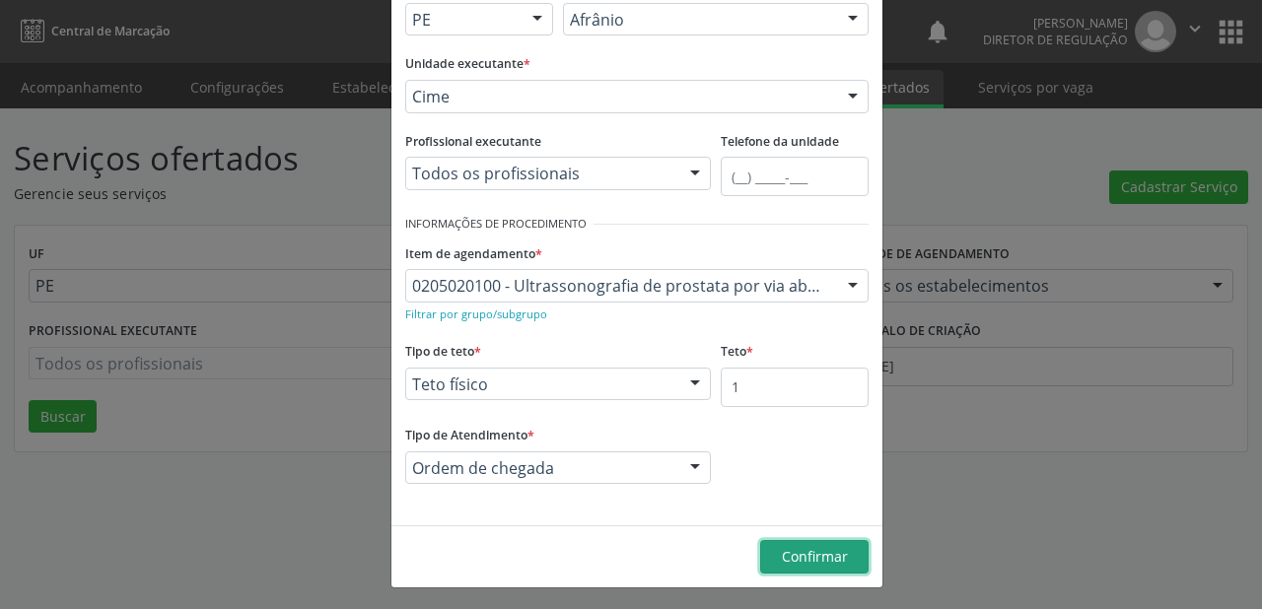
click at [789, 551] on span "Confirmar" at bounding box center [815, 556] width 66 height 19
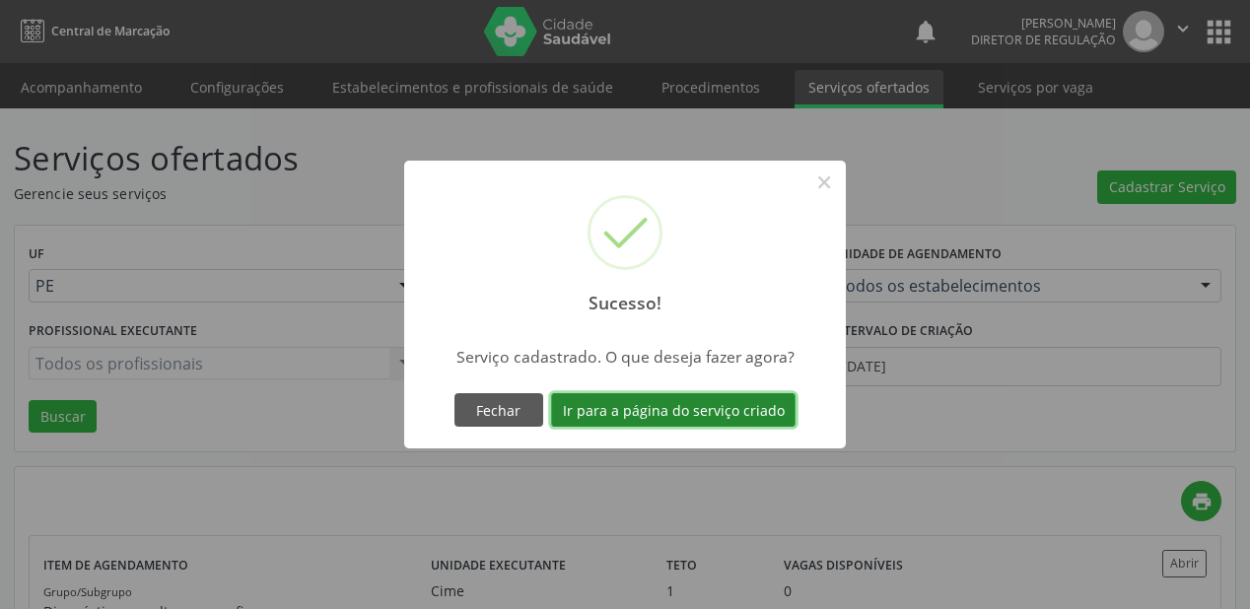
click at [617, 408] on button "Ir para a página do serviço criado" at bounding box center [673, 410] width 244 height 34
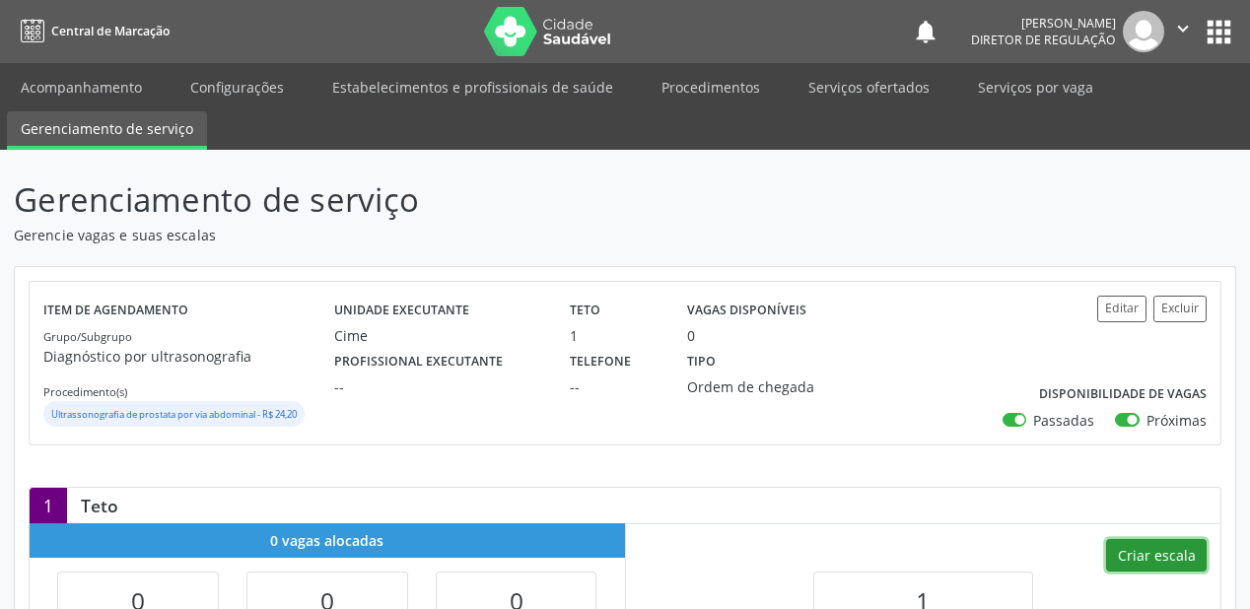
click at [1148, 557] on button "Criar escala" at bounding box center [1156, 556] width 101 height 34
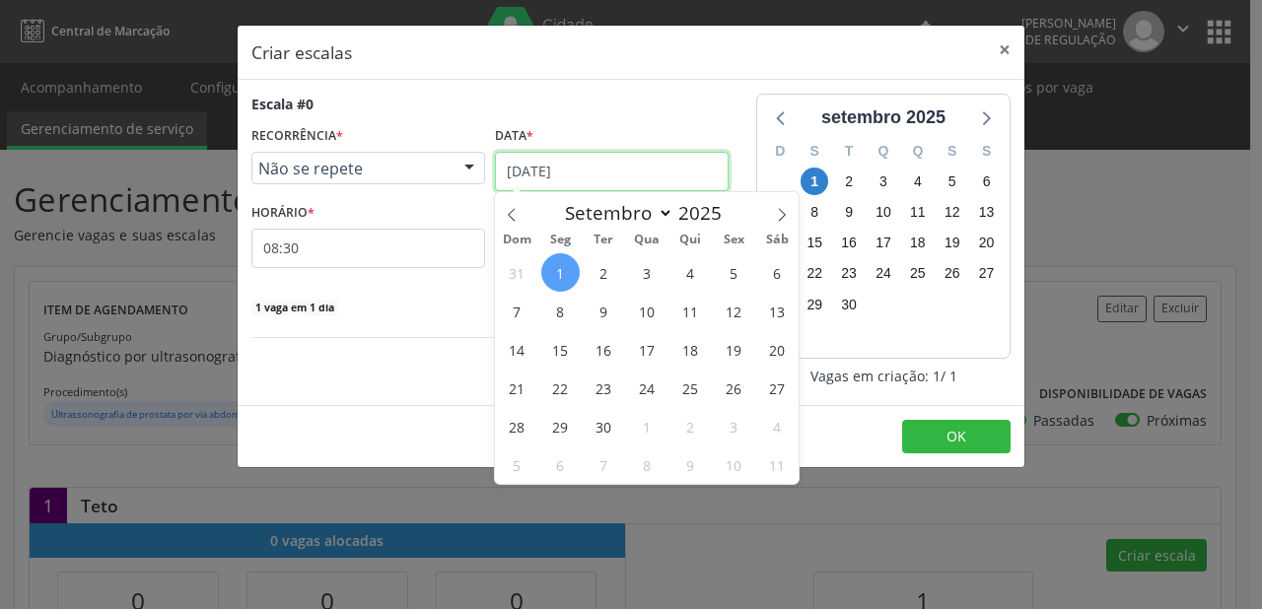
click at [580, 174] on input "[DATE]" at bounding box center [612, 171] width 234 height 39
click at [605, 323] on span "9" at bounding box center [604, 311] width 38 height 38
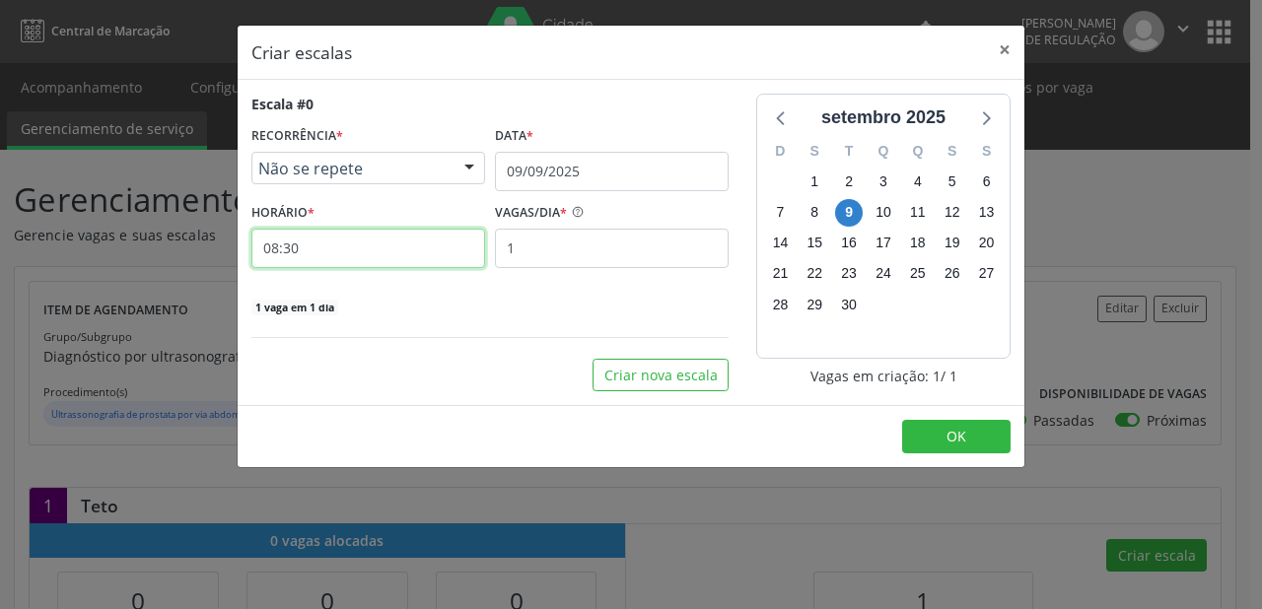
click at [339, 255] on input "08:30" at bounding box center [368, 248] width 234 height 39
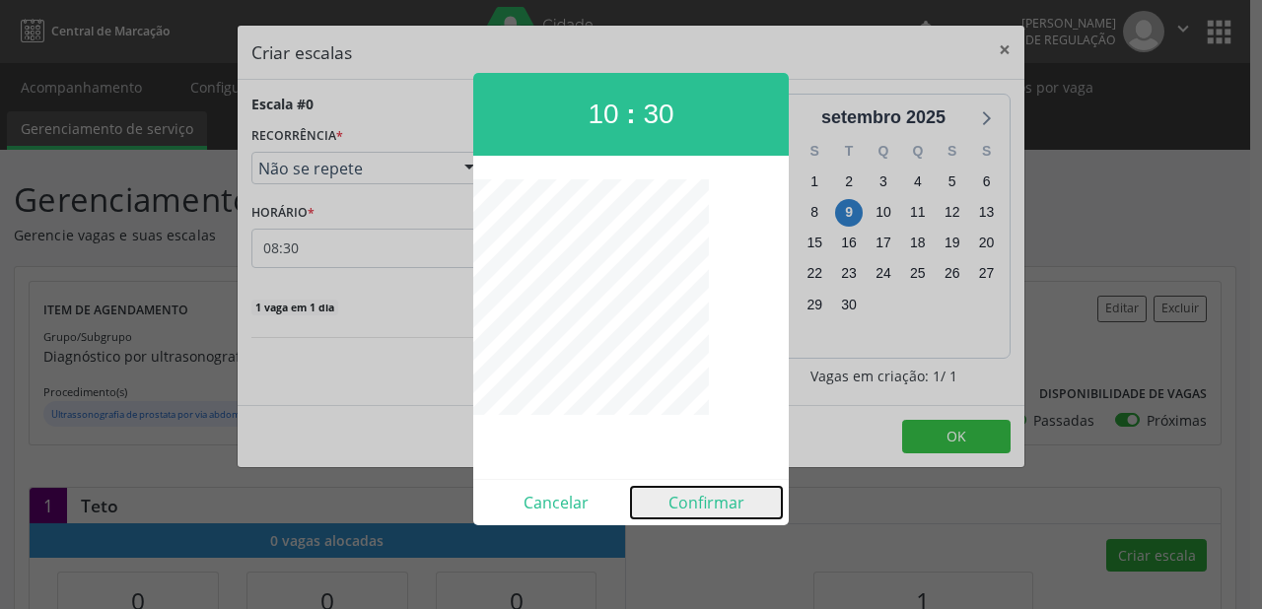
drag, startPoint x: 724, startPoint y: 505, endPoint x: 798, endPoint y: 480, distance: 77.9
click at [725, 505] on button "Confirmar" at bounding box center [706, 503] width 151 height 32
type input "10:30"
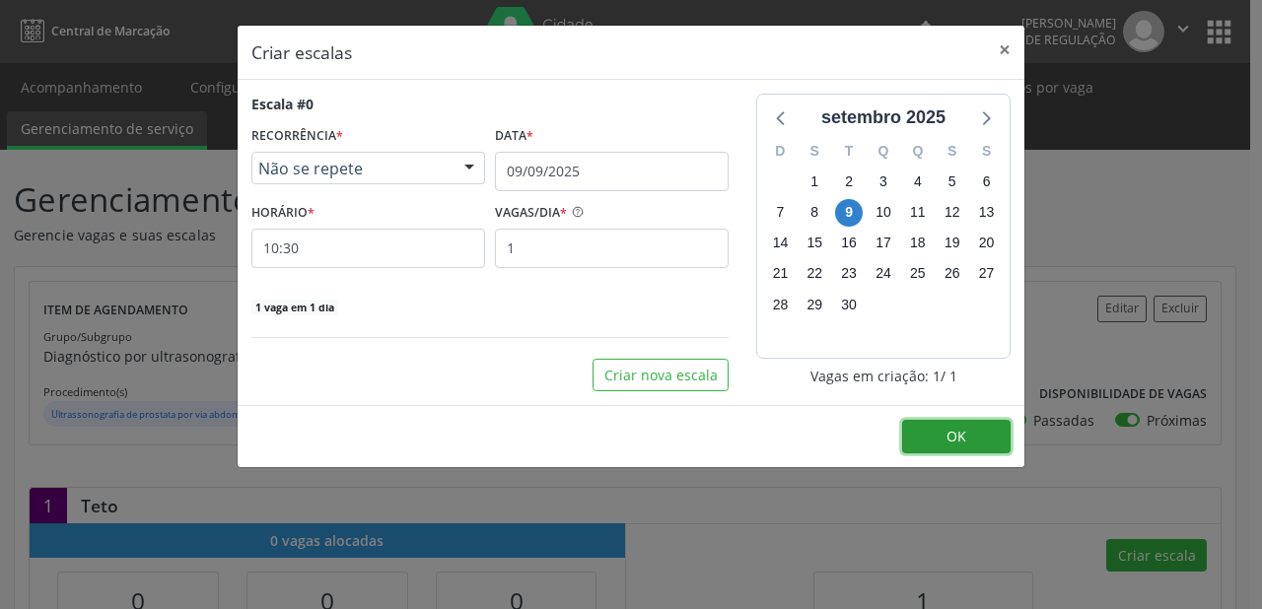
click at [928, 434] on button "OK" at bounding box center [956, 437] width 108 height 34
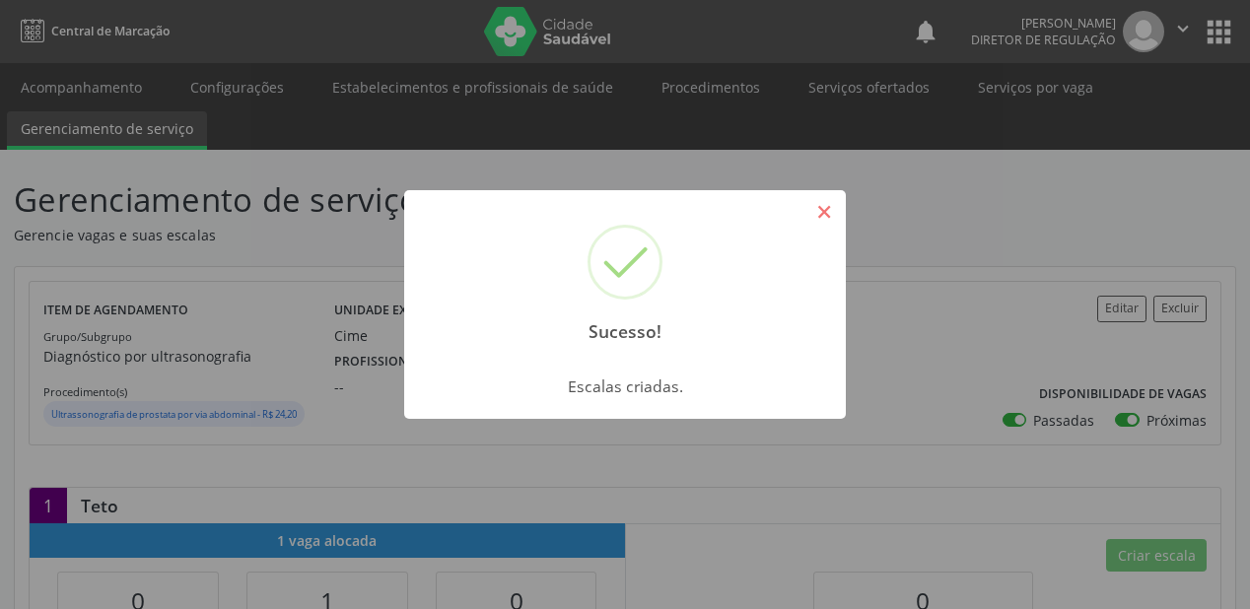
click at [828, 209] on button "×" at bounding box center [824, 212] width 34 height 34
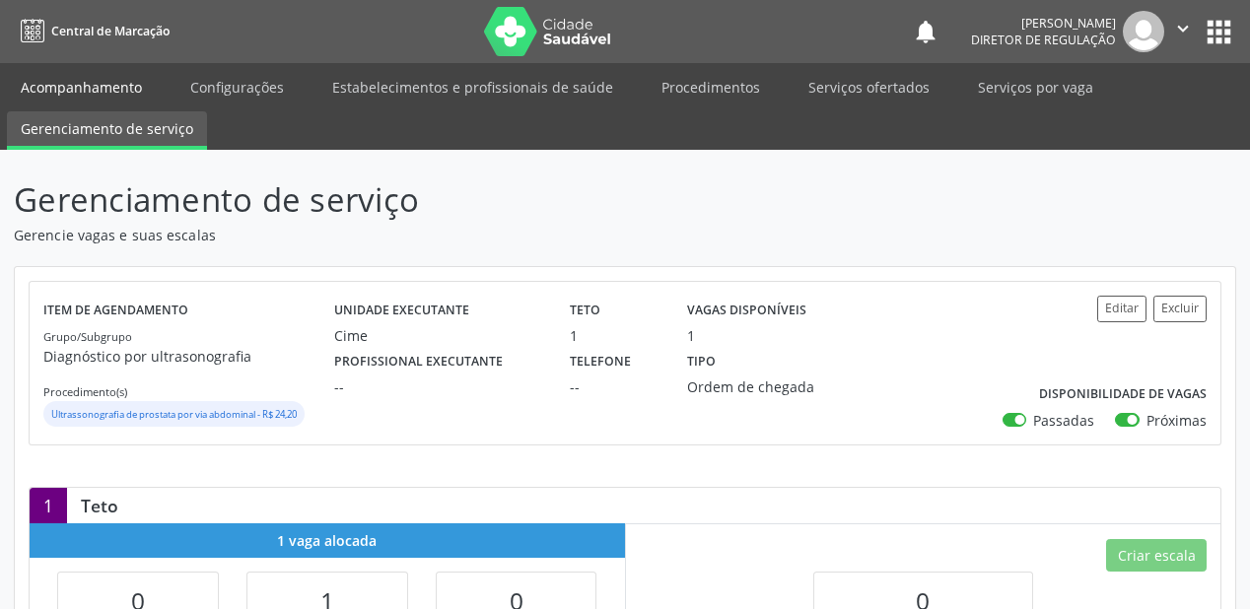
click at [81, 87] on link "Acompanhamento" at bounding box center [81, 87] width 149 height 35
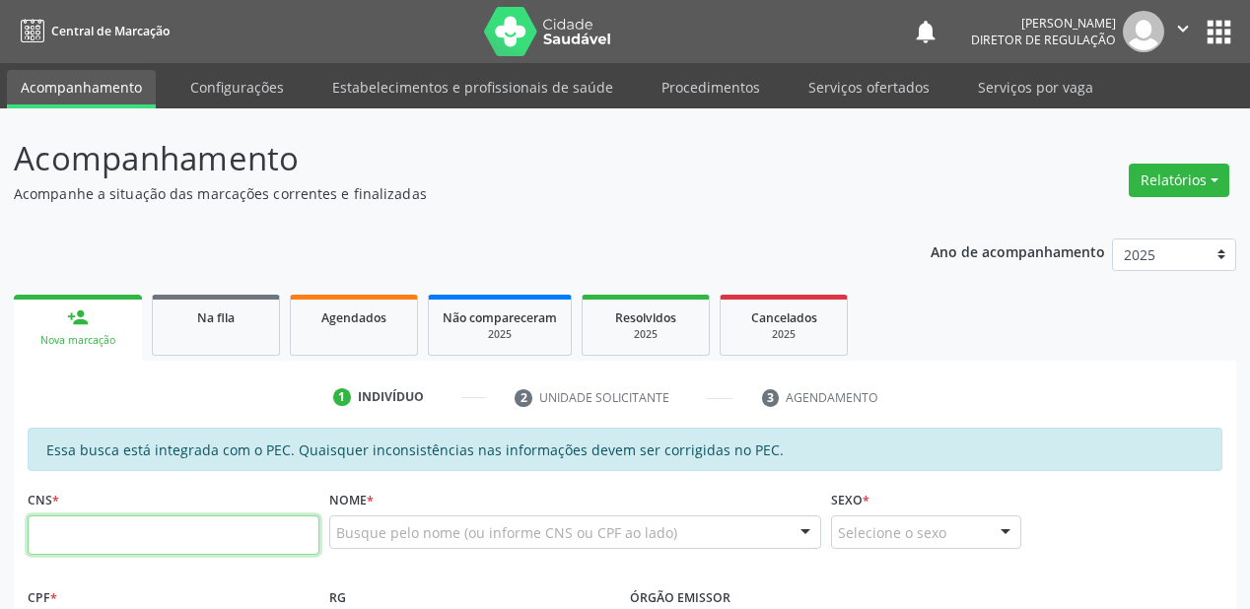
click at [146, 521] on input "text" at bounding box center [174, 535] width 292 height 39
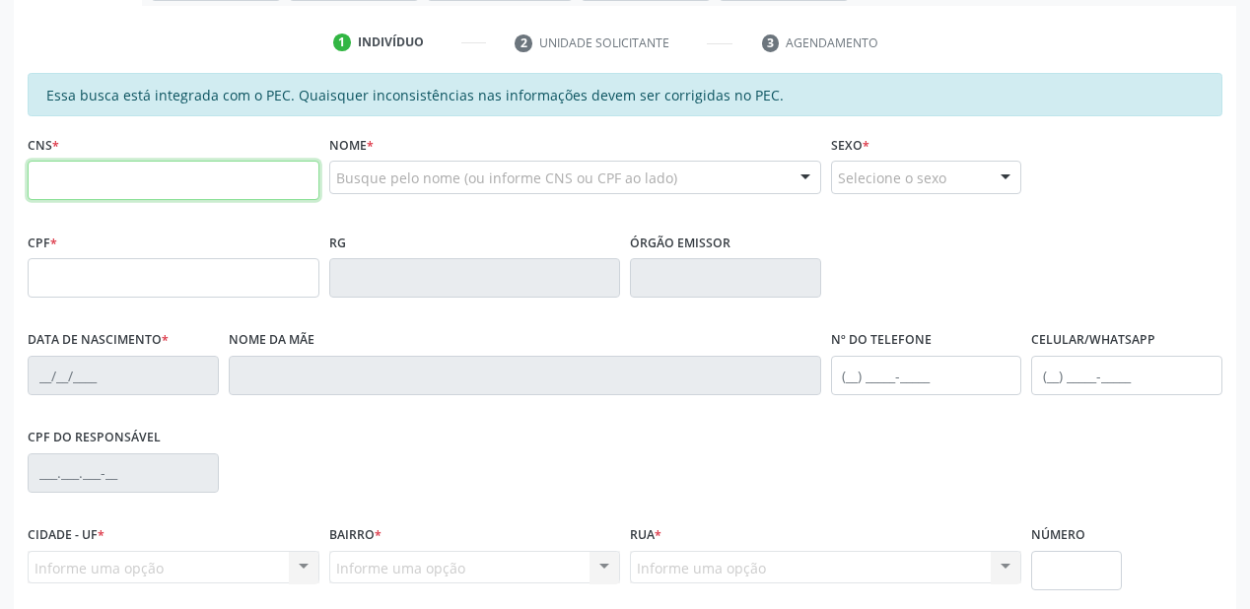
scroll to position [394, 0]
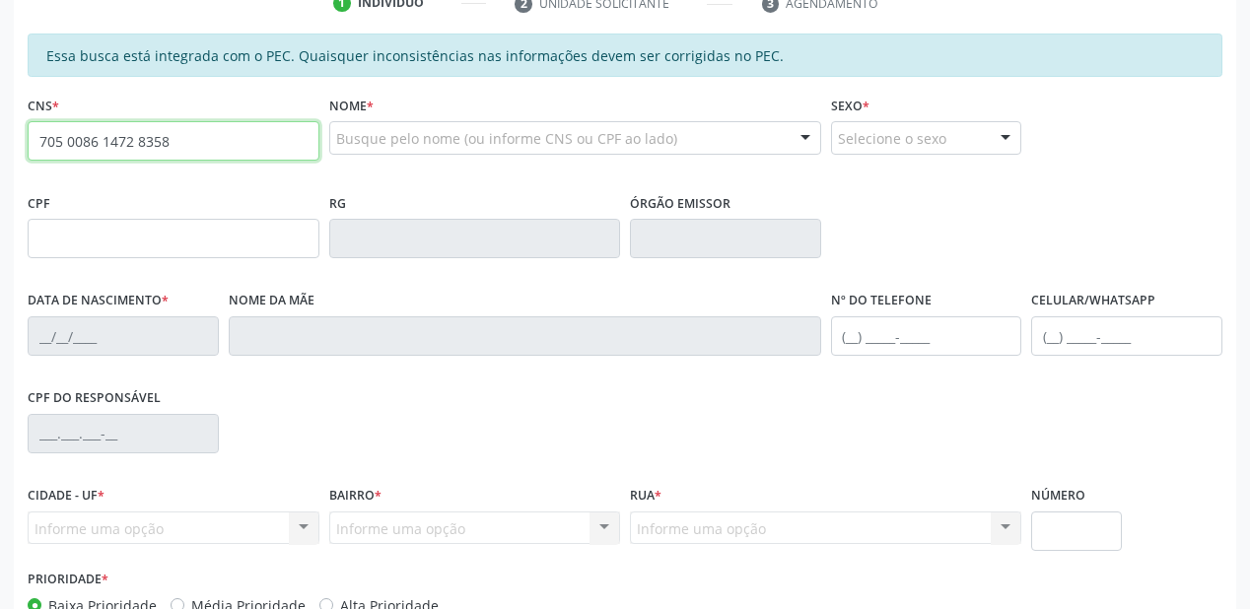
type input "705 0086 1472 8358"
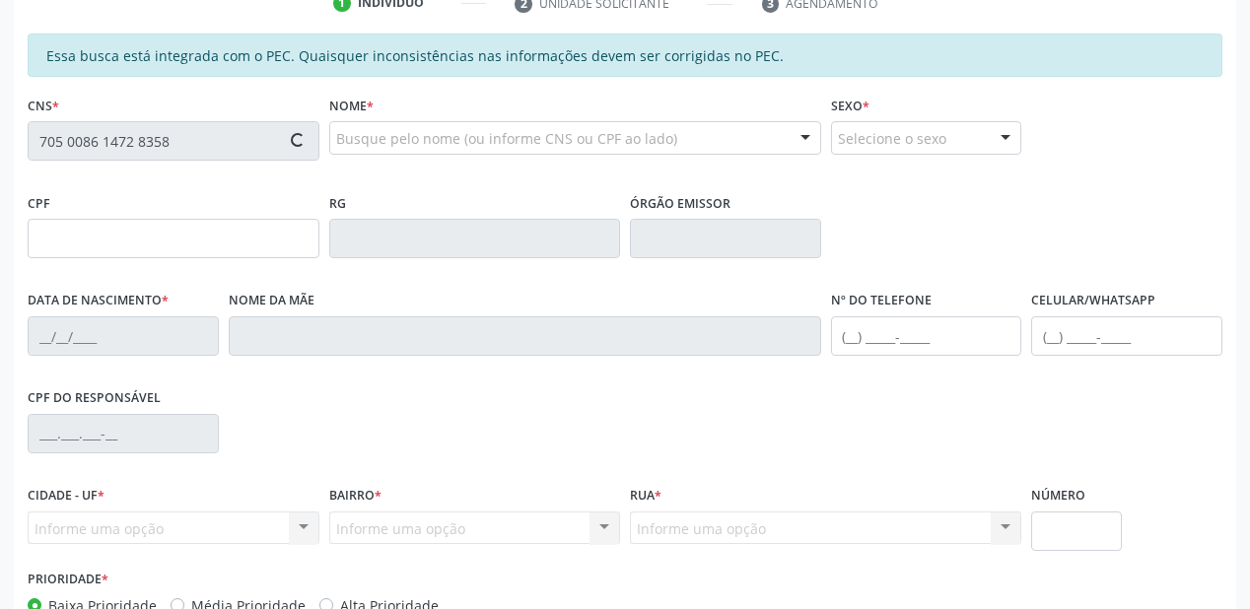
type input "133.846.174-52"
type input "1[DATE]"
type input "[PERSON_NAME]"
type input "[PHONE_NUMBER]"
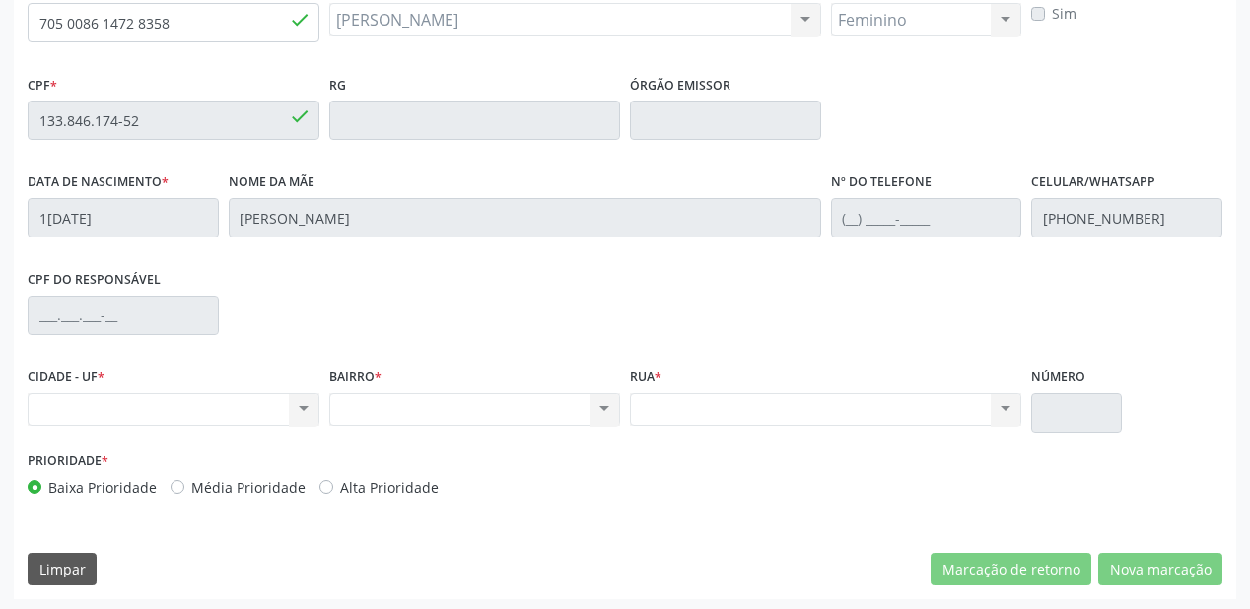
scroll to position [516, 0]
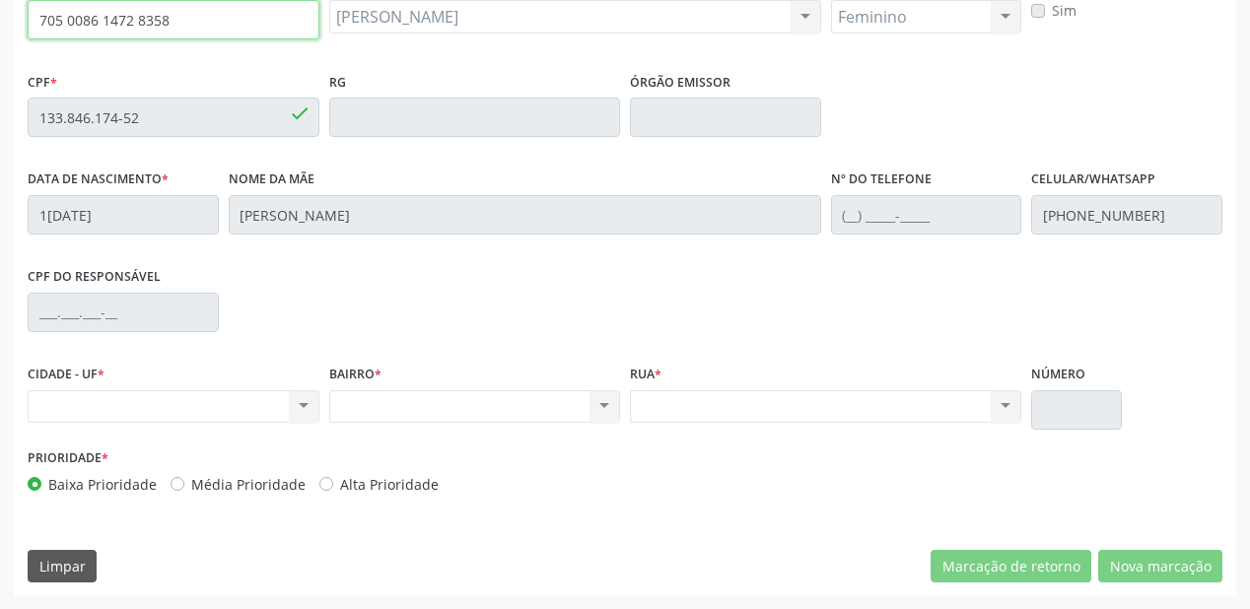
drag, startPoint x: 174, startPoint y: 15, endPoint x: 20, endPoint y: 22, distance: 153.9
click at [20, 22] on div "Essa busca está integrada com o PEC. Quaisquer inconsistências nas informações …" at bounding box center [625, 254] width 1222 height 684
